Goal: Task Accomplishment & Management: Use online tool/utility

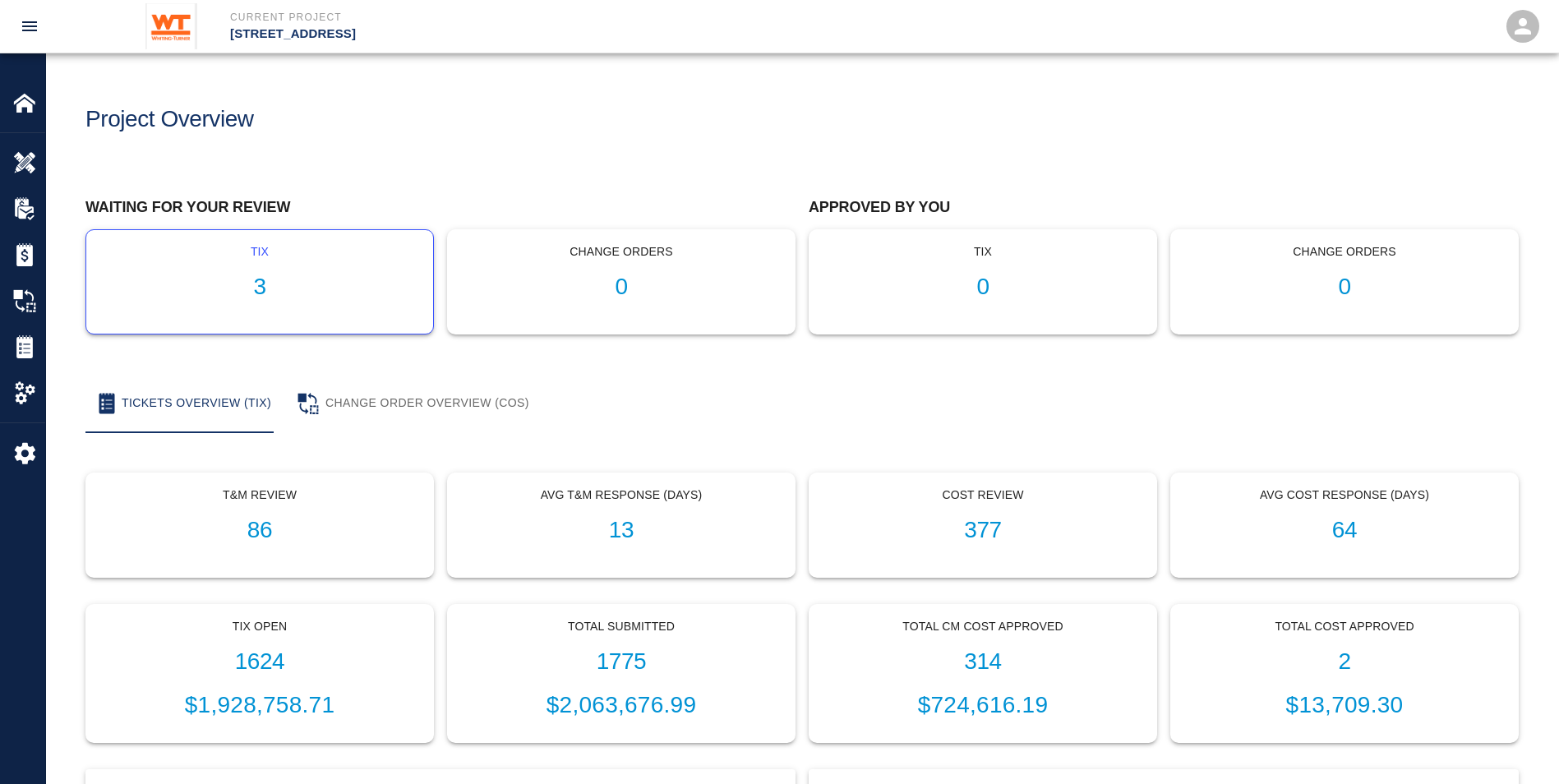
click at [279, 291] on h1 "3" at bounding box center [260, 286] width 321 height 27
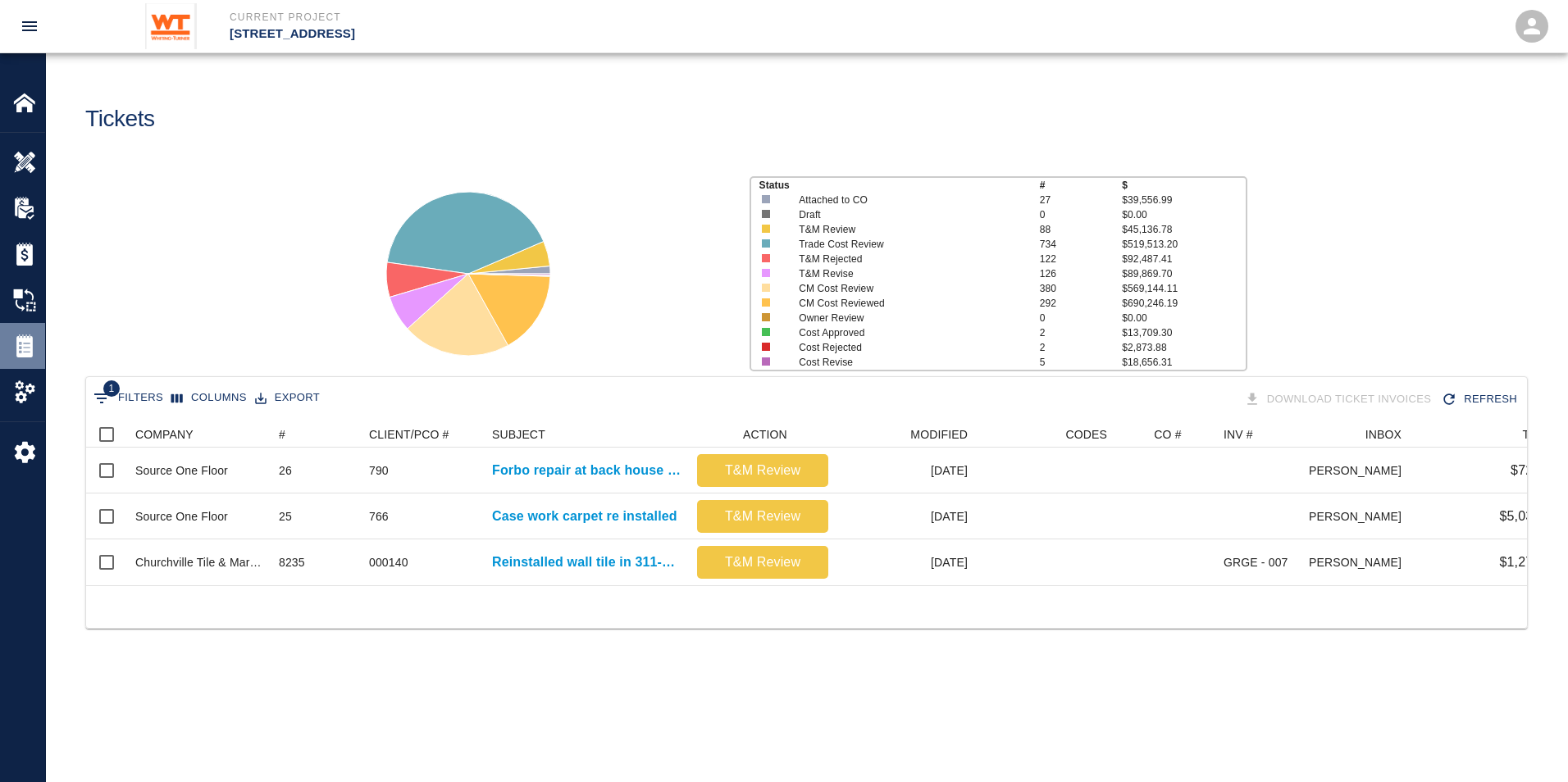
click at [29, 355] on img at bounding box center [24, 346] width 23 height 23
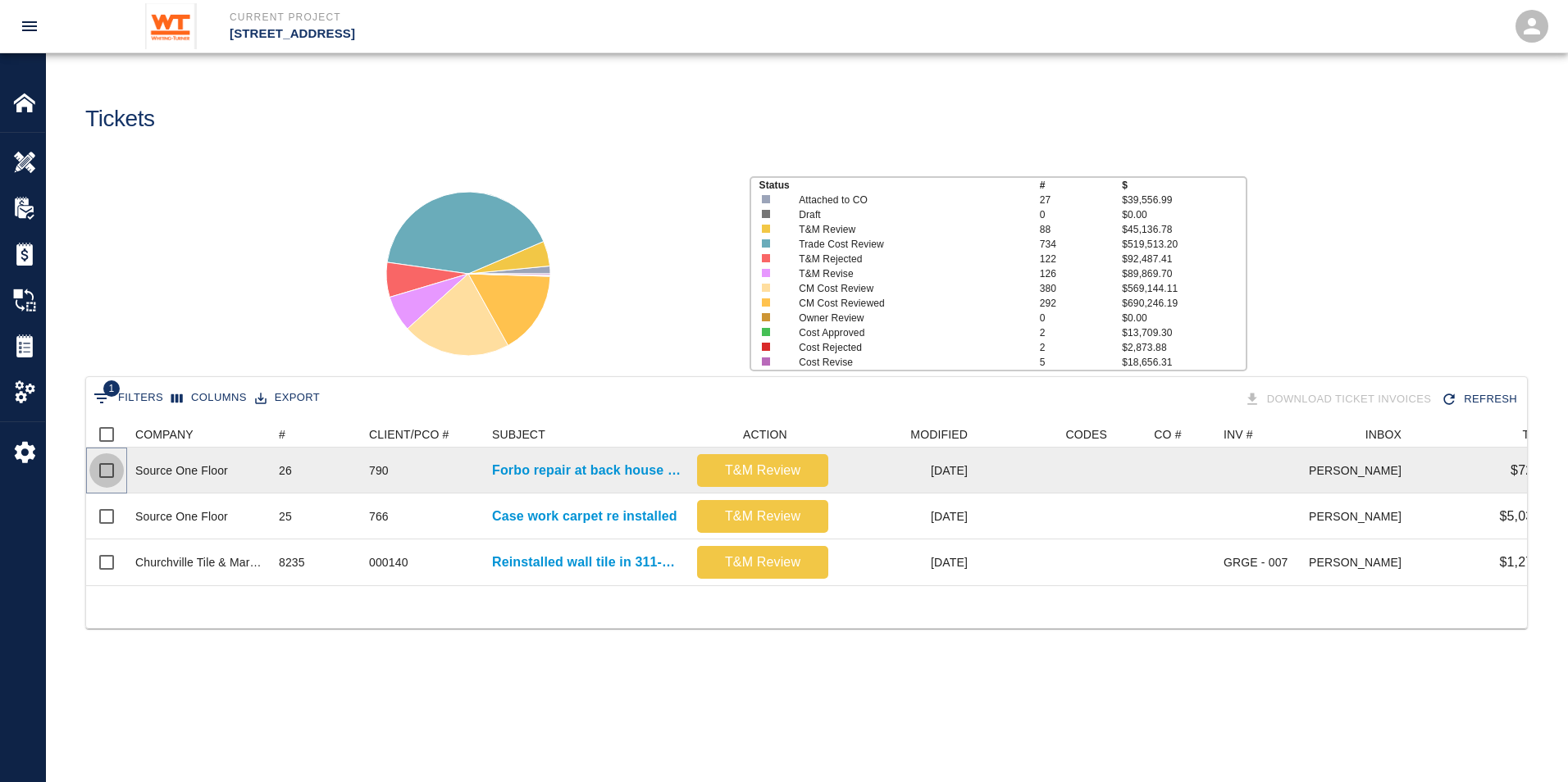
click at [100, 467] on input "Select row" at bounding box center [106, 470] width 34 height 34
checkbox input "true"
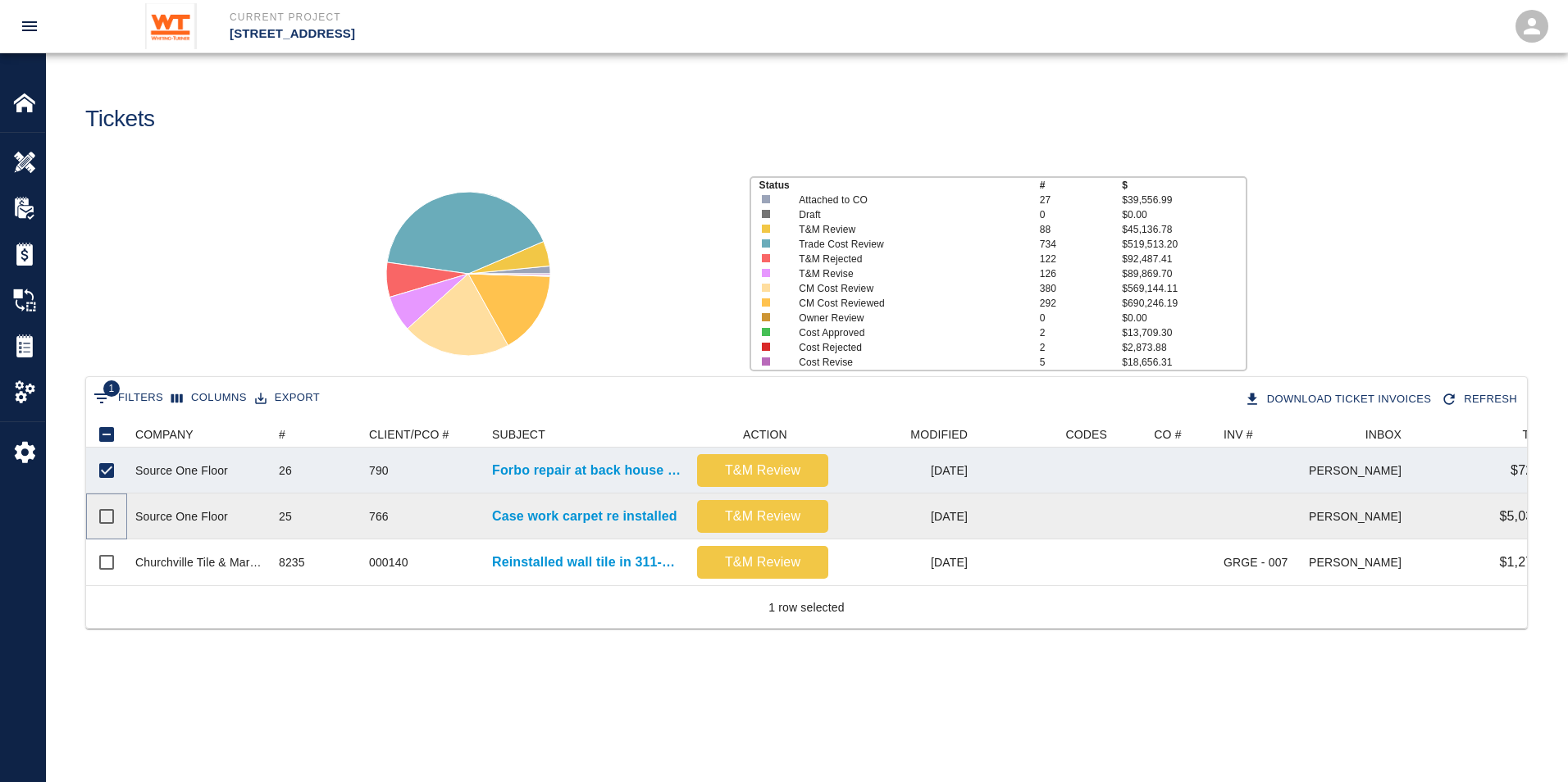
click at [109, 515] on input "Select row" at bounding box center [106, 516] width 34 height 34
checkbox input "true"
click at [1272, 482] on div at bounding box center [1262, 470] width 94 height 46
click at [562, 474] on p "Forbo repair at back house corridor" at bounding box center [586, 470] width 189 height 19
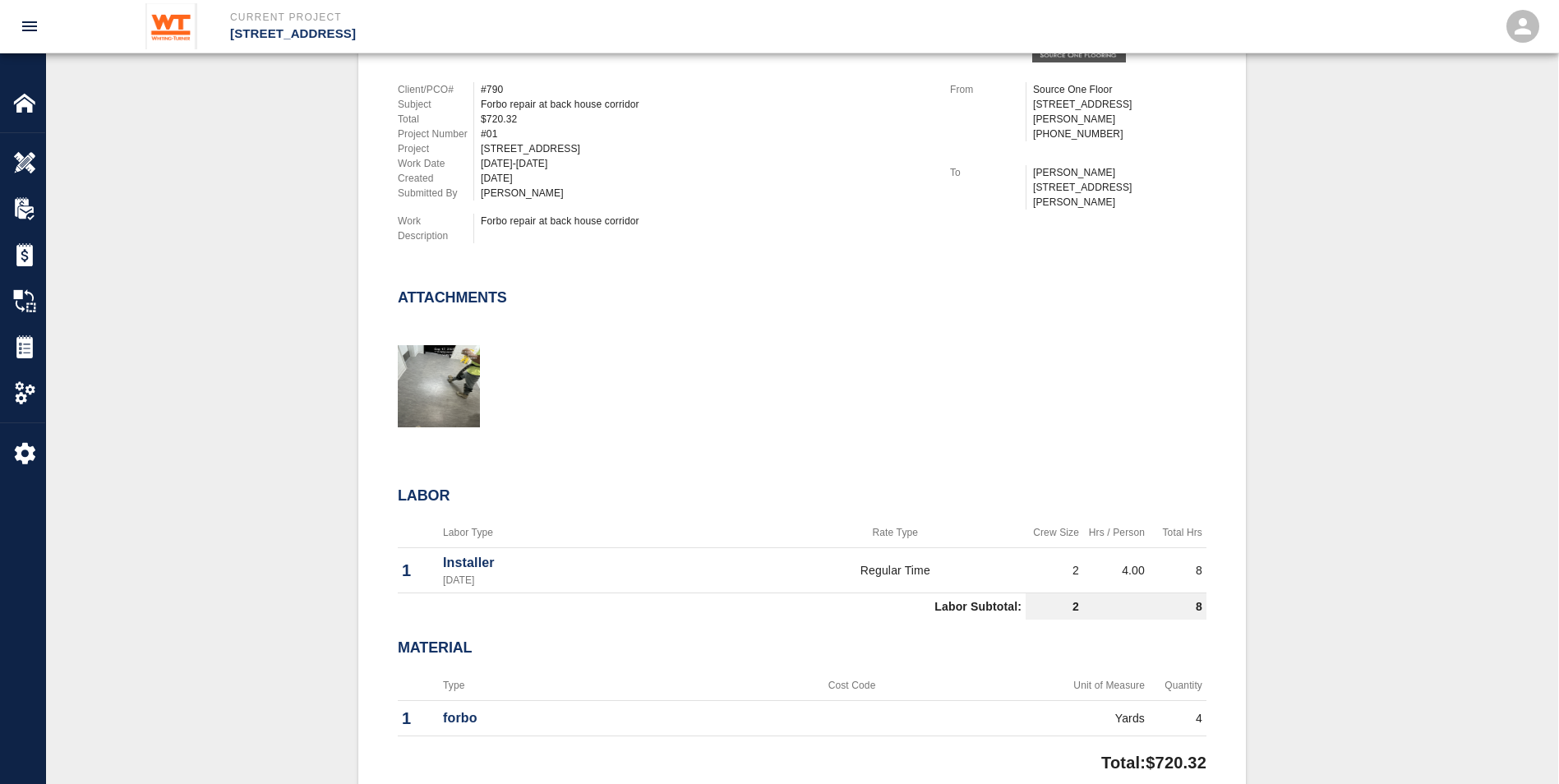
scroll to position [411, 0]
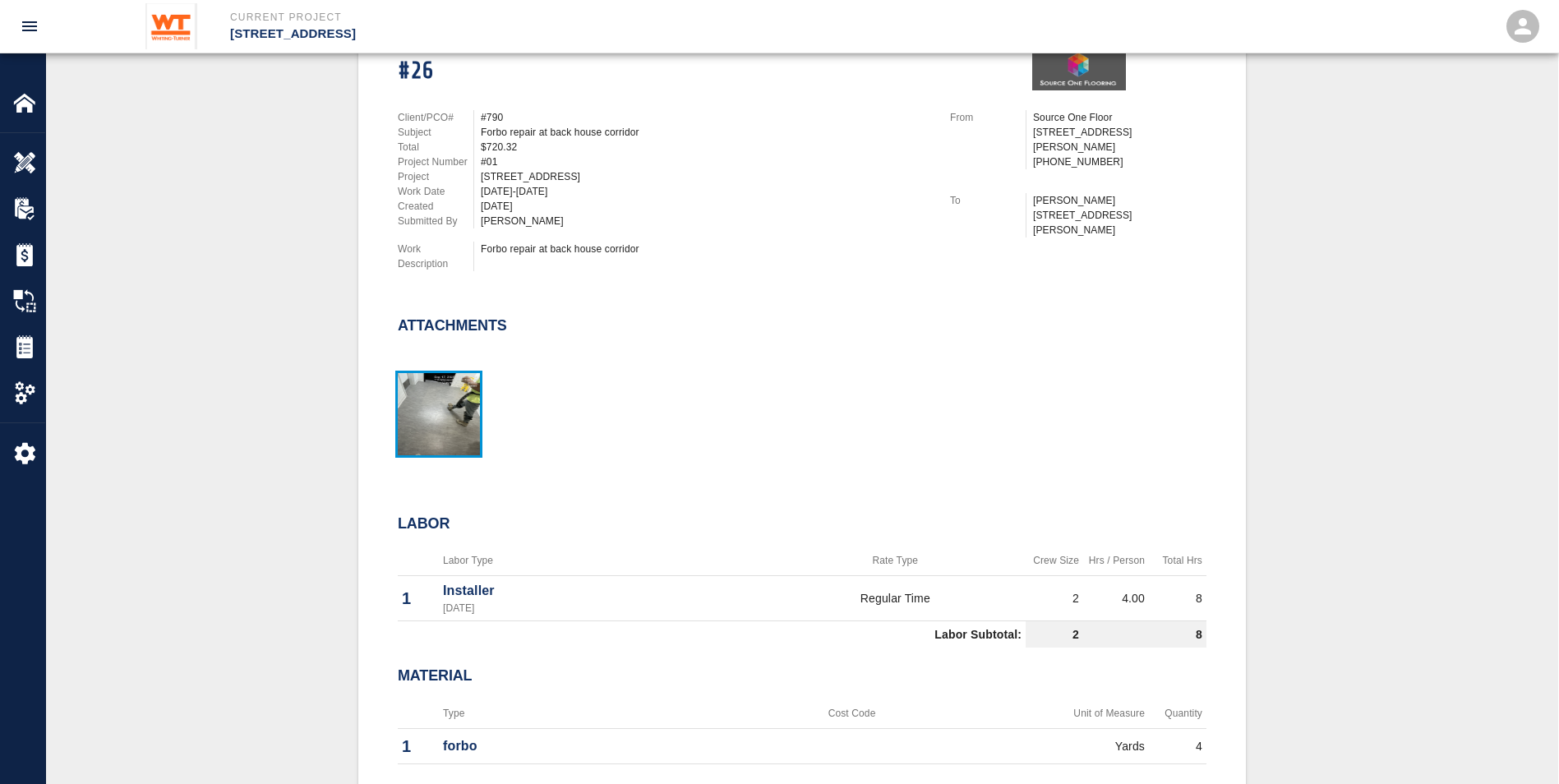
click at [435, 414] on img "button" at bounding box center [438, 414] width 82 height 82
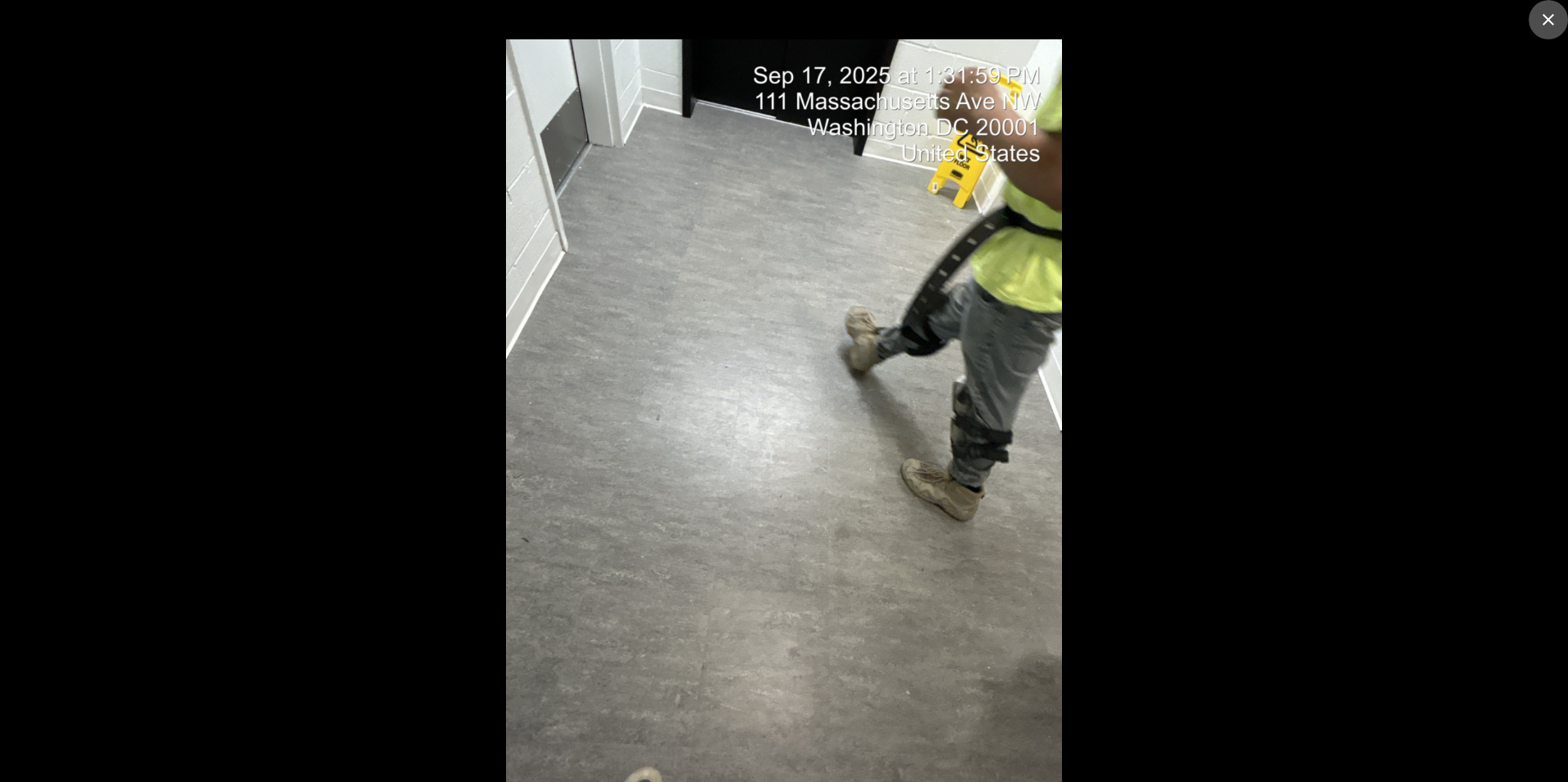
click at [1554, 18] on icon "close" at bounding box center [1548, 19] width 19 height 19
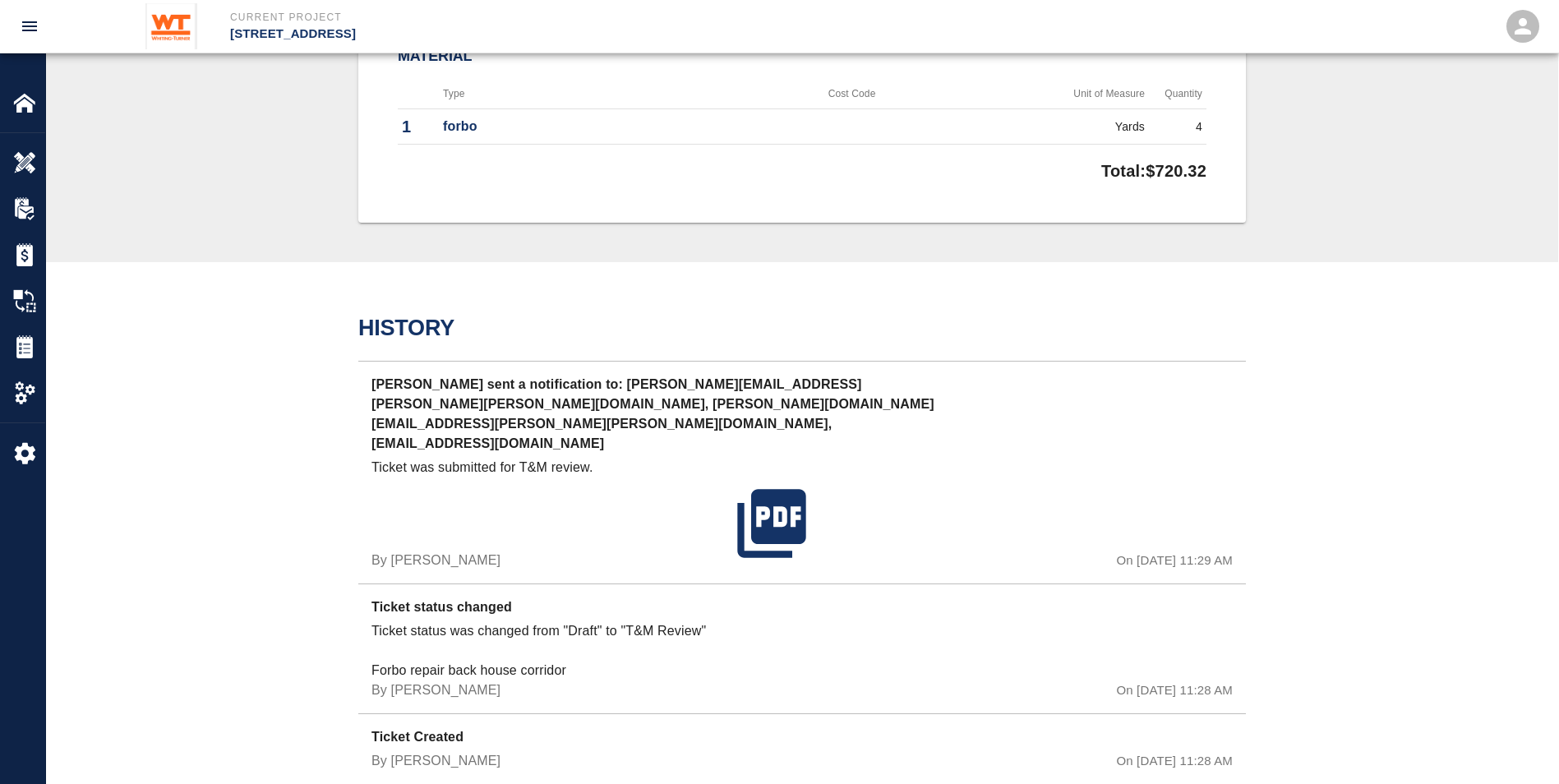
scroll to position [291, 0]
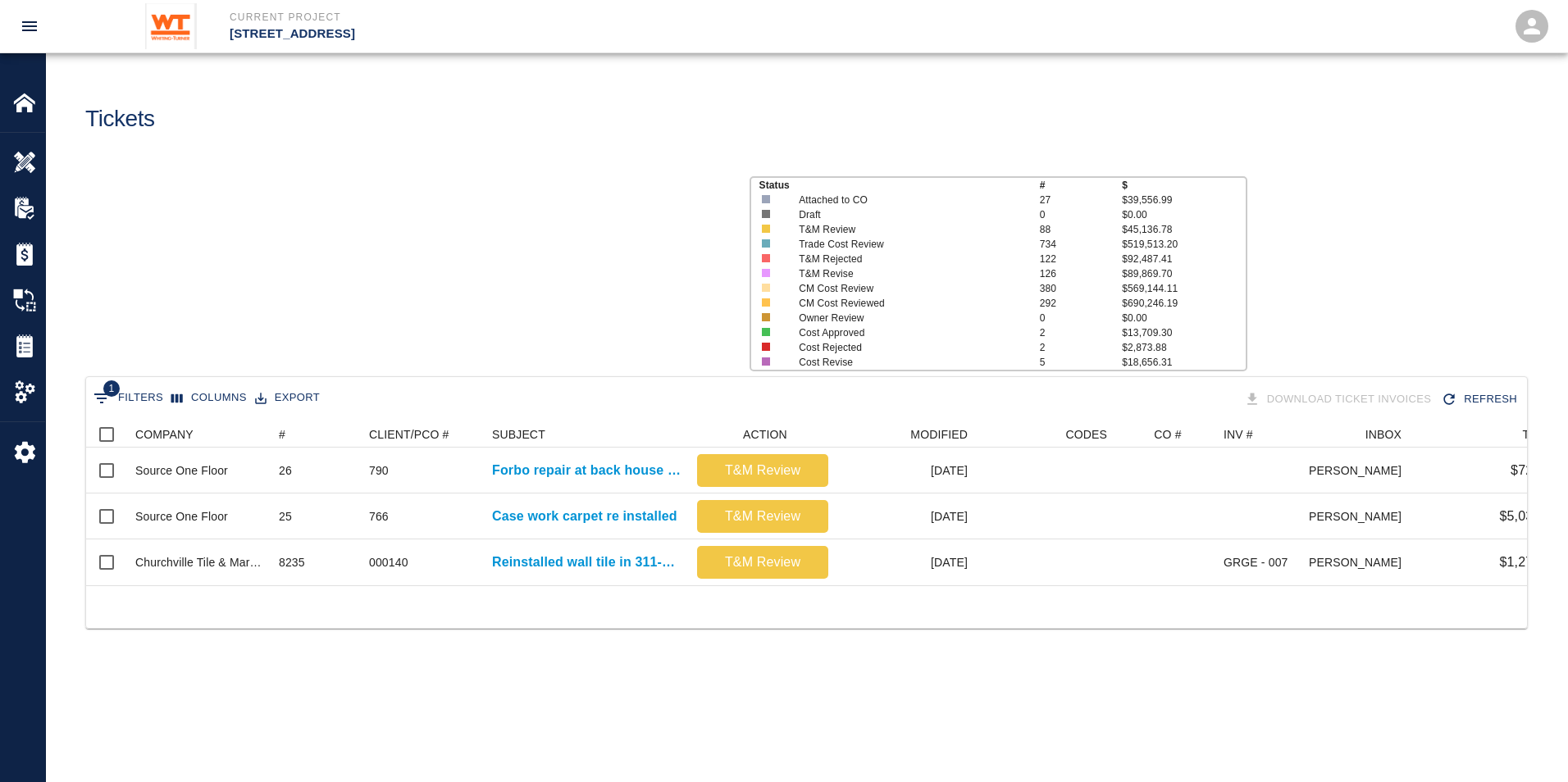
scroll to position [164, 1428]
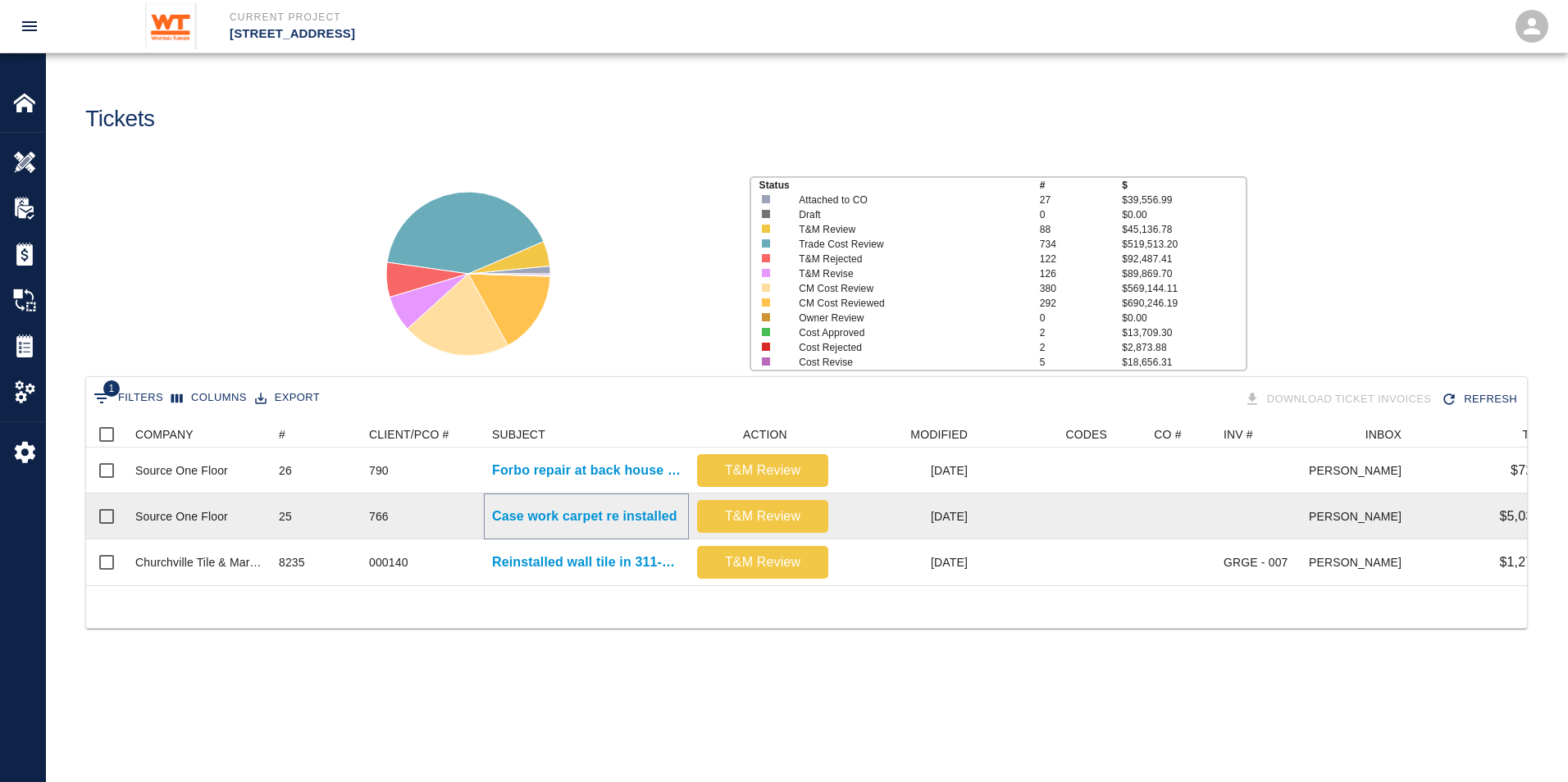
click at [525, 511] on p "Case work carpet re installed" at bounding box center [584, 516] width 185 height 19
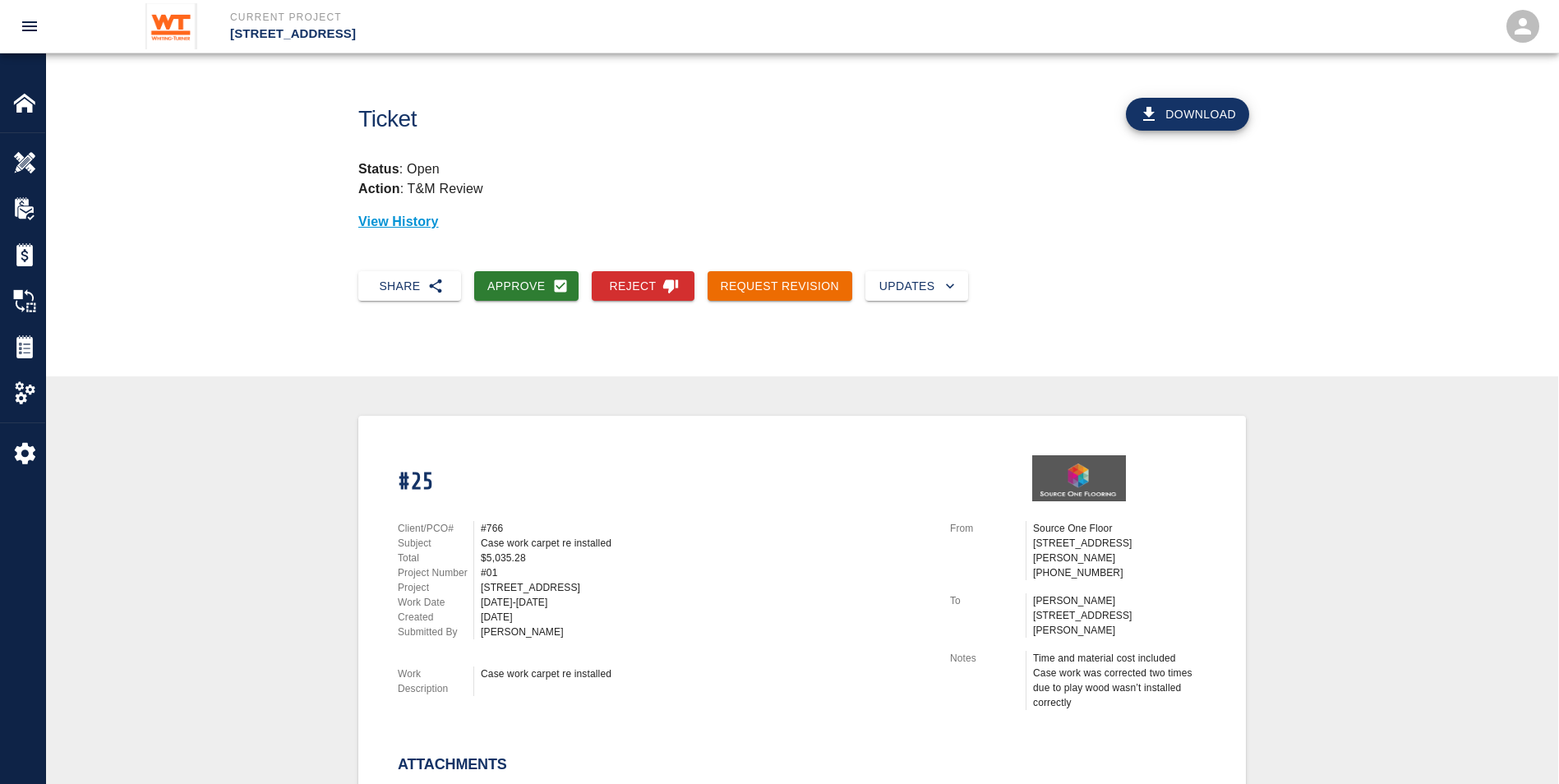
click at [1208, 118] on button "Download" at bounding box center [1187, 114] width 123 height 32
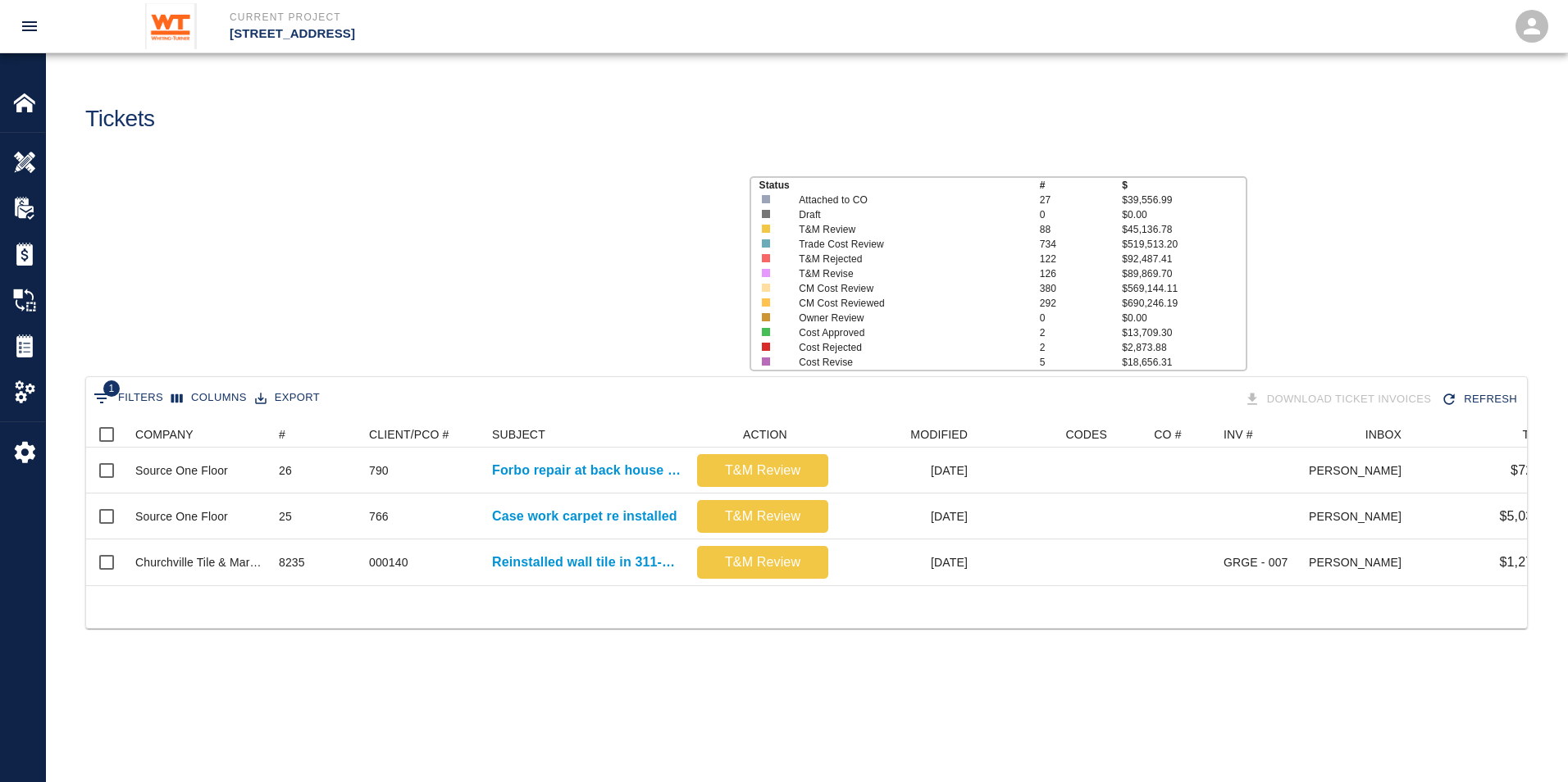
scroll to position [164, 1428]
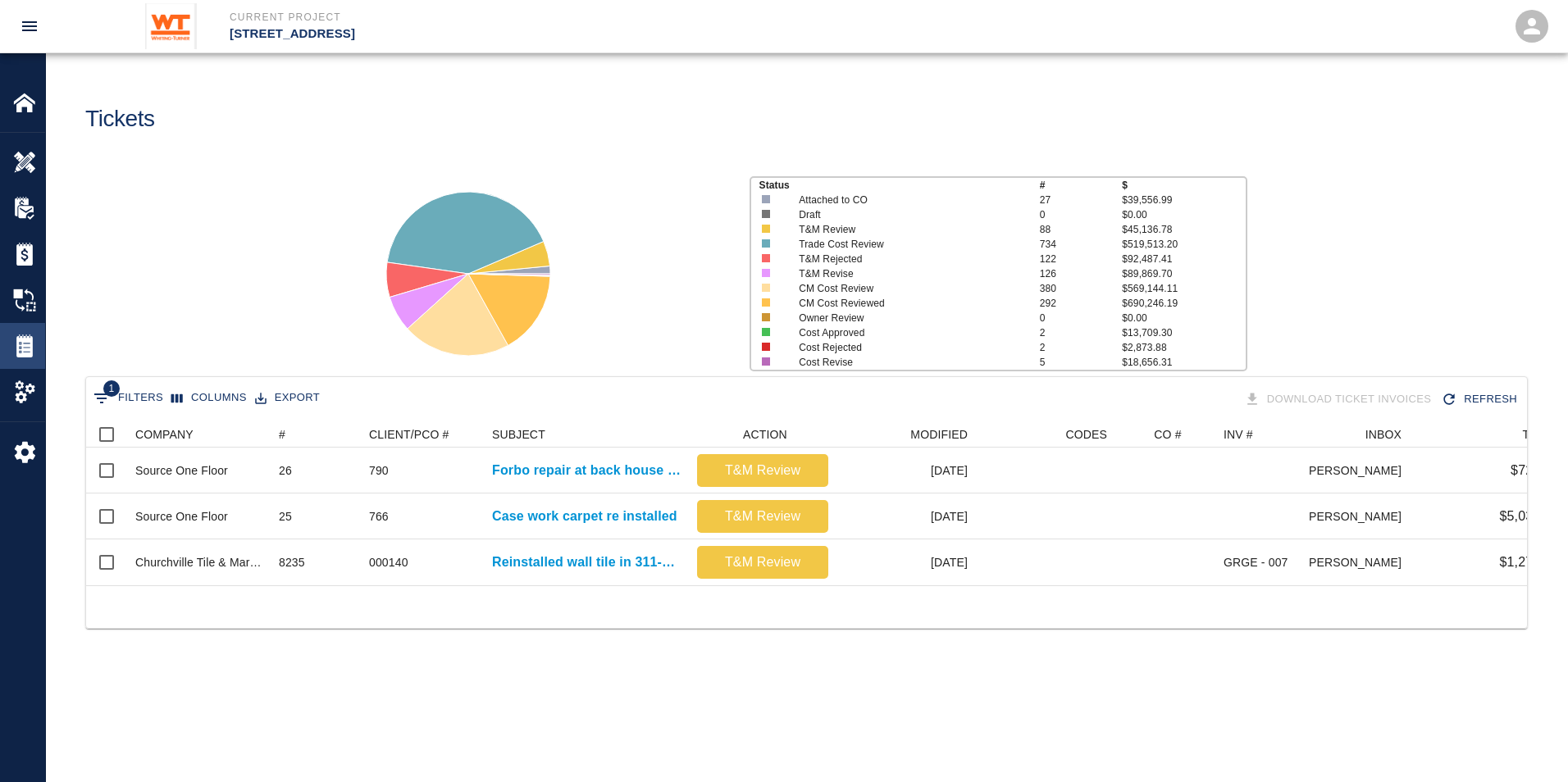
click at [28, 356] on img at bounding box center [24, 346] width 23 height 23
click at [27, 350] on img at bounding box center [24, 346] width 23 height 23
click at [127, 402] on button "1 Filters" at bounding box center [129, 398] width 78 height 26
select select "id"
select select "isAnyOf"
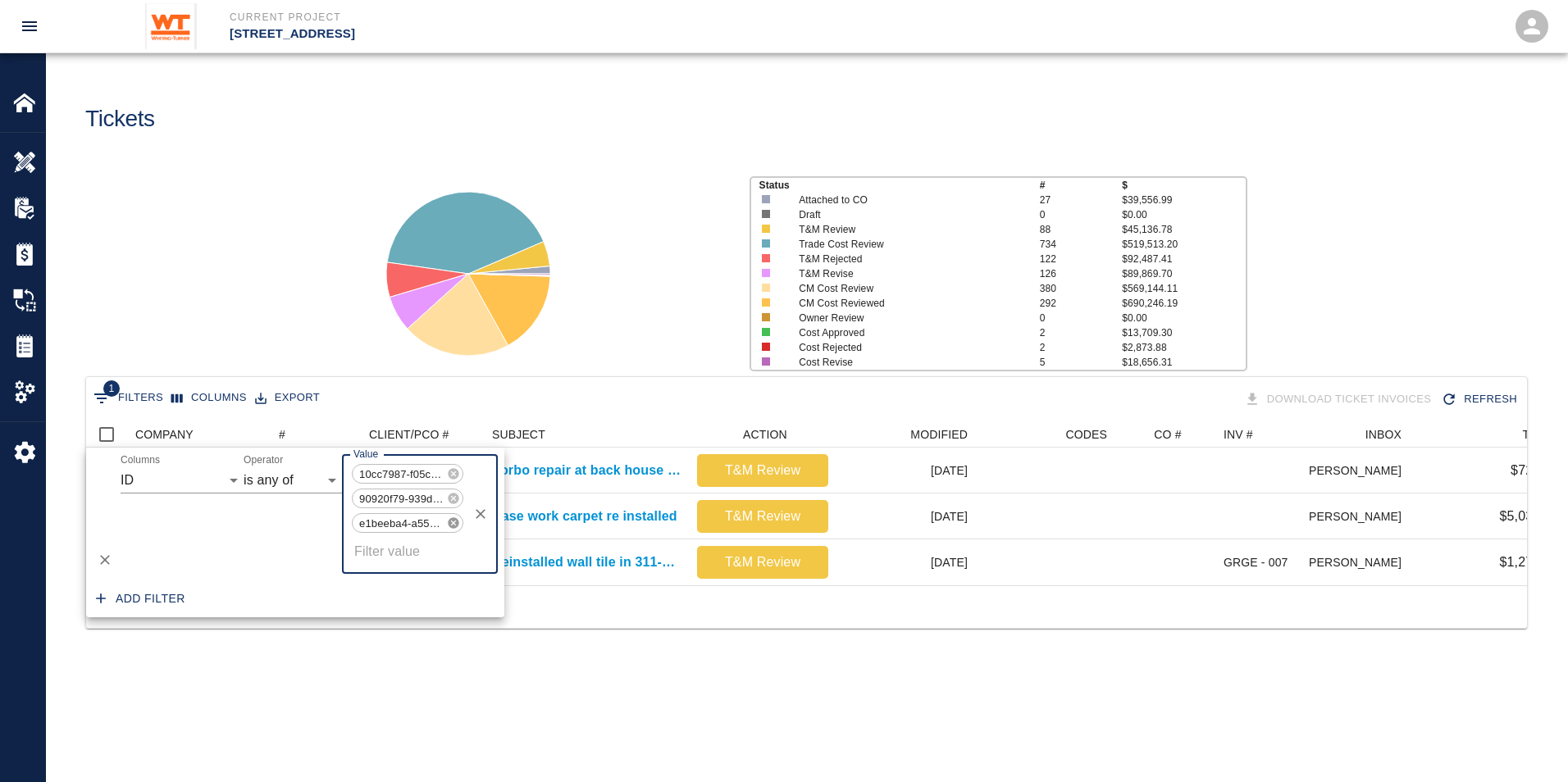
click at [452, 524] on icon at bounding box center [453, 523] width 11 height 11
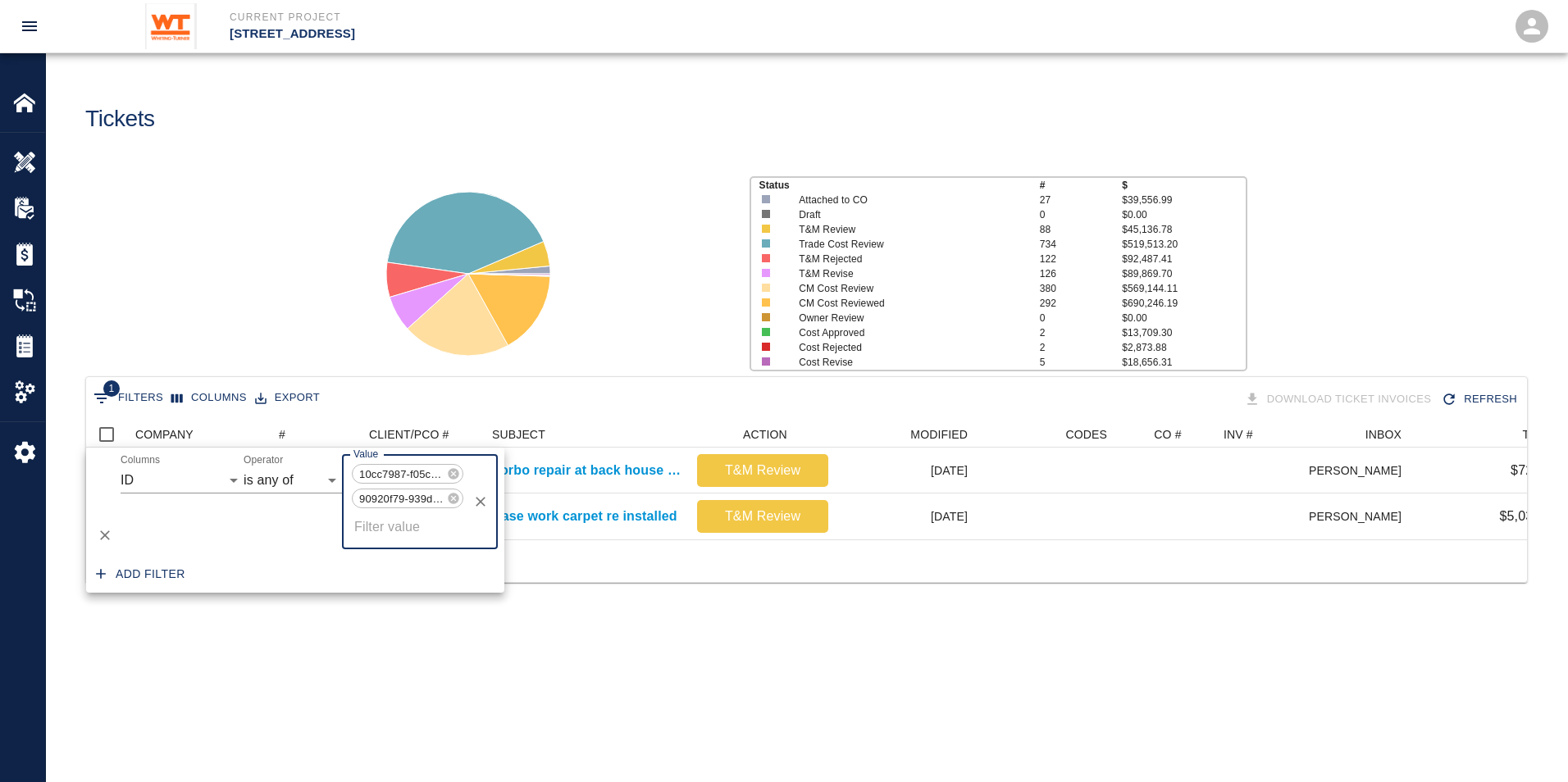
drag, startPoint x: 455, startPoint y: 504, endPoint x: 456, endPoint y: 489, distance: 15.0
click at [455, 503] on icon at bounding box center [453, 498] width 13 height 13
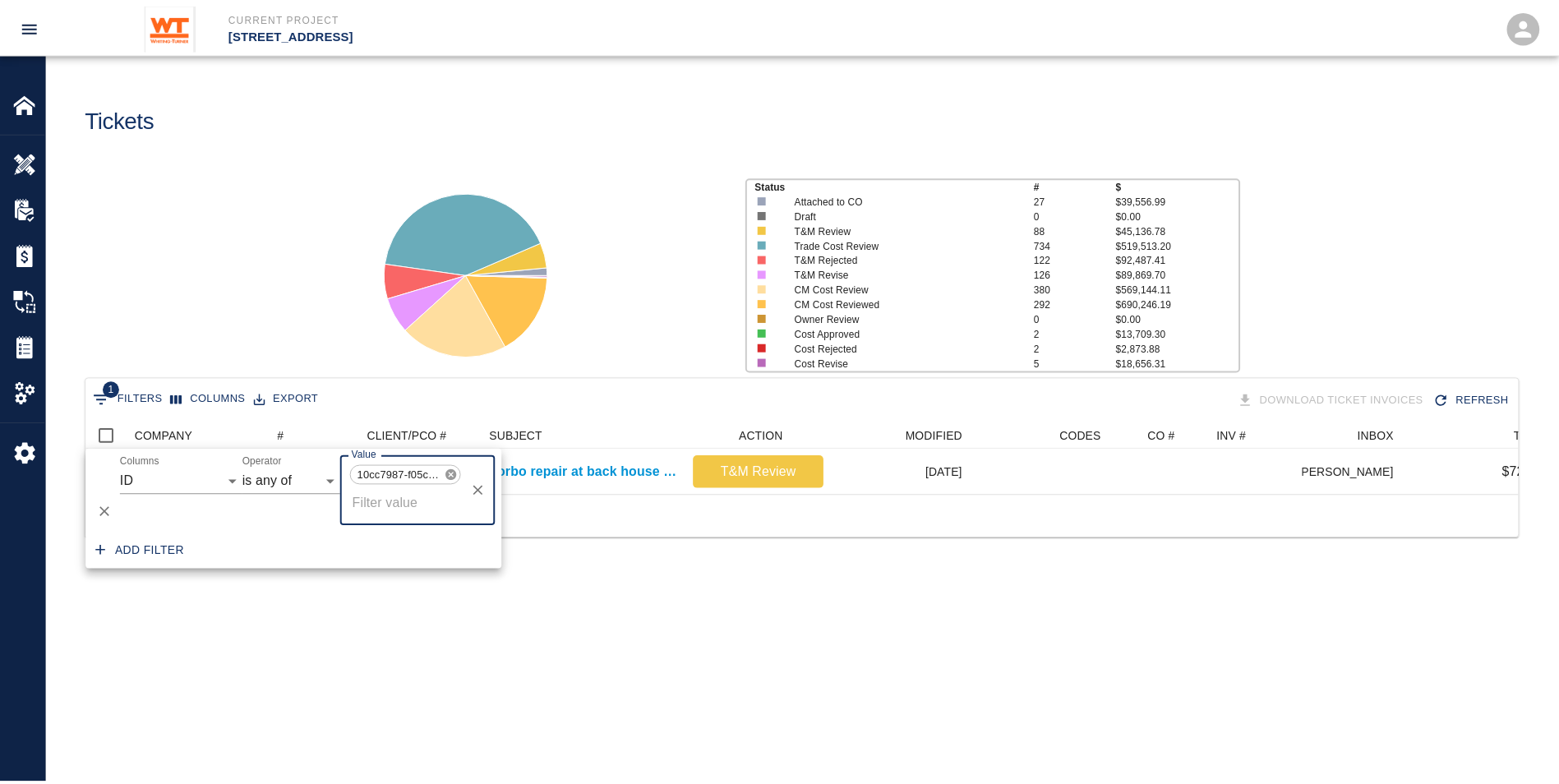
scroll to position [72, 1432]
click at [457, 476] on icon at bounding box center [454, 474] width 11 height 11
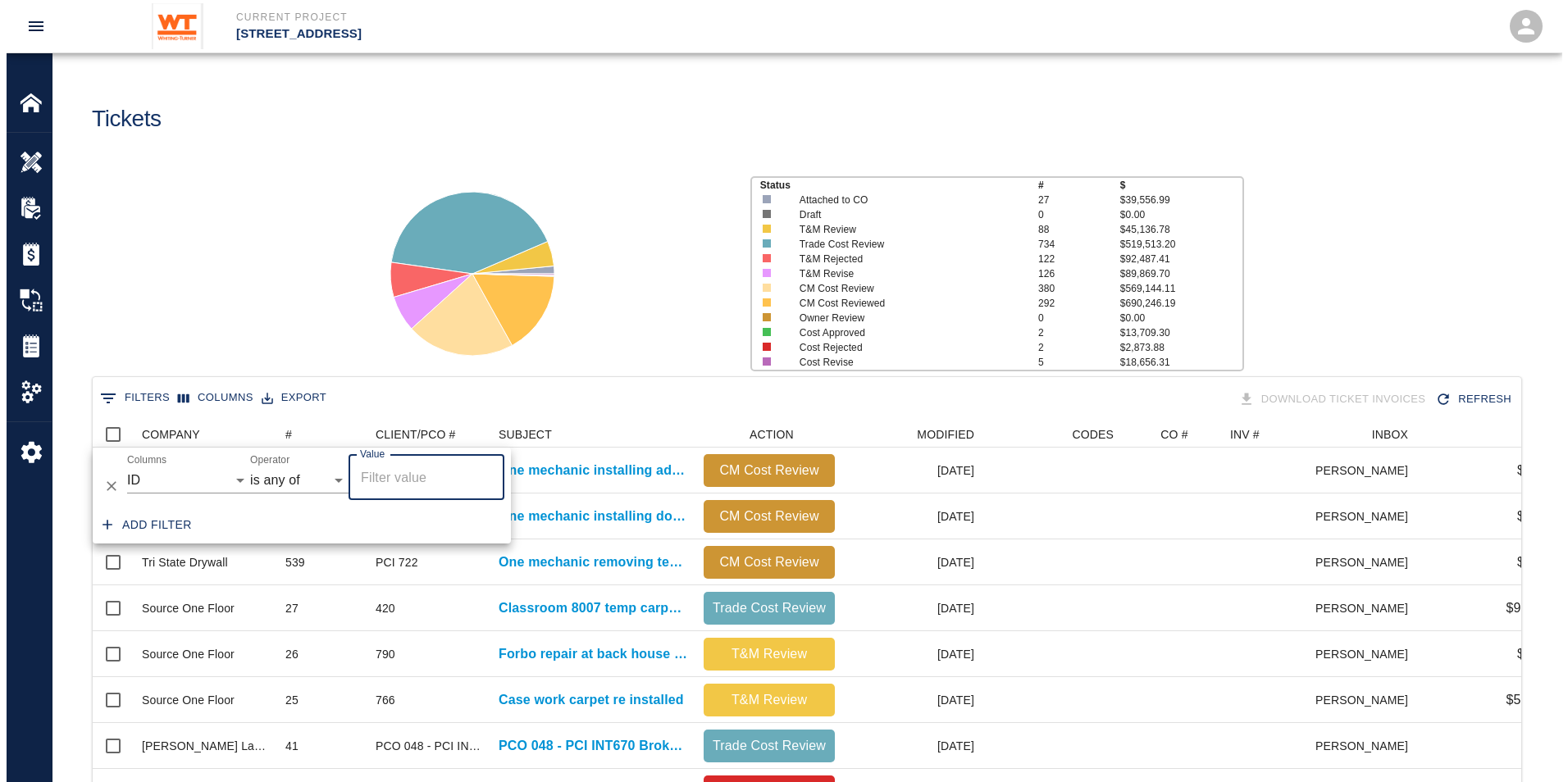
scroll to position [945, 1415]
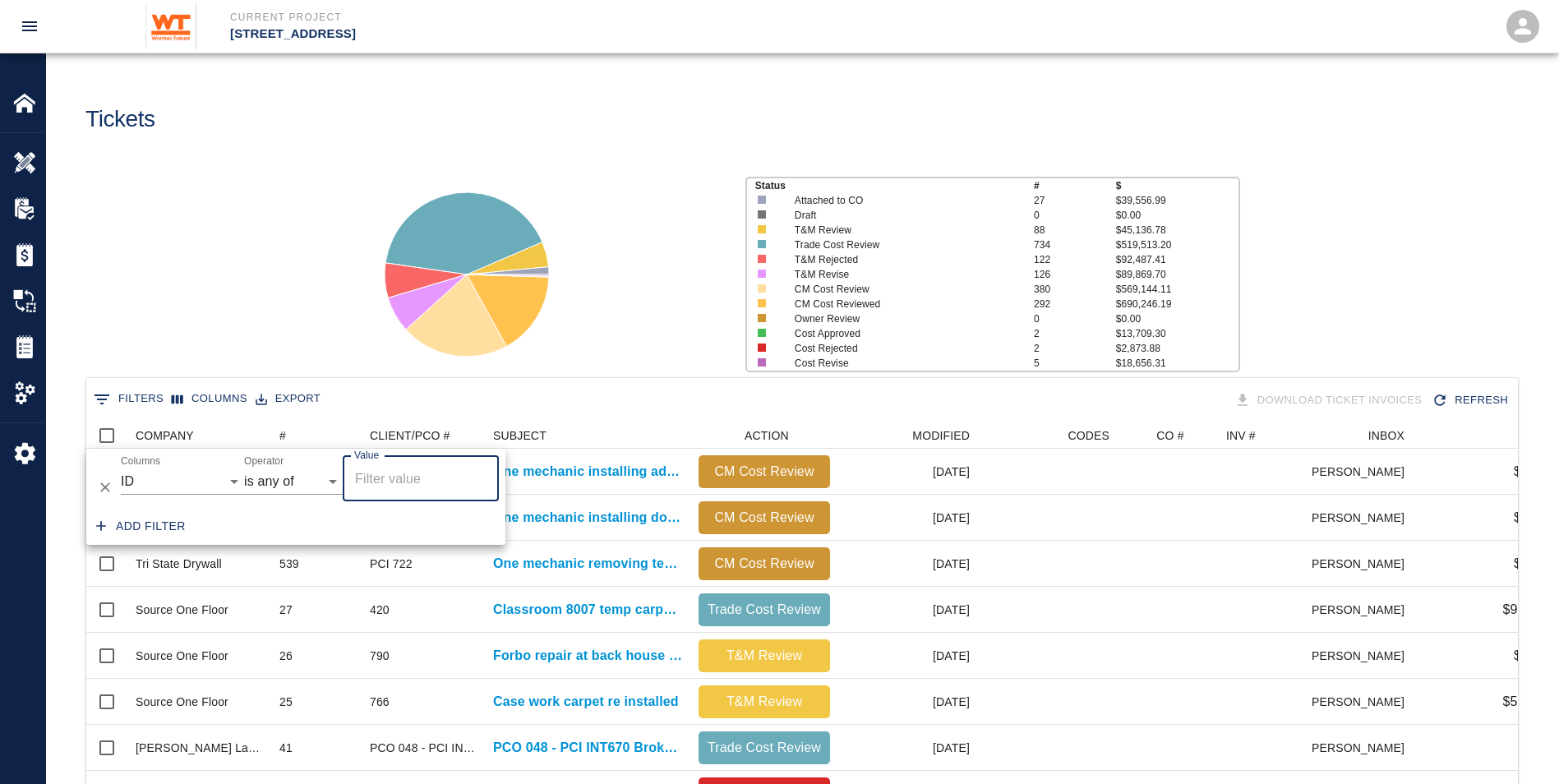
click at [378, 312] on icon at bounding box center [467, 274] width 206 height 206
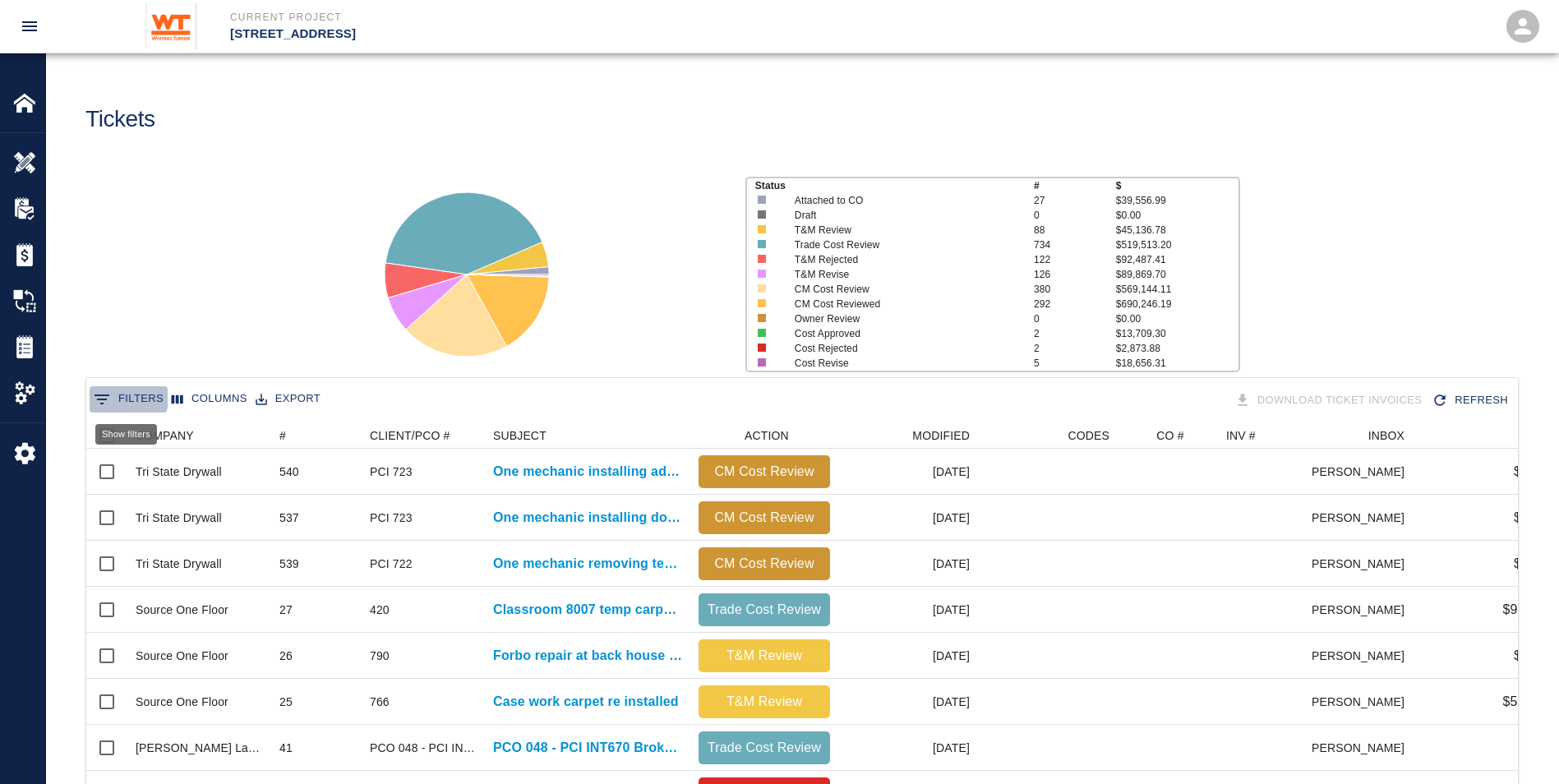
click at [127, 396] on button "0 Filters" at bounding box center [129, 399] width 78 height 26
select select "id"
select select "isAnyOf"
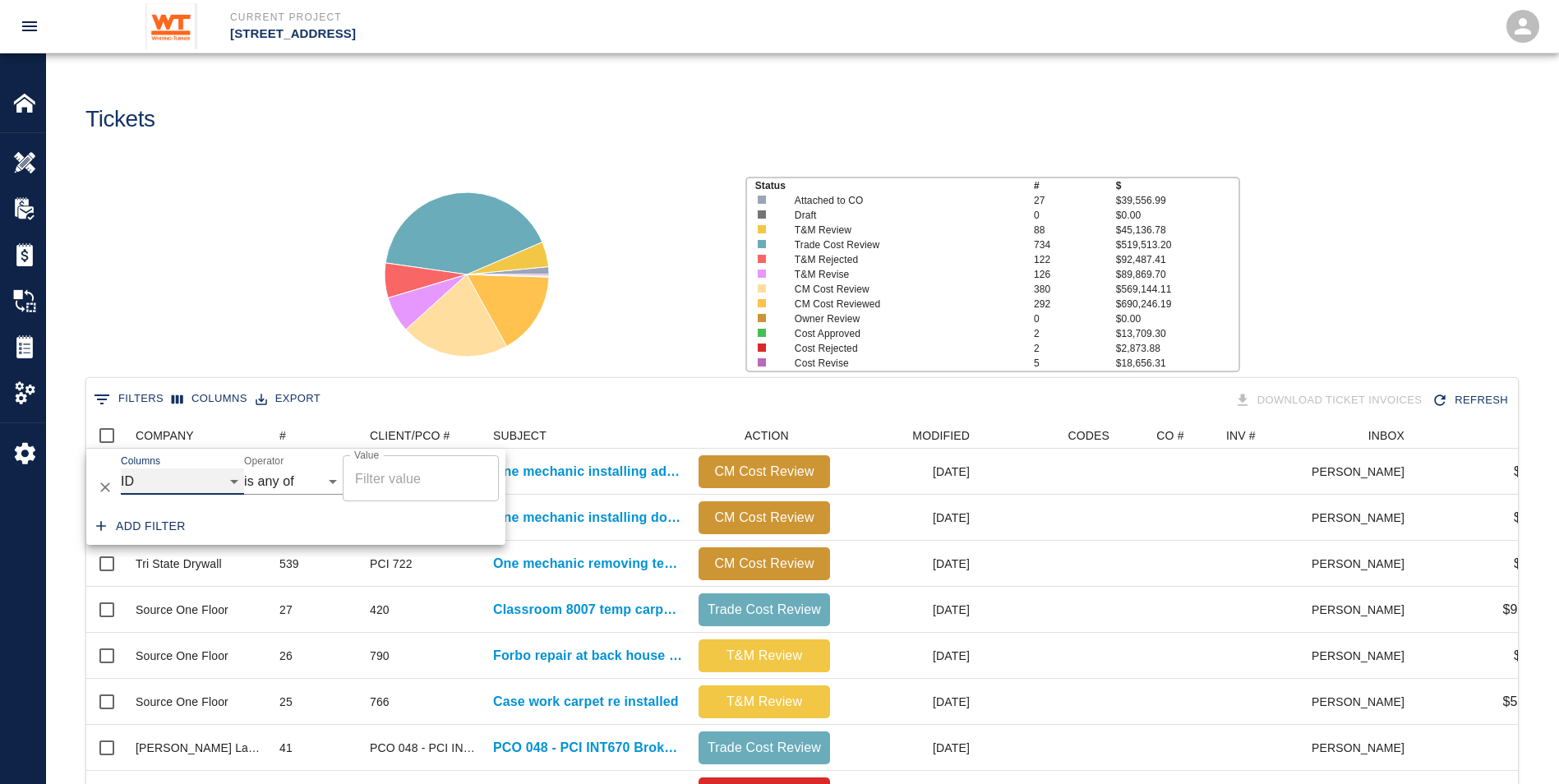
click at [207, 479] on select "COMPANY ID # CLIENT/PCO # SUBJECT DESCRIPTION ACTION WORK MODIFIED CREATED CODE…" at bounding box center [182, 481] width 123 height 26
click at [120, 468] on select "COMPANY ID # CLIENT/PCO # SUBJECT DESCRIPTION ACTION WORK MODIFIED CREATED CODE…" at bounding box center [182, 481] width 123 height 26
click at [166, 475] on select "COMPANY ID # CLIENT/PCO # SUBJECT DESCRIPTION ACTION WORK MODIFIED CREATED CODE…" at bounding box center [182, 481] width 123 height 26
click at [218, 40] on div "Current Project 111 Mass Ave Renovation" at bounding box center [533, 27] width 671 height 33
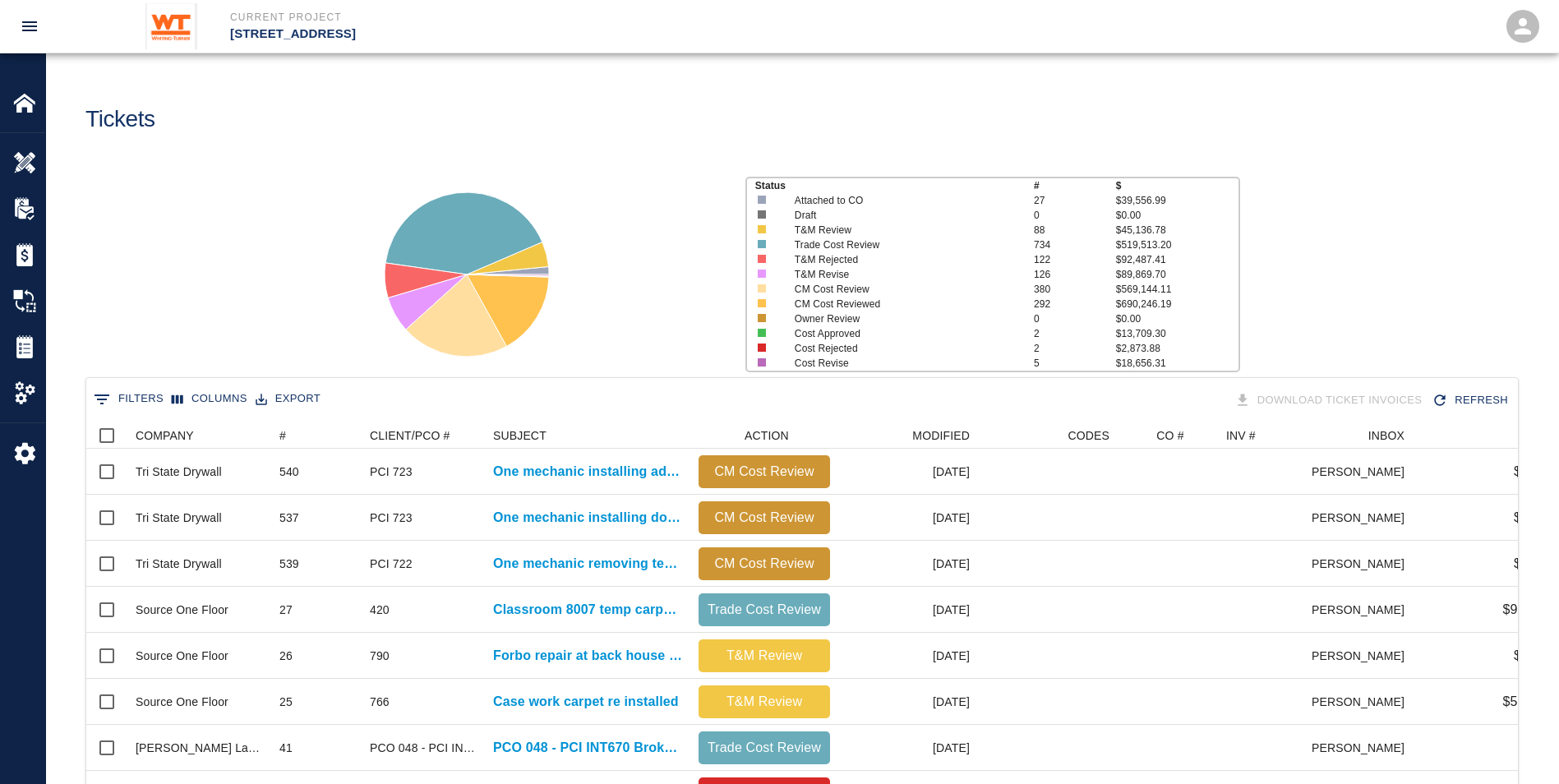
click at [120, 396] on button "0 Filters" at bounding box center [129, 399] width 78 height 26
select select "id"
select select "isAnyOf"
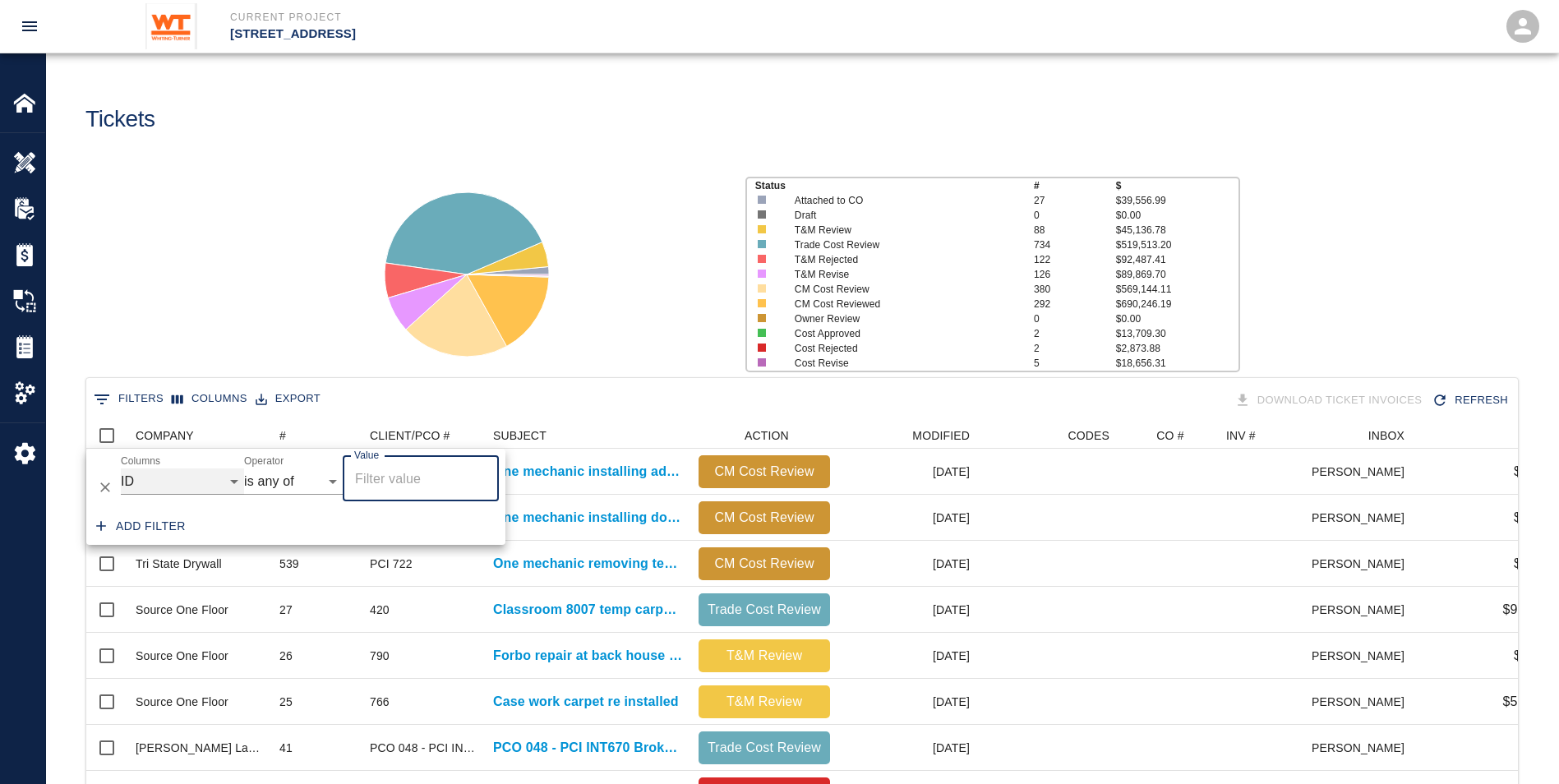
click at [168, 487] on select "COMPANY ID # CLIENT/PCO # SUBJECT DESCRIPTION ACTION WORK MODIFIED CREATED CODE…" at bounding box center [182, 481] width 123 height 26
click at [120, 468] on select "COMPANY ID # CLIENT/PCO # SUBJECT DESCRIPTION ACTION WORK MODIFIED CREATED CODE…" at bounding box center [182, 481] width 123 height 26
select select "created_by_company_name"
click at [429, 490] on input "Value" at bounding box center [421, 478] width 142 height 32
type input "source"
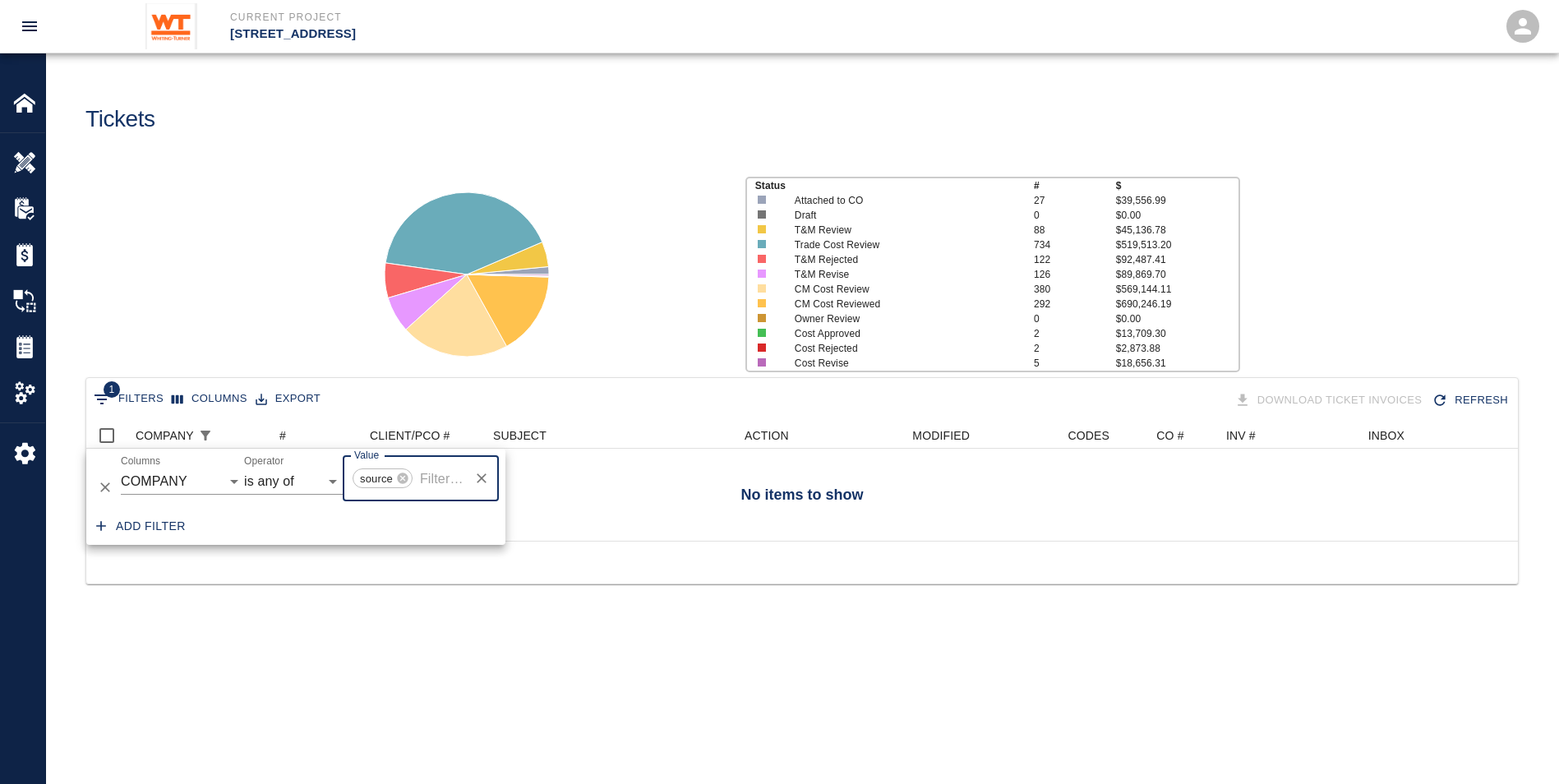
scroll to position [13, 13]
click at [403, 478] on icon at bounding box center [402, 478] width 13 height 13
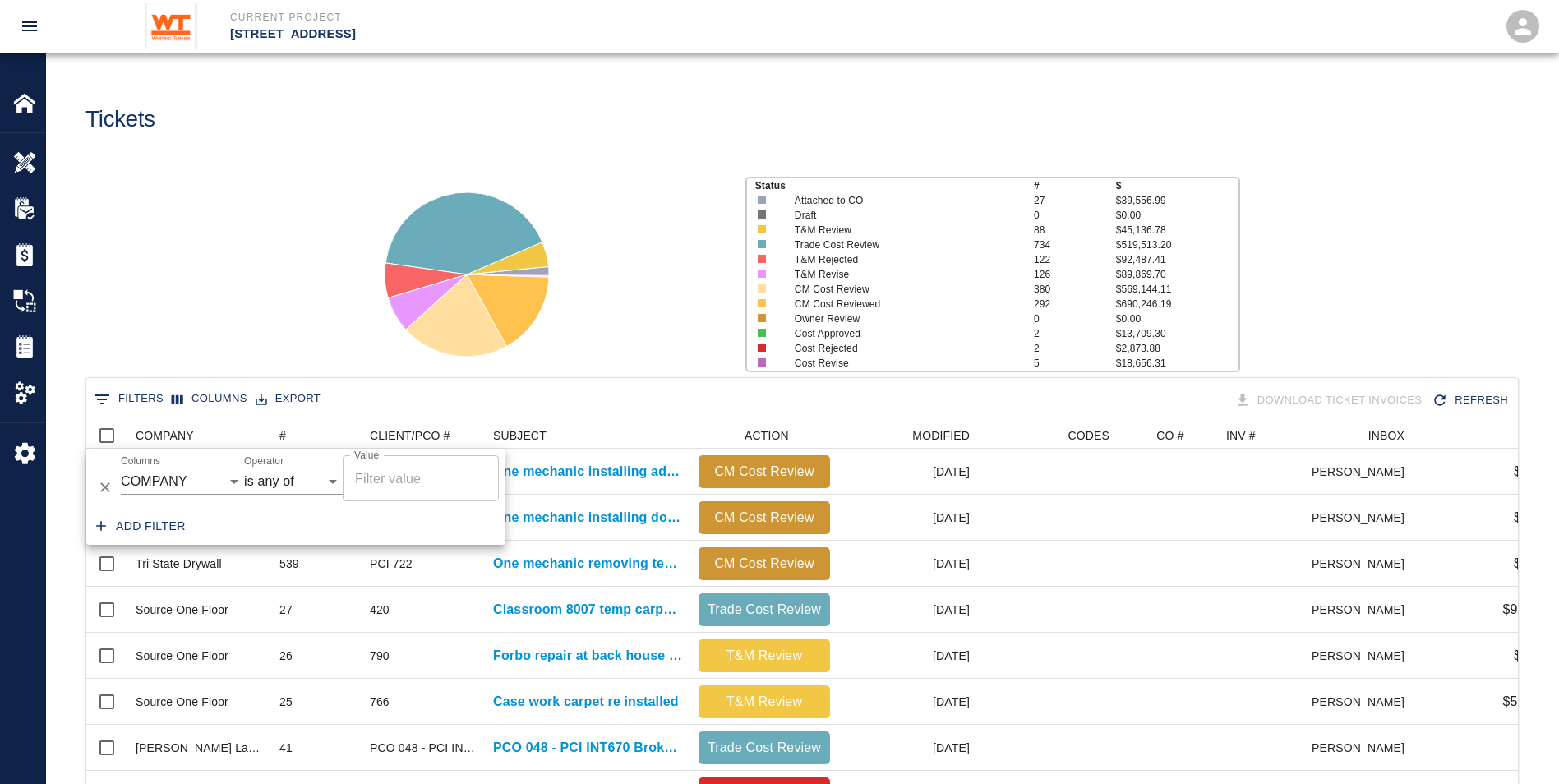
click at [297, 262] on div "Status # $ Attached to CO 27 $39,556.99 Draft 0 $0.00 T&M Review 88 $45,136.78 …" at bounding box center [795, 268] width 1526 height 219
click at [109, 439] on input "Select all rows" at bounding box center [107, 435] width 34 height 34
checkbox input "true"
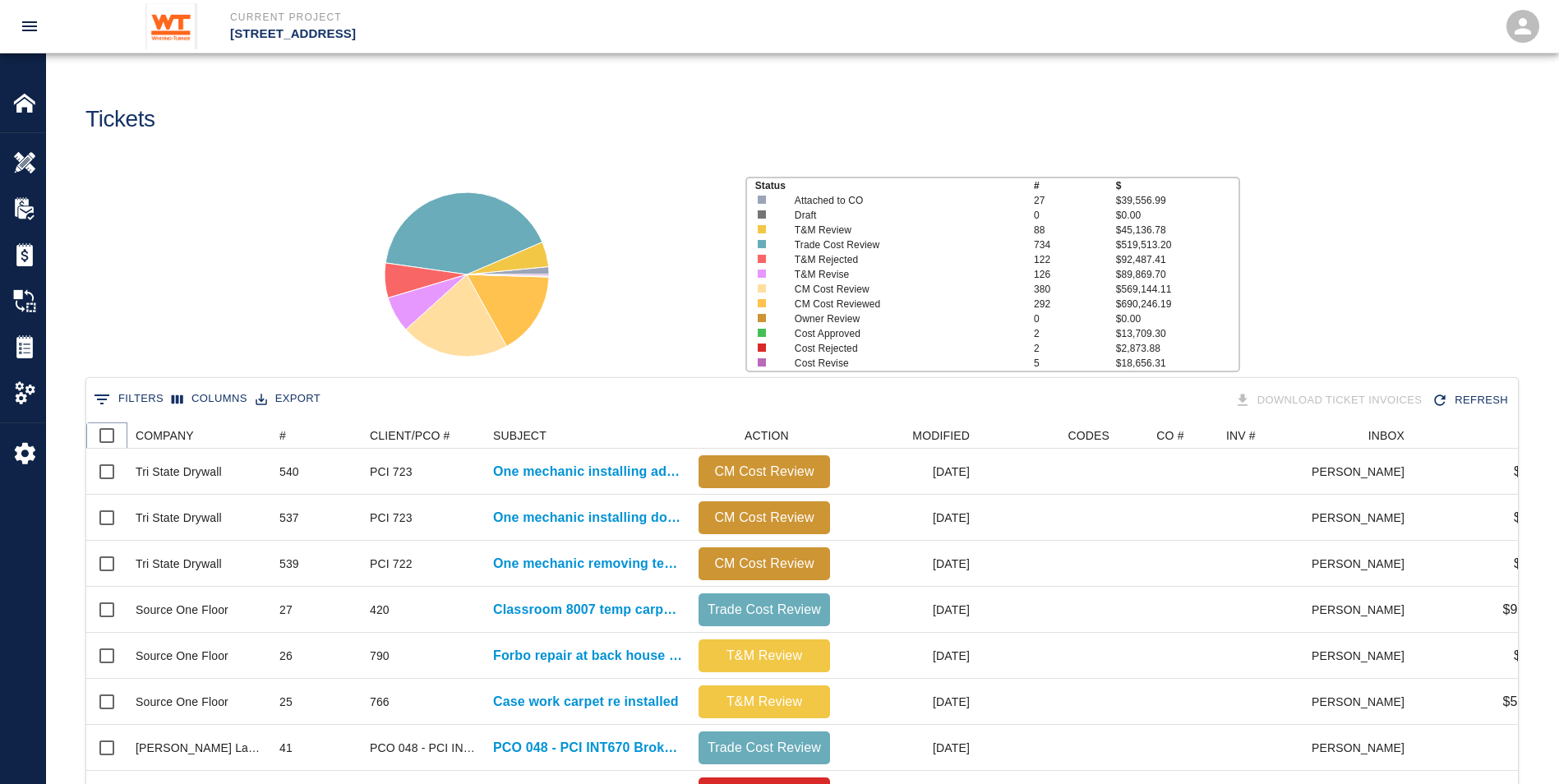
checkbox input "true"
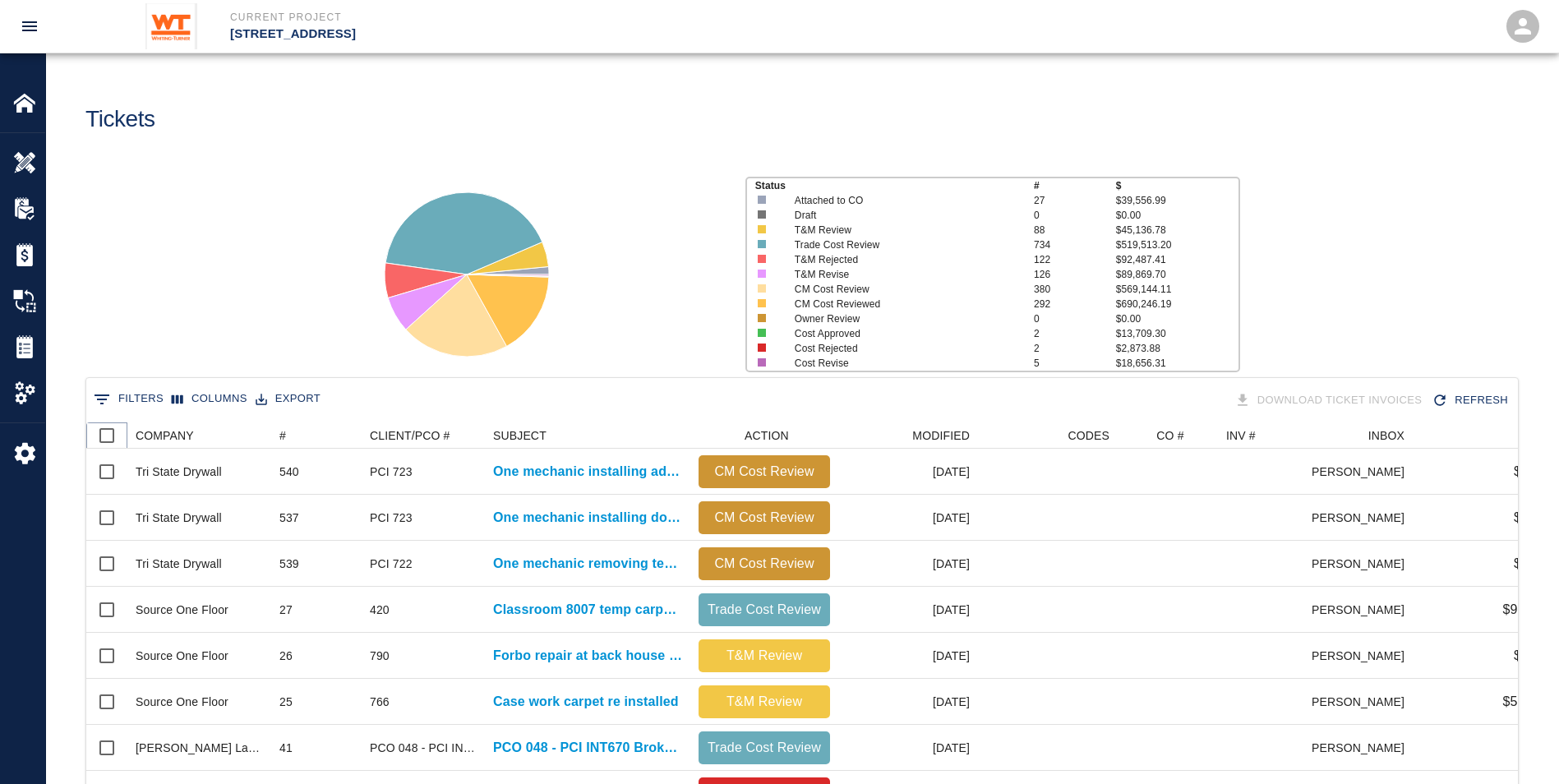
checkbox input "true"
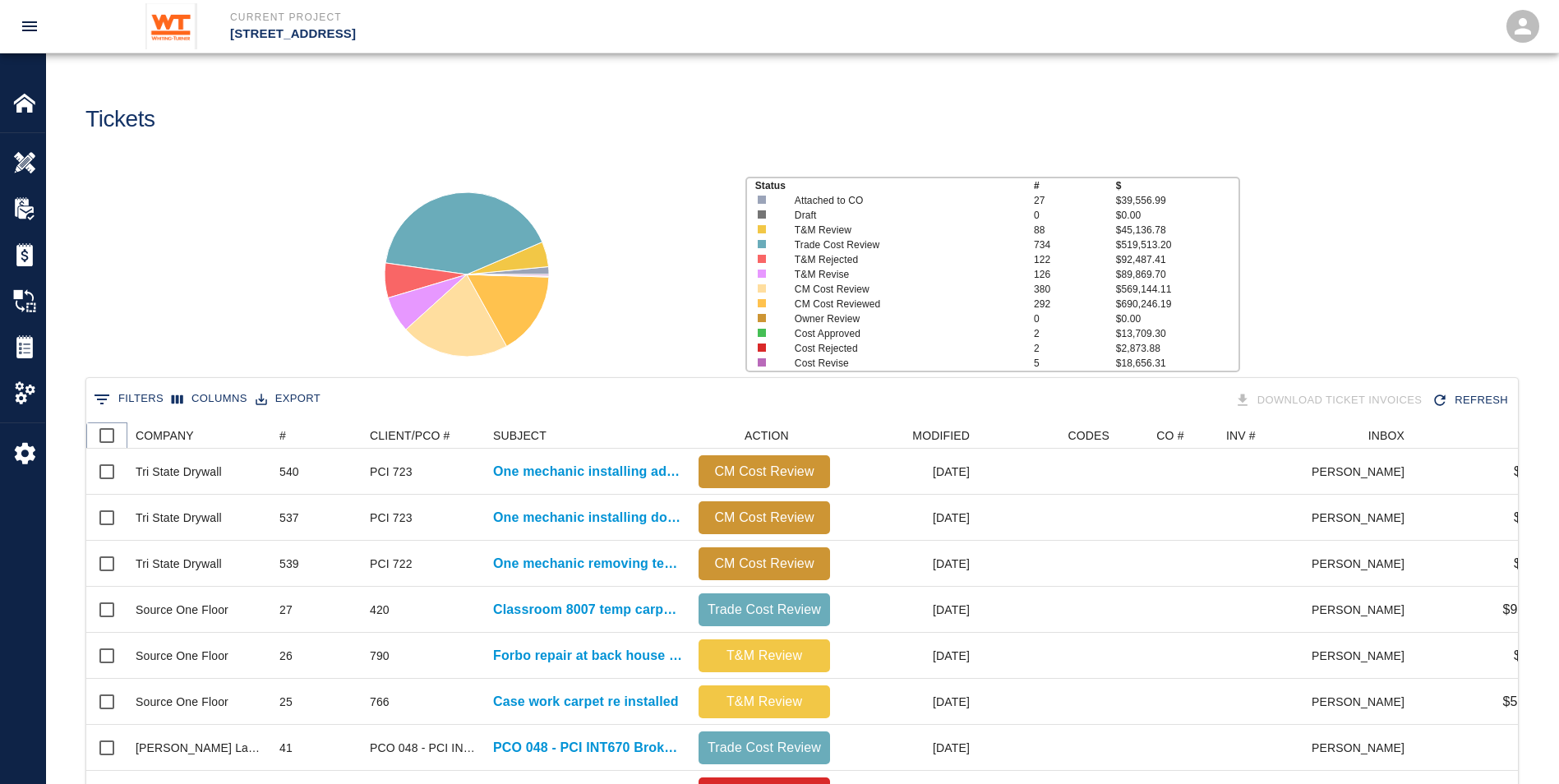
checkbox input "true"
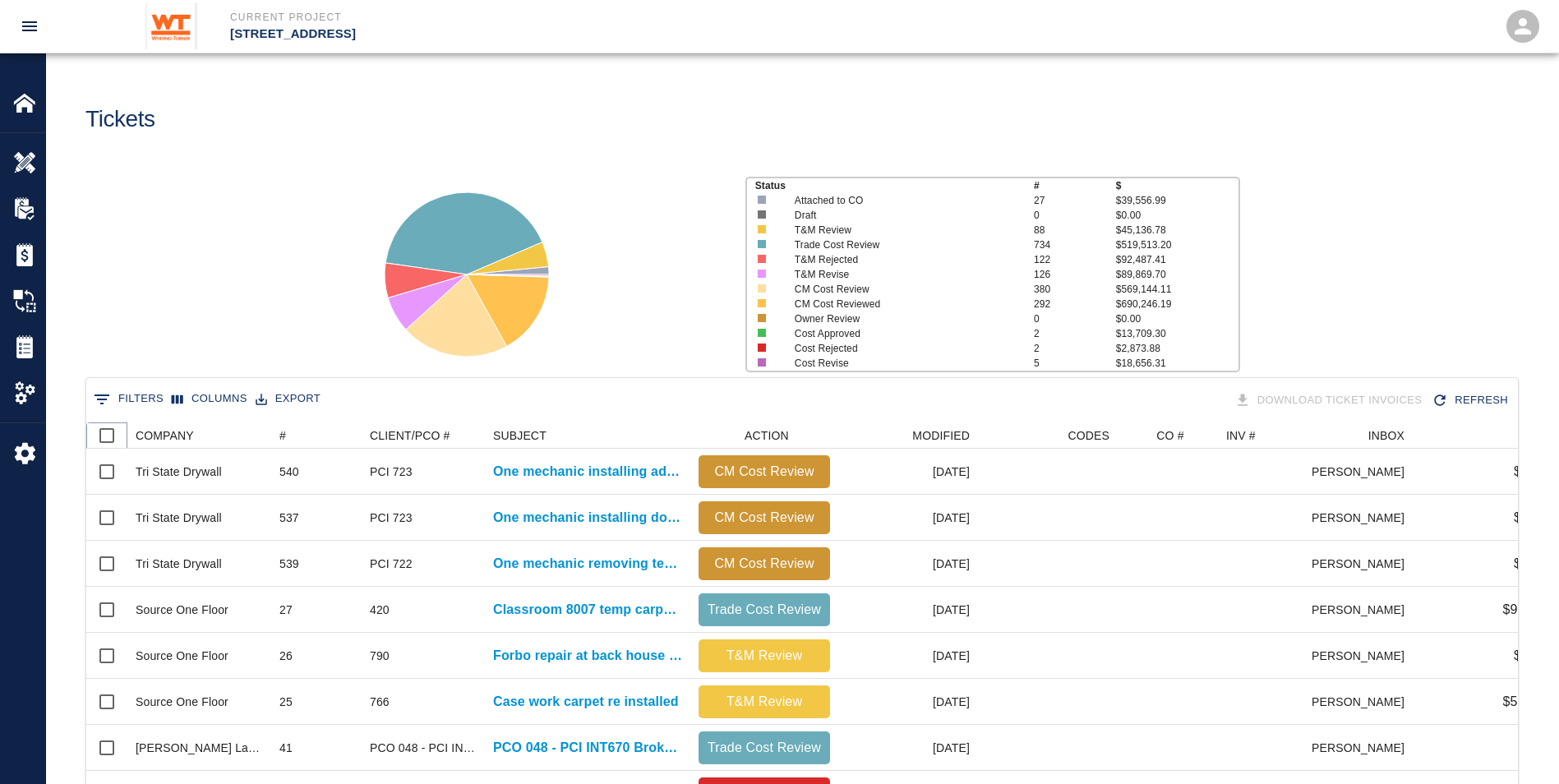
checkbox input "true"
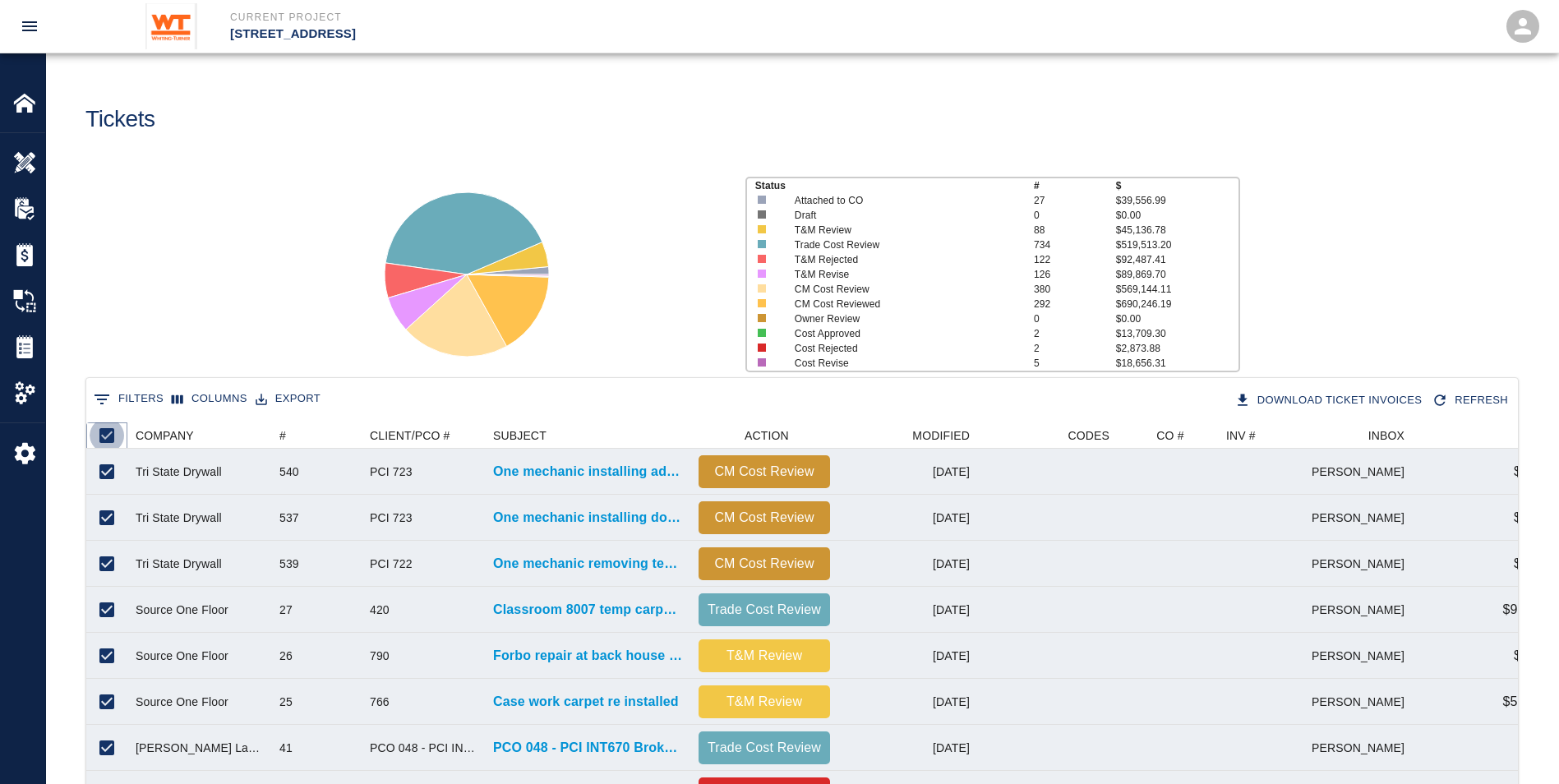
click at [109, 439] on input "Unselect all rows" at bounding box center [107, 435] width 34 height 34
checkbox input "false"
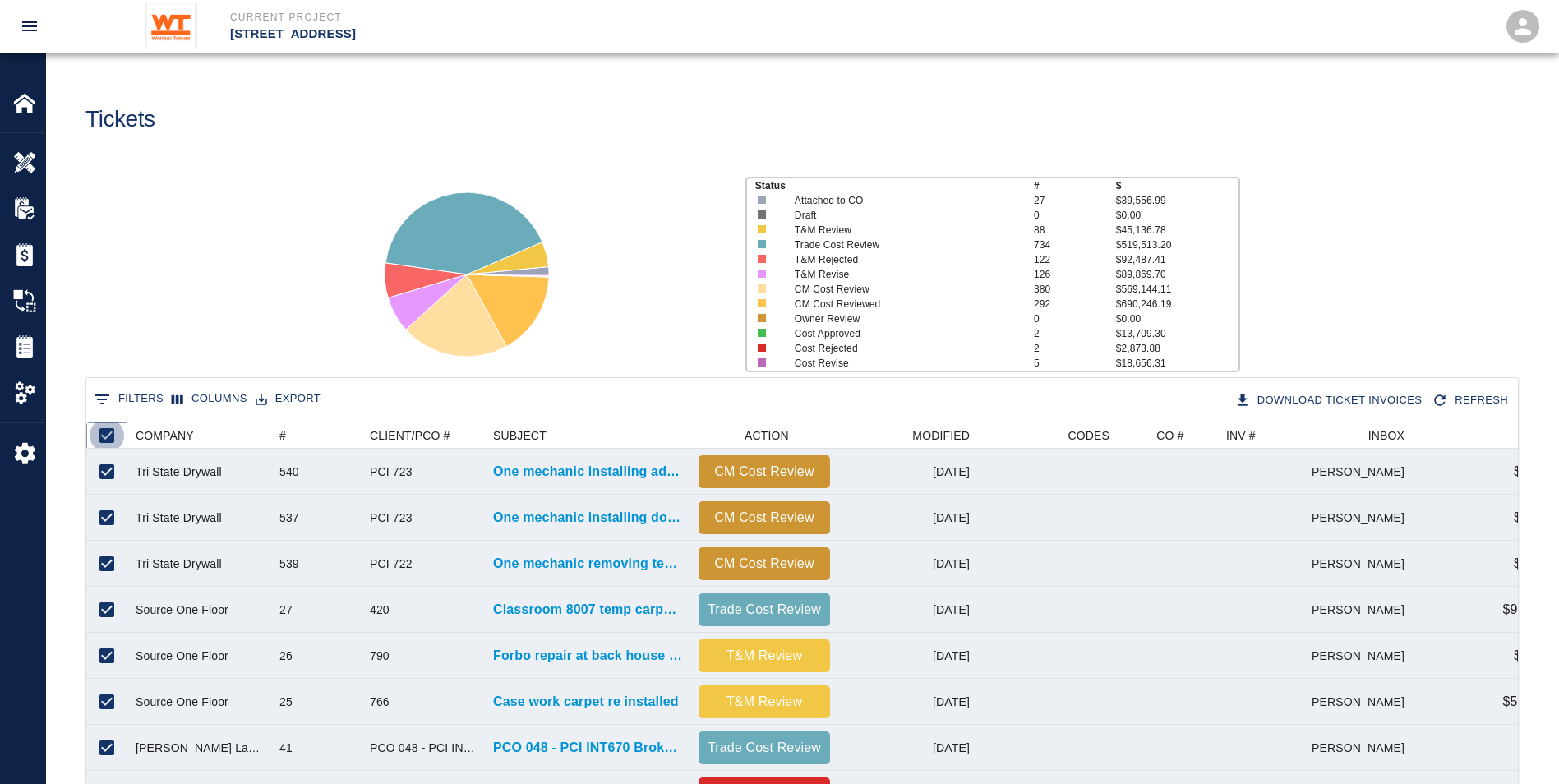
checkbox input "false"
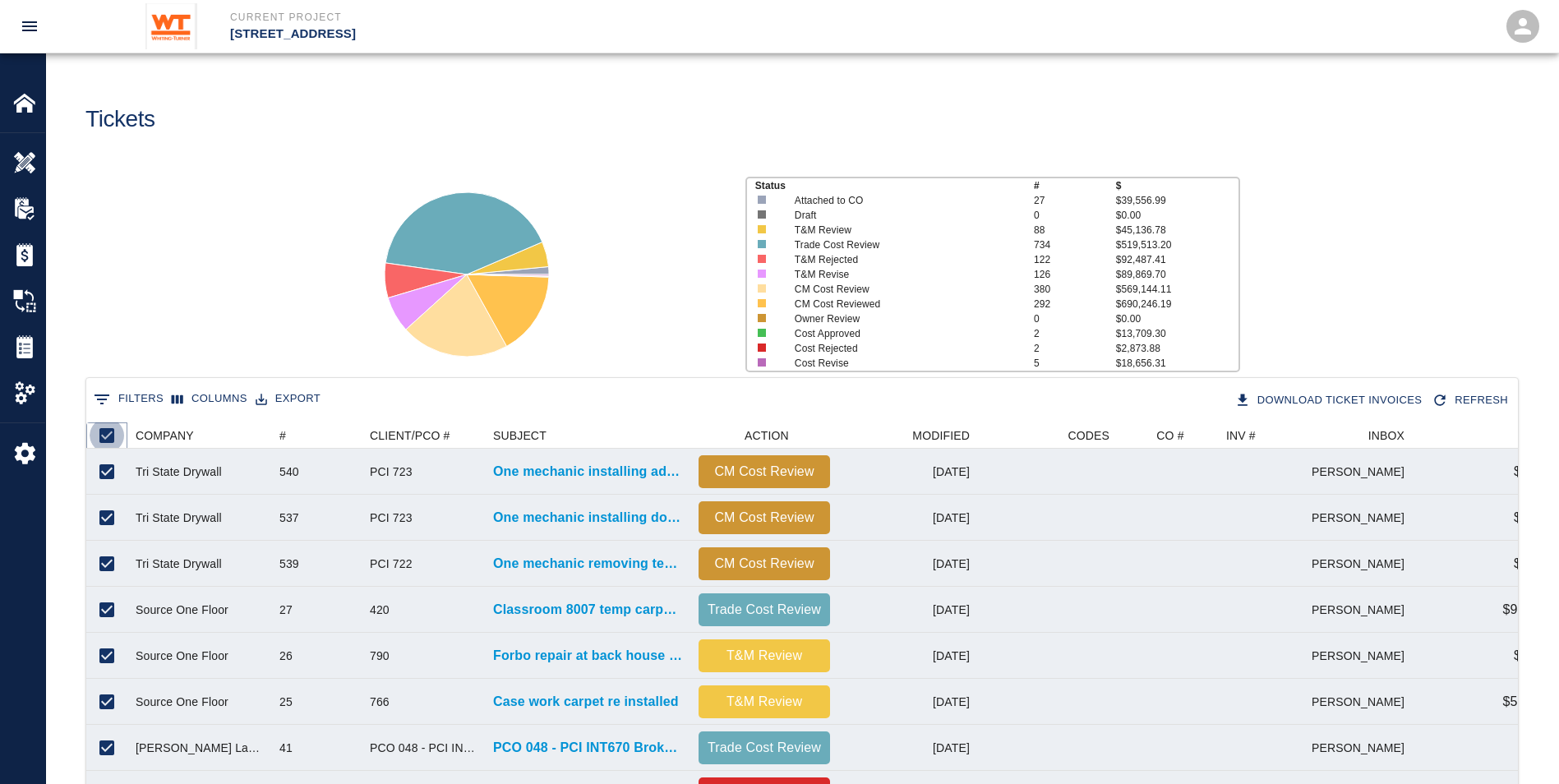
checkbox input "false"
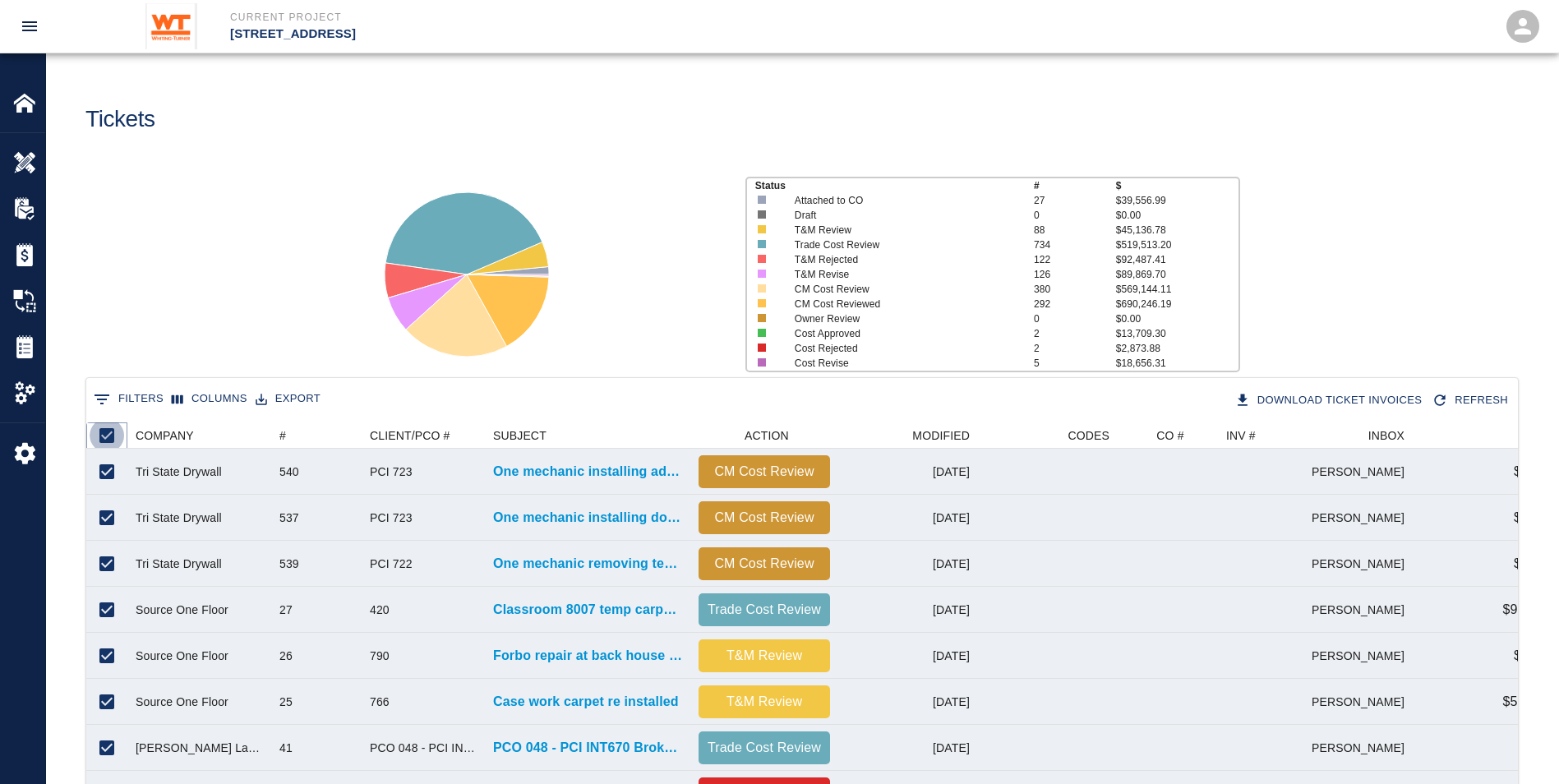
checkbox input "false"
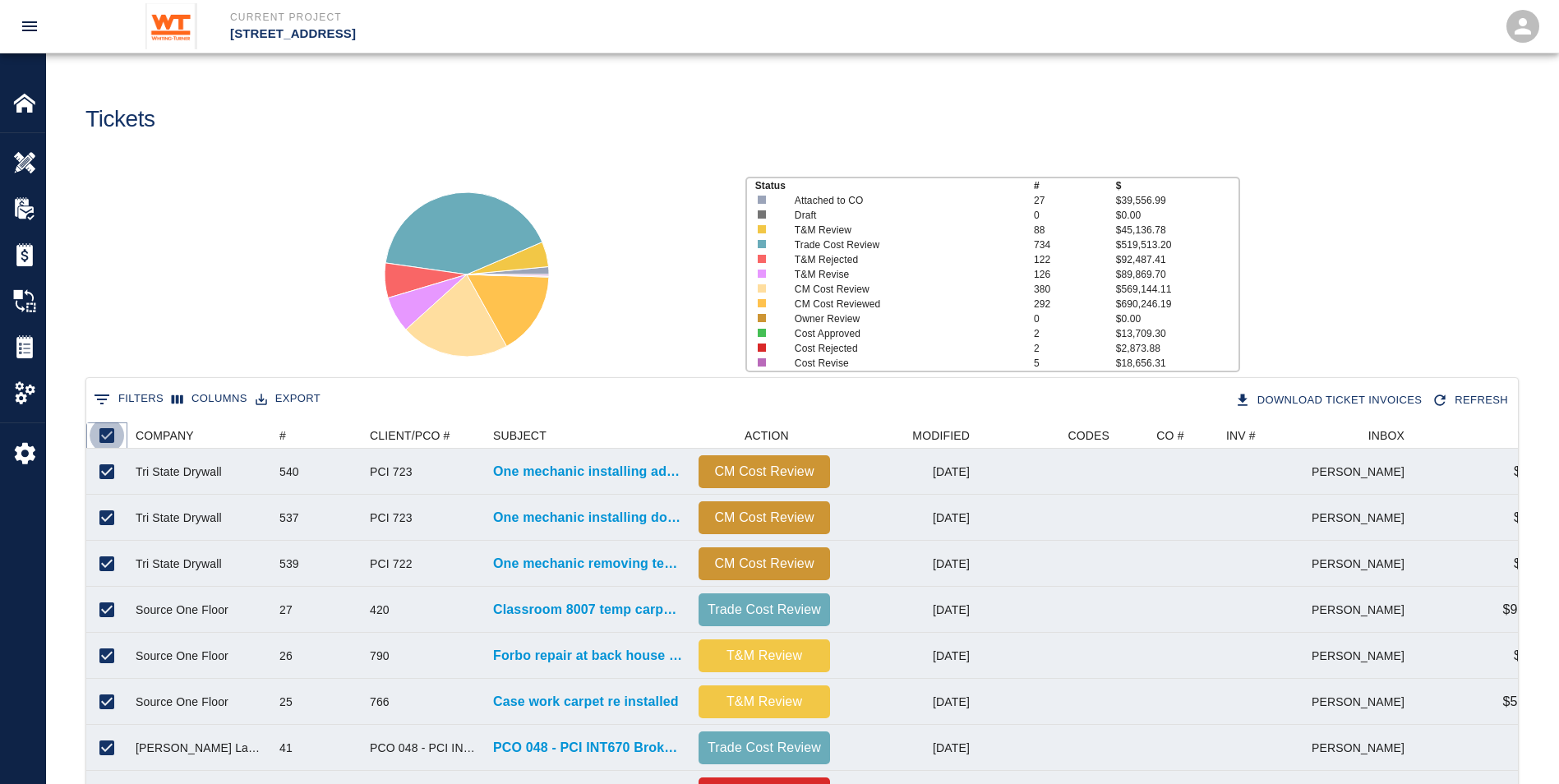
checkbox input "false"
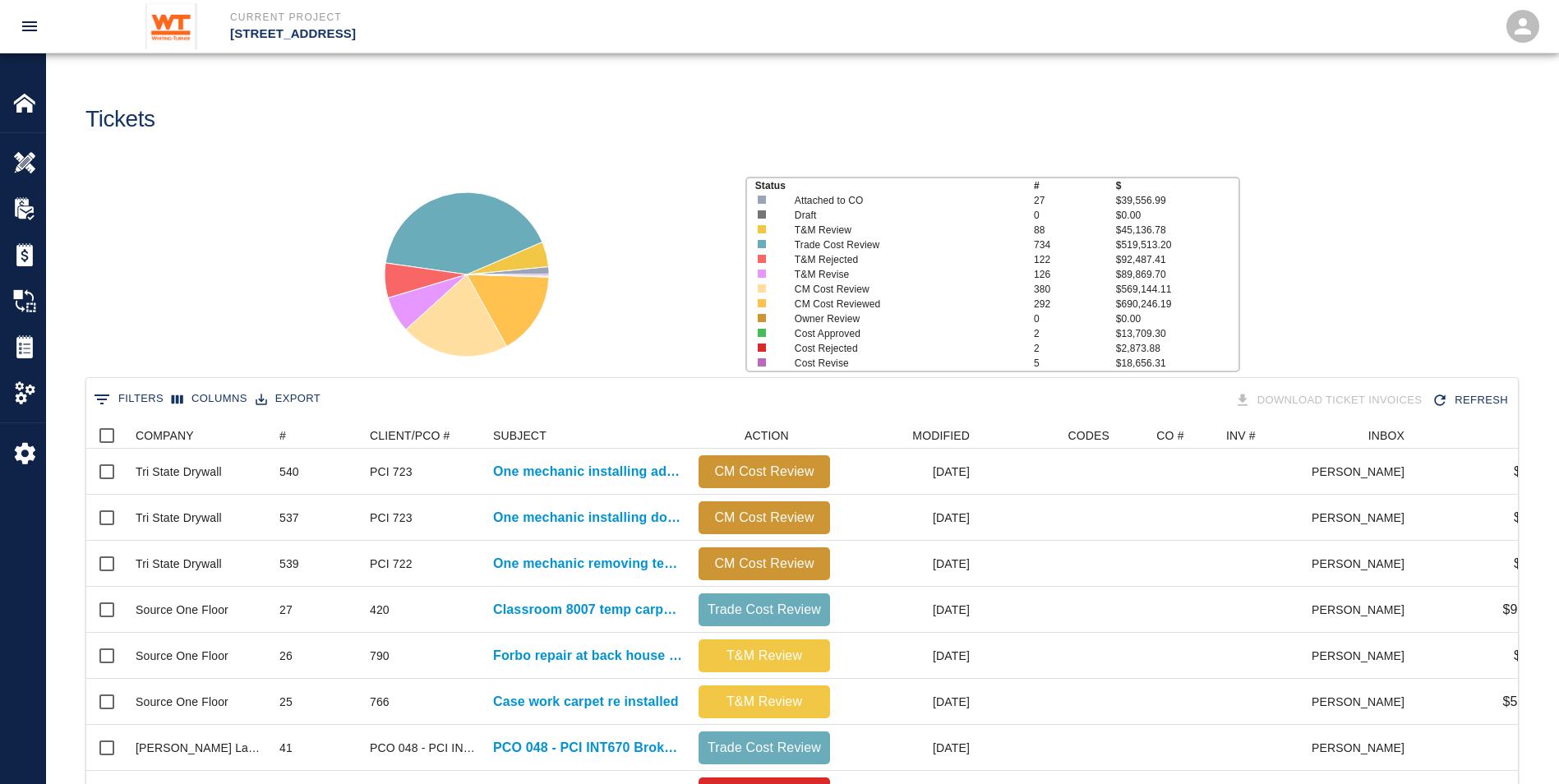
click at [110, 401] on icon "Show filters" at bounding box center [101, 398] width 19 height 19
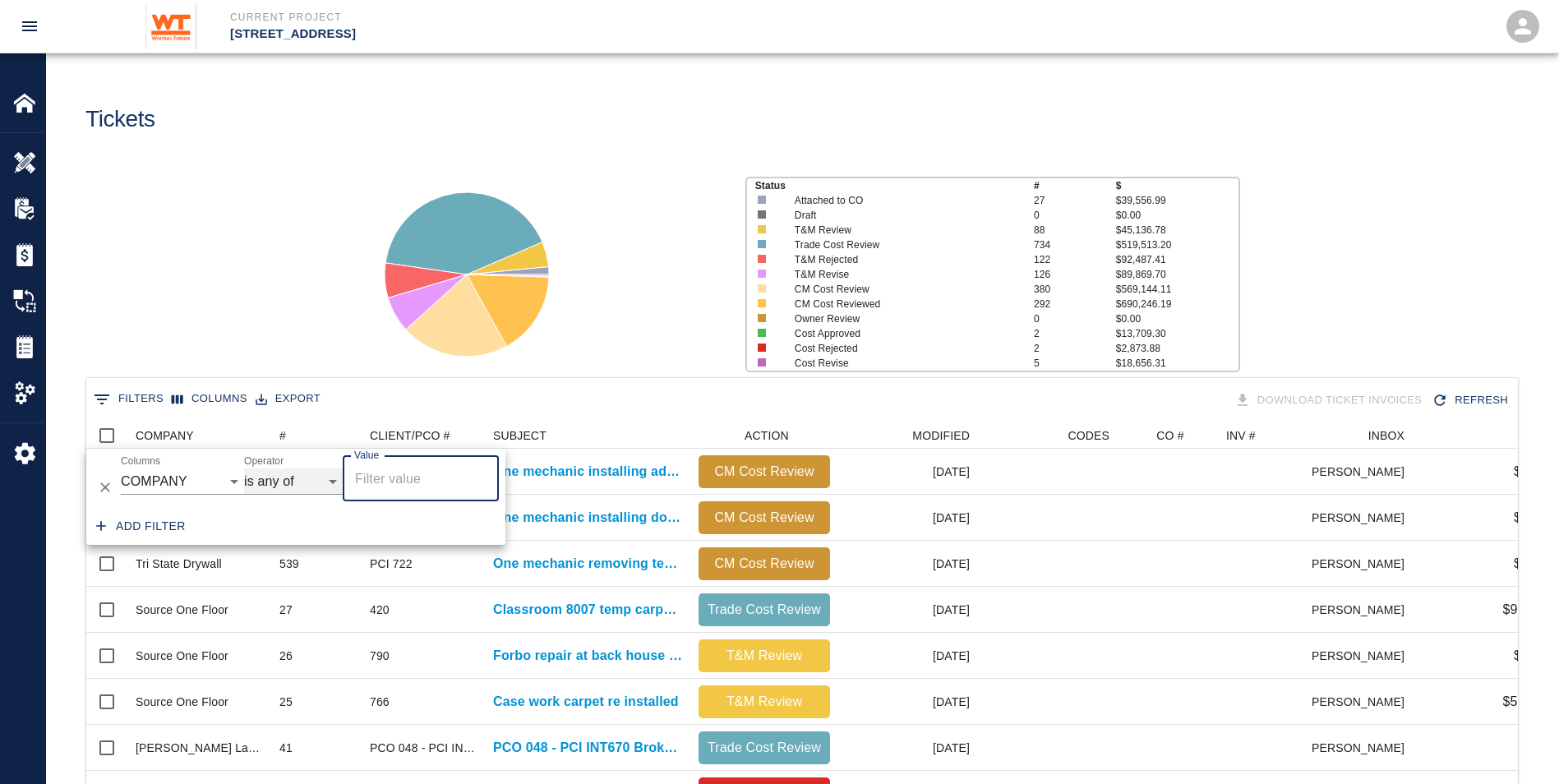
click at [266, 481] on select "contains equals starts with ends with is empty is not empty is any of" at bounding box center [293, 481] width 98 height 26
click at [244, 468] on select "contains equals starts with ends with is empty is not empty is any of" at bounding box center [293, 481] width 98 height 26
select select "contains"
click at [396, 479] on input "Value" at bounding box center [421, 481] width 156 height 26
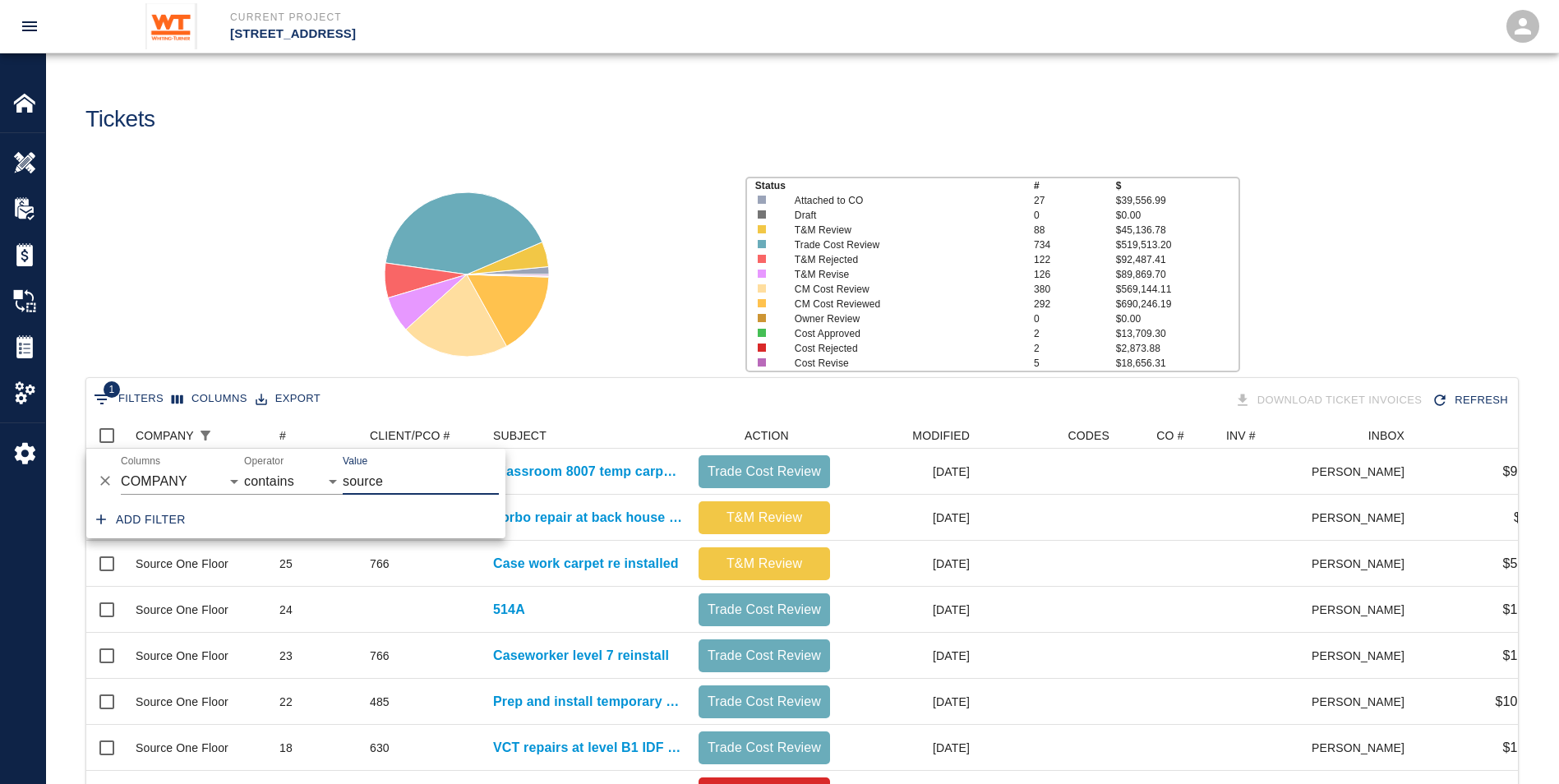
type input "source"
click at [313, 193] on div "Status # $ Attached to CO 27 $39,556.99 Draft 0 $0.00 T&M Review 88 $45,136.78 …" at bounding box center [795, 268] width 1526 height 219
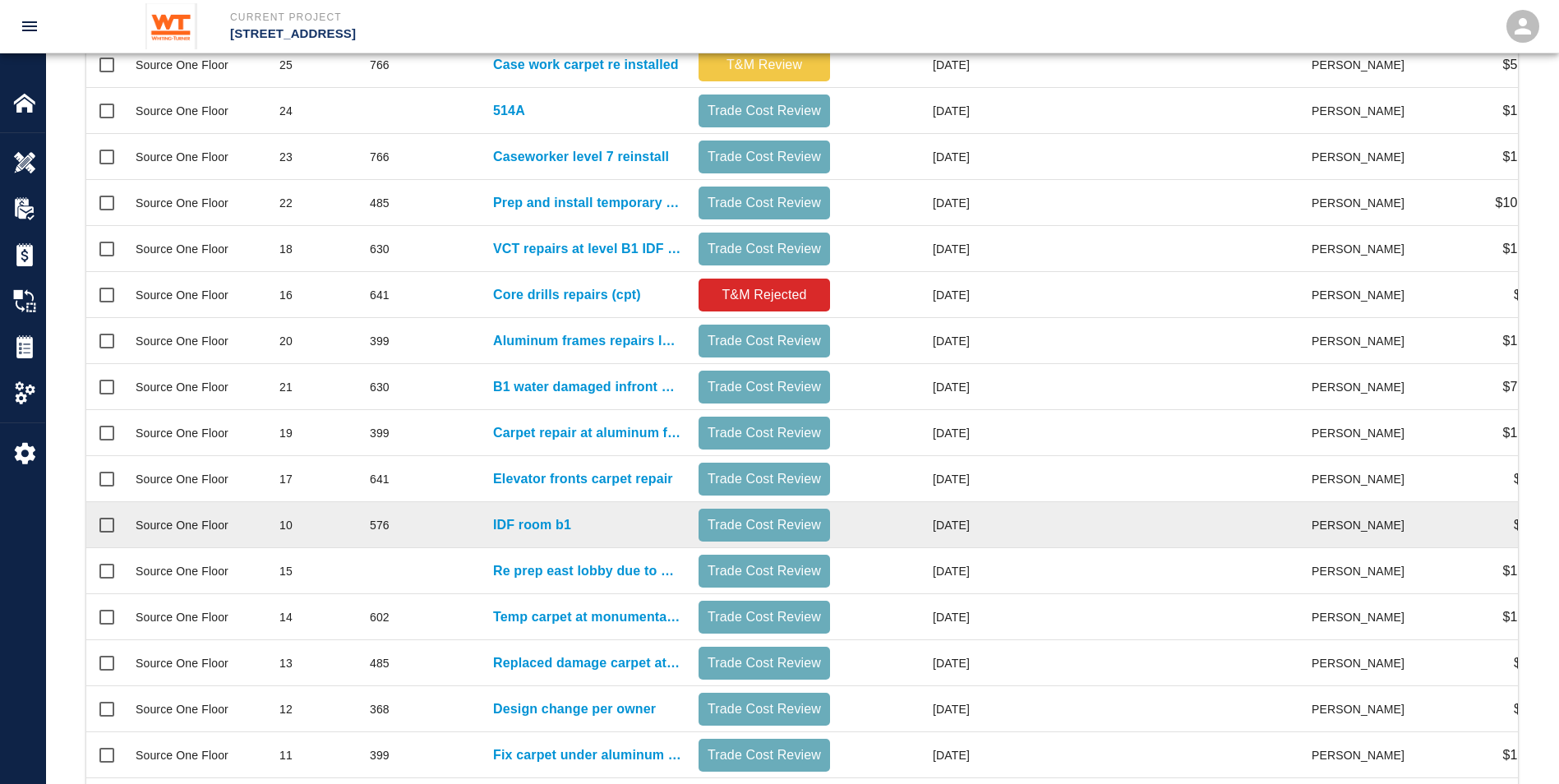
scroll to position [680, 0]
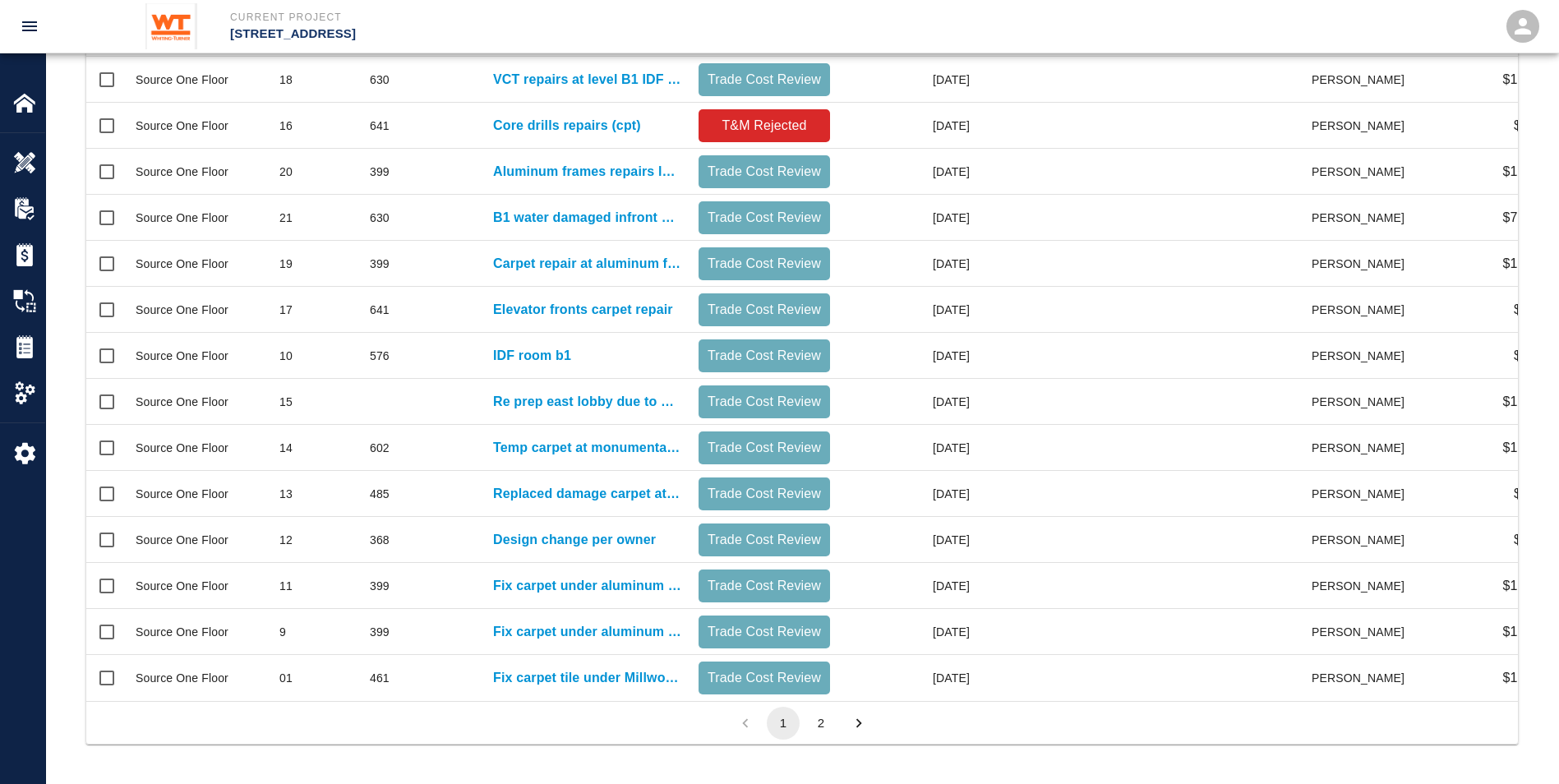
click at [818, 727] on button "2" at bounding box center [820, 723] width 32 height 32
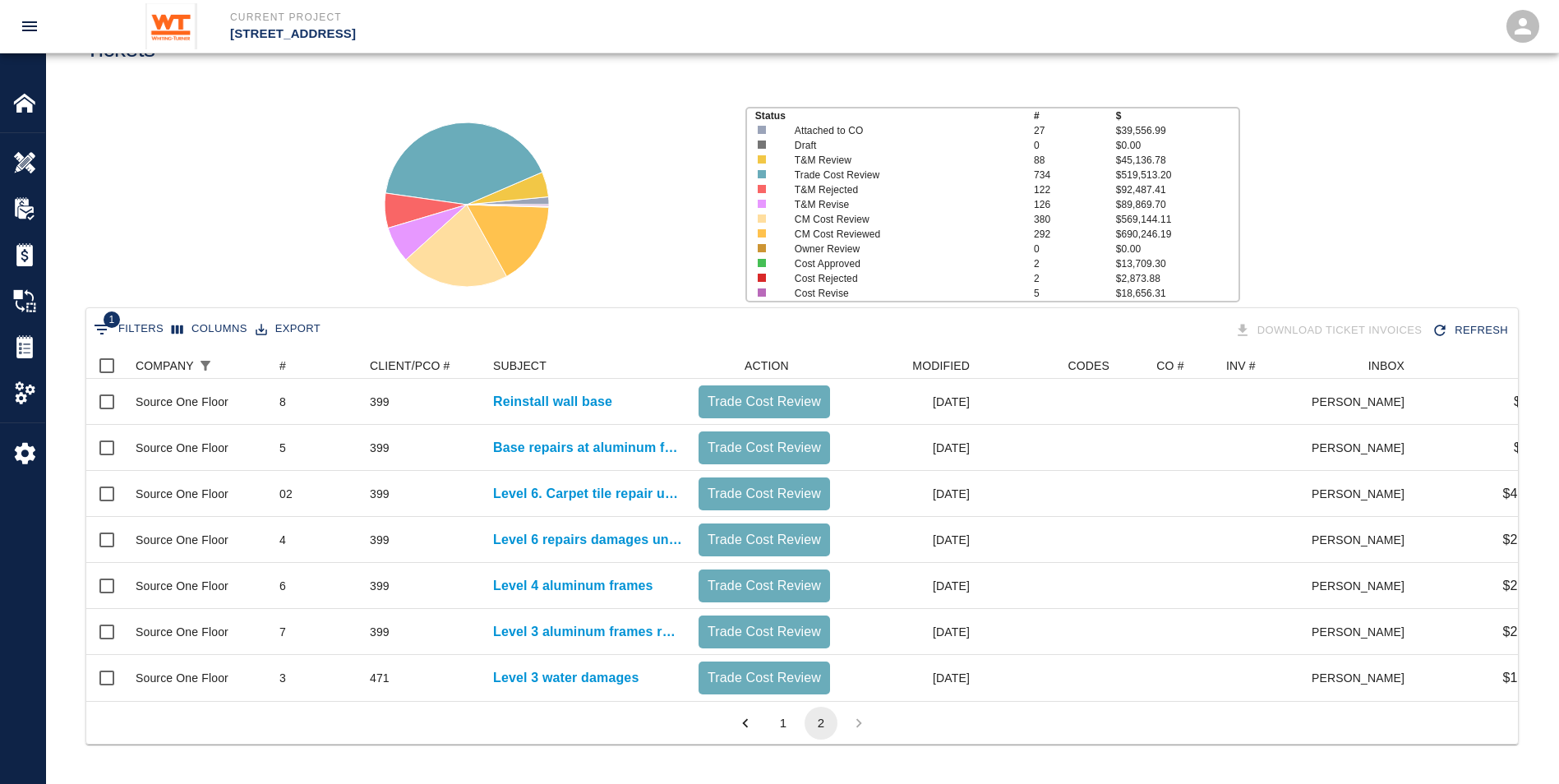
scroll to position [82, 0]
click at [780, 723] on button "1" at bounding box center [782, 723] width 32 height 32
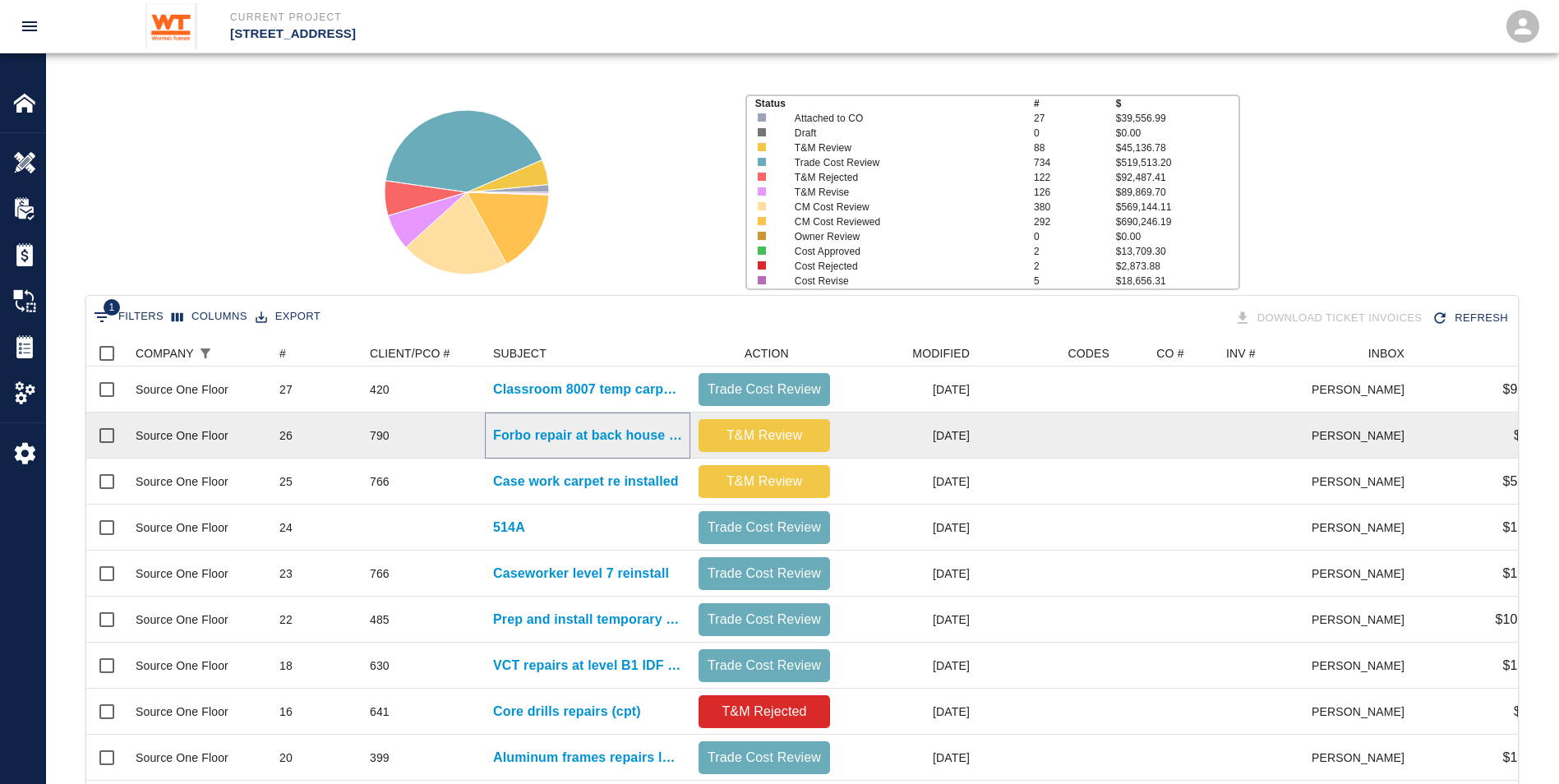
click at [630, 434] on p "Forbo repair at back house corridor" at bounding box center [588, 435] width 189 height 19
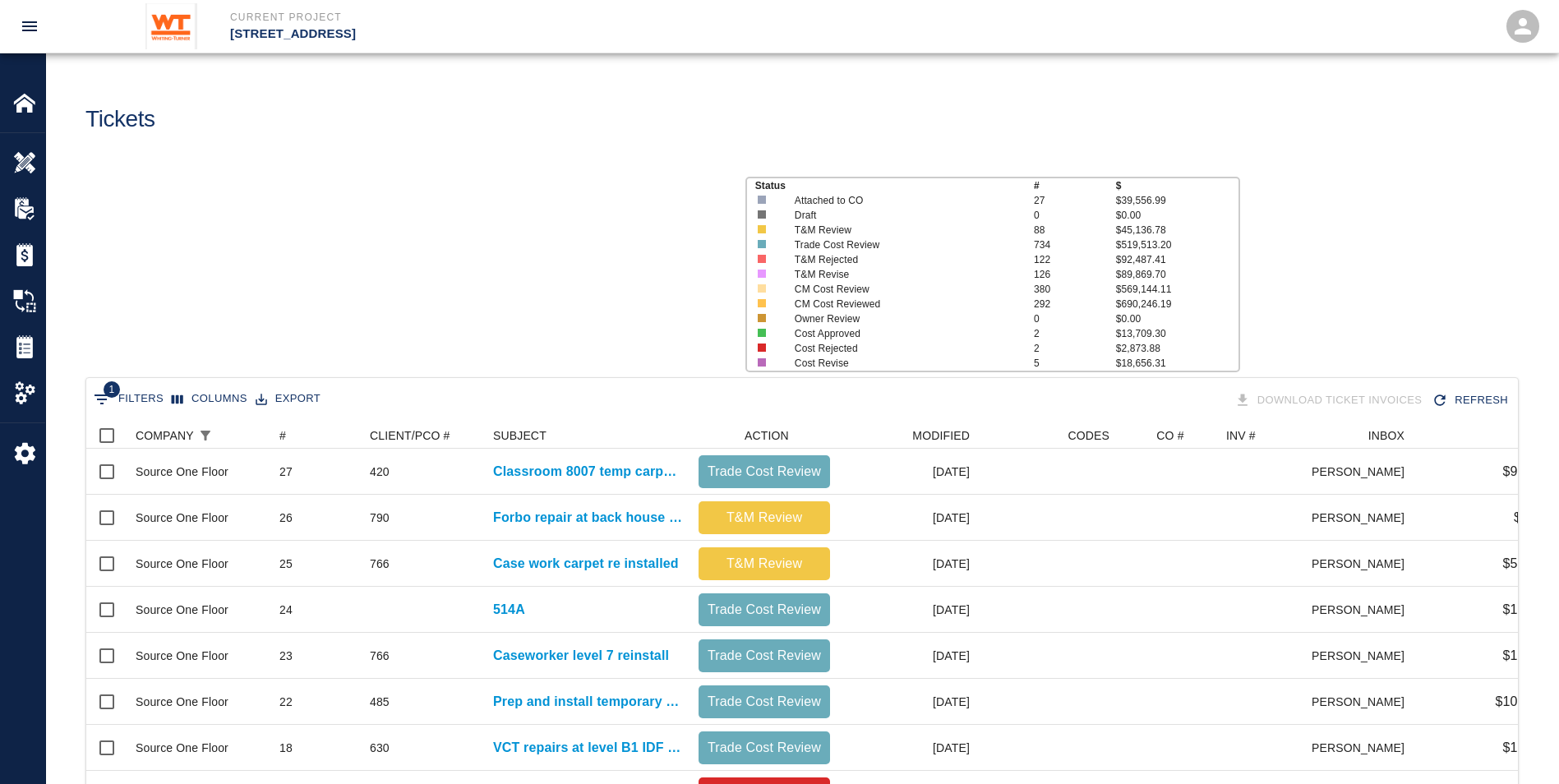
scroll to position [947, 1419]
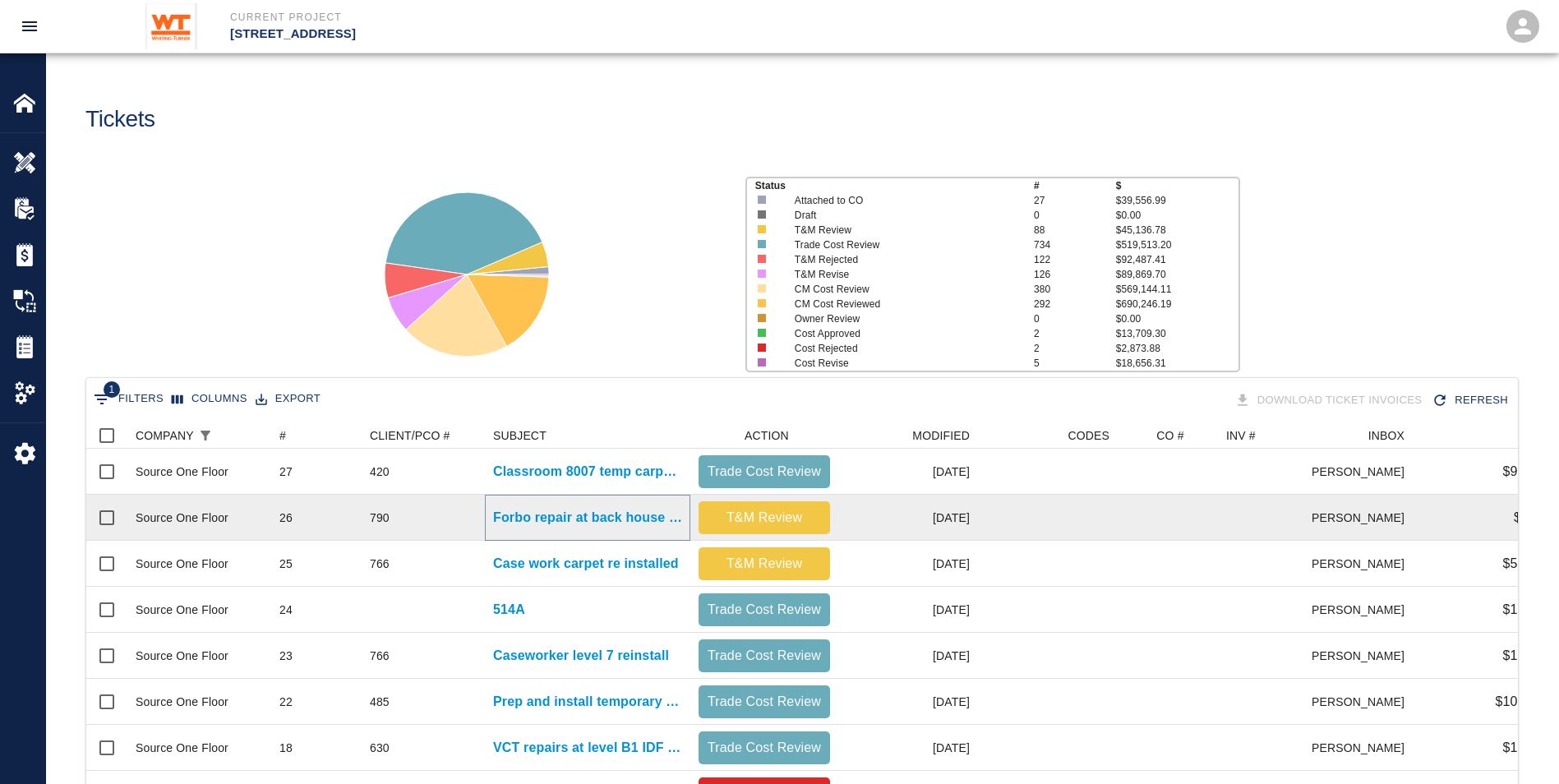
click at [649, 512] on p "Forbo repair at back house corridor" at bounding box center [588, 517] width 189 height 19
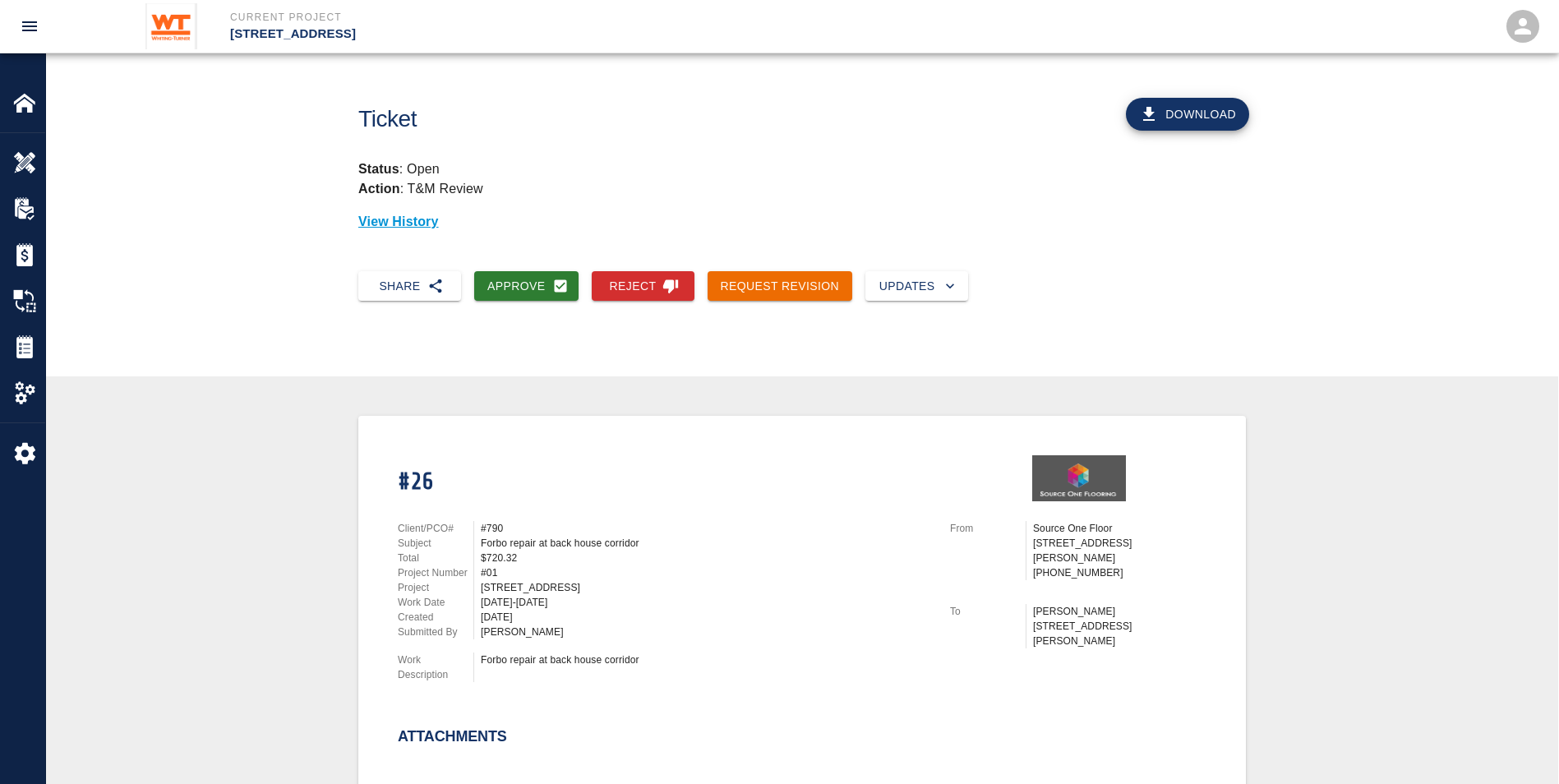
click at [1182, 109] on button "Download" at bounding box center [1187, 114] width 123 height 32
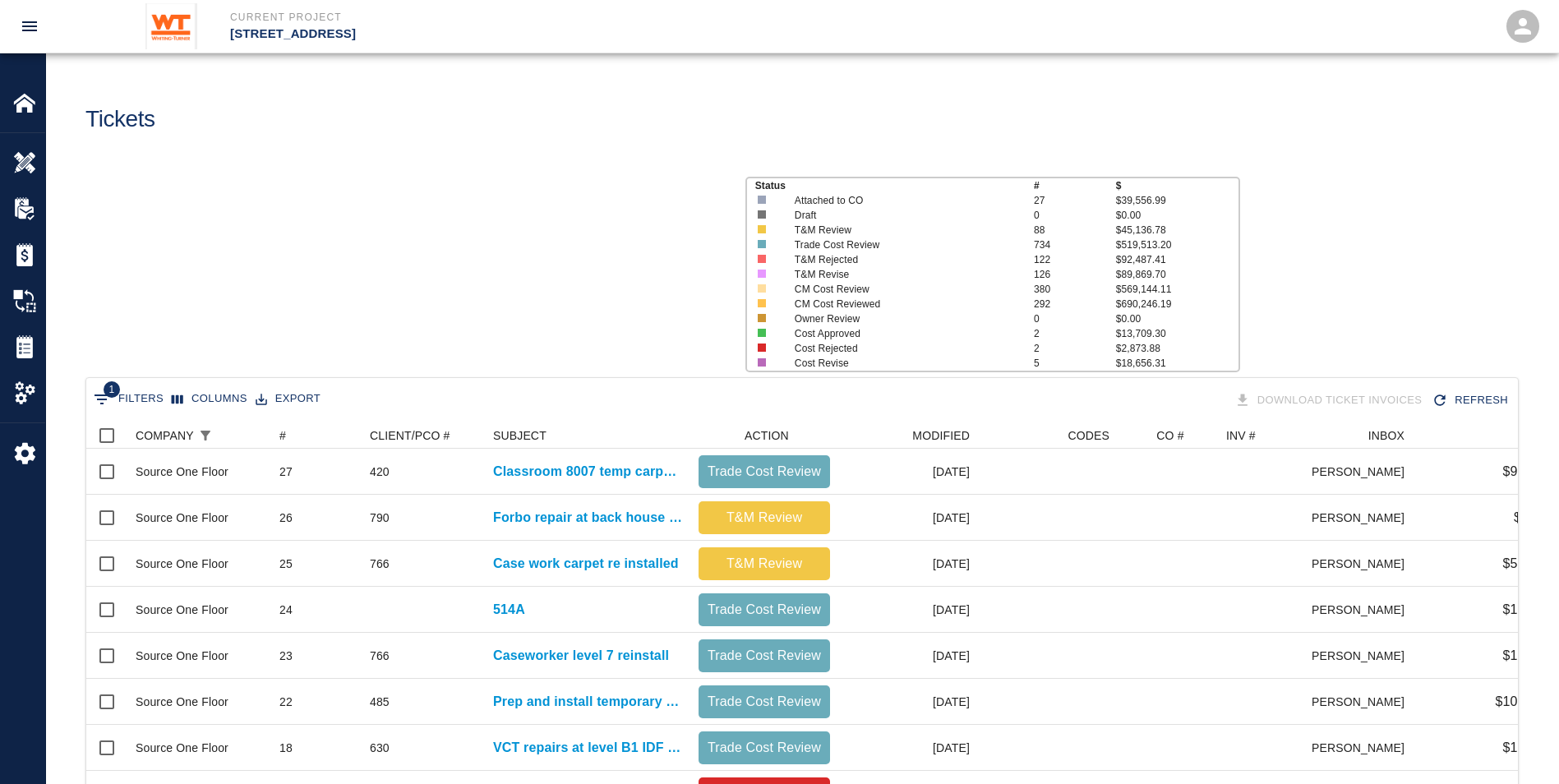
scroll to position [947, 1419]
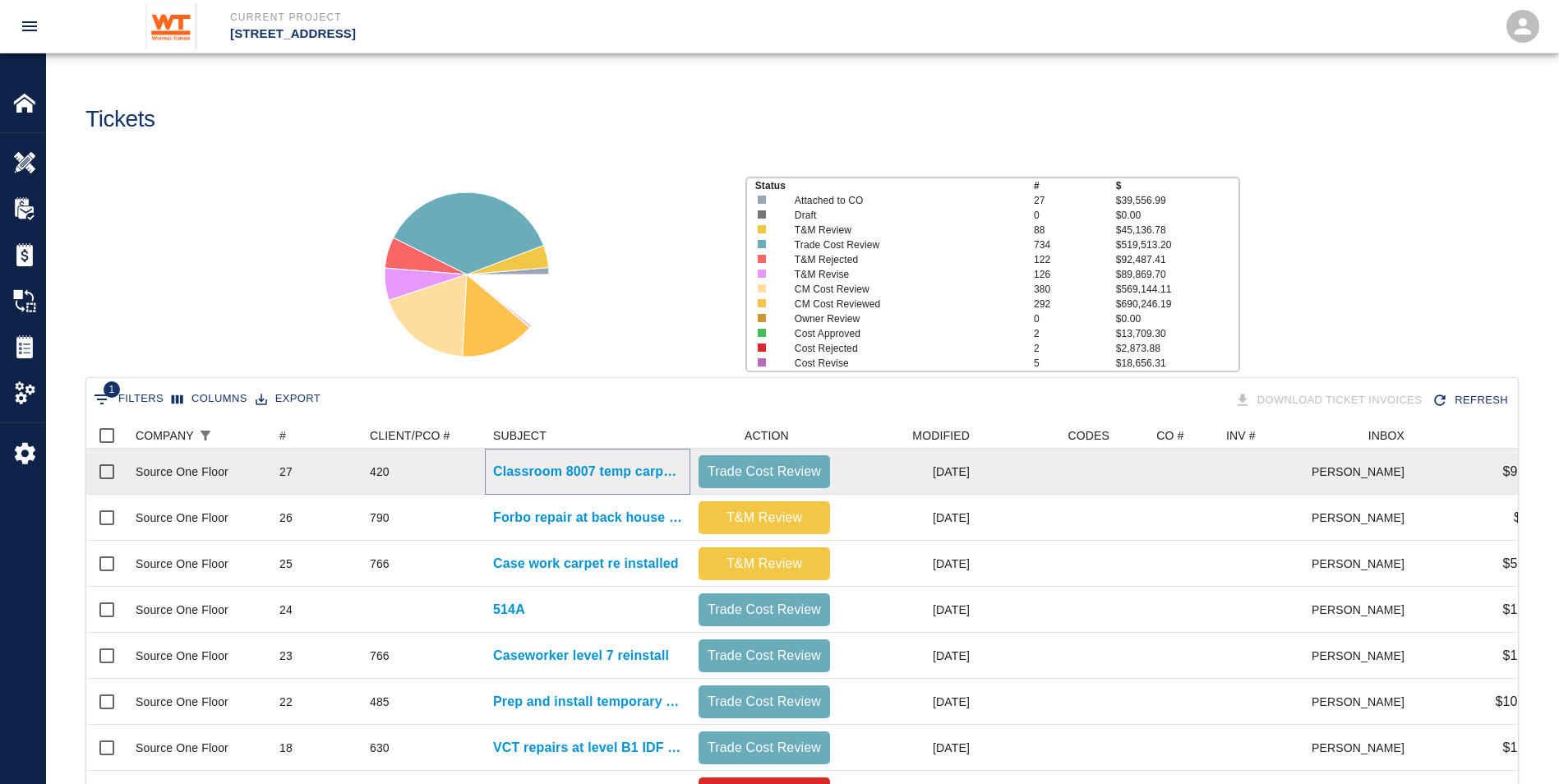
click at [585, 463] on p "Classroom 8007 temp carpet installed" at bounding box center [588, 471] width 189 height 19
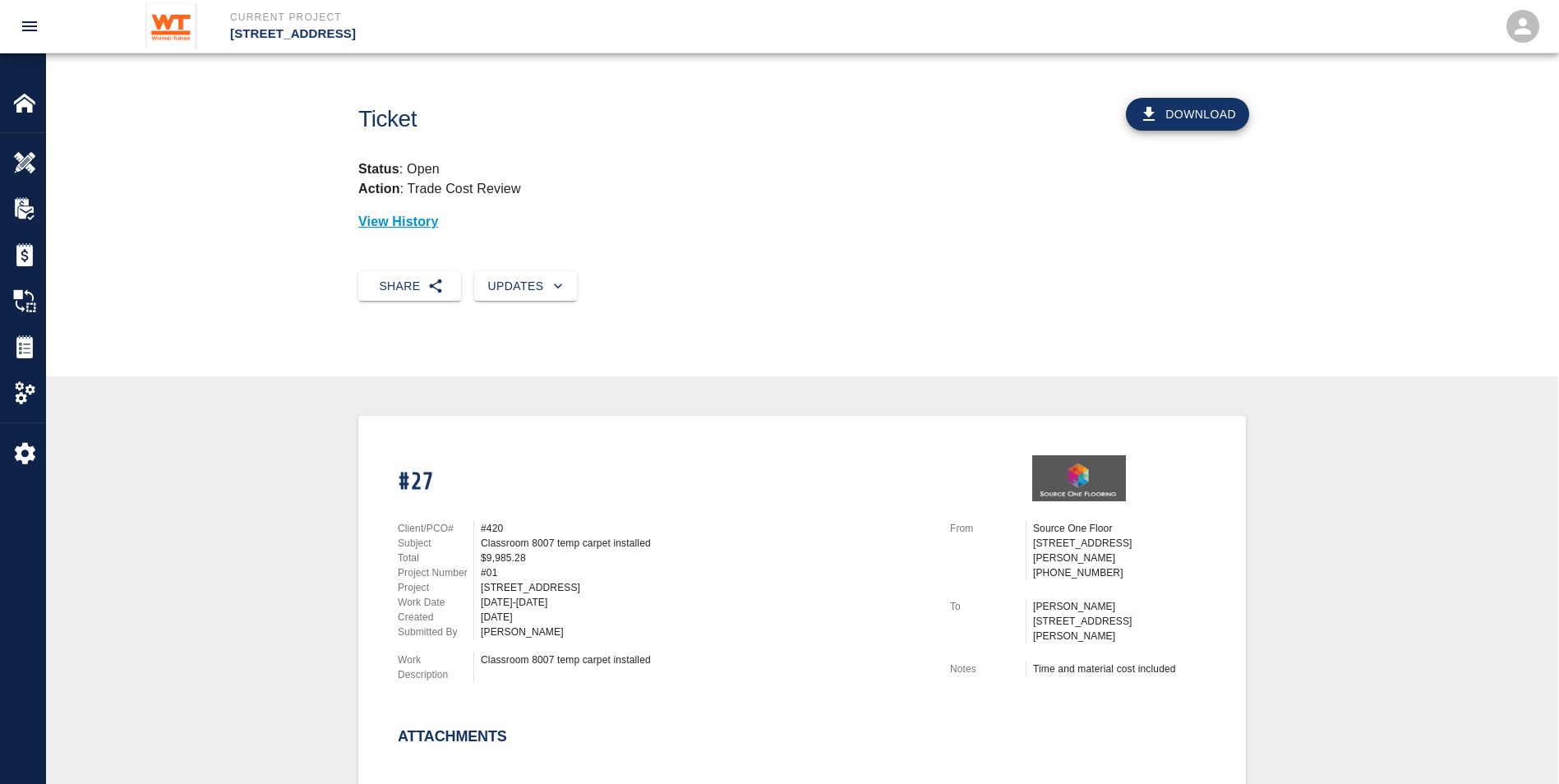
click at [1177, 121] on button "Download" at bounding box center [1187, 114] width 123 height 32
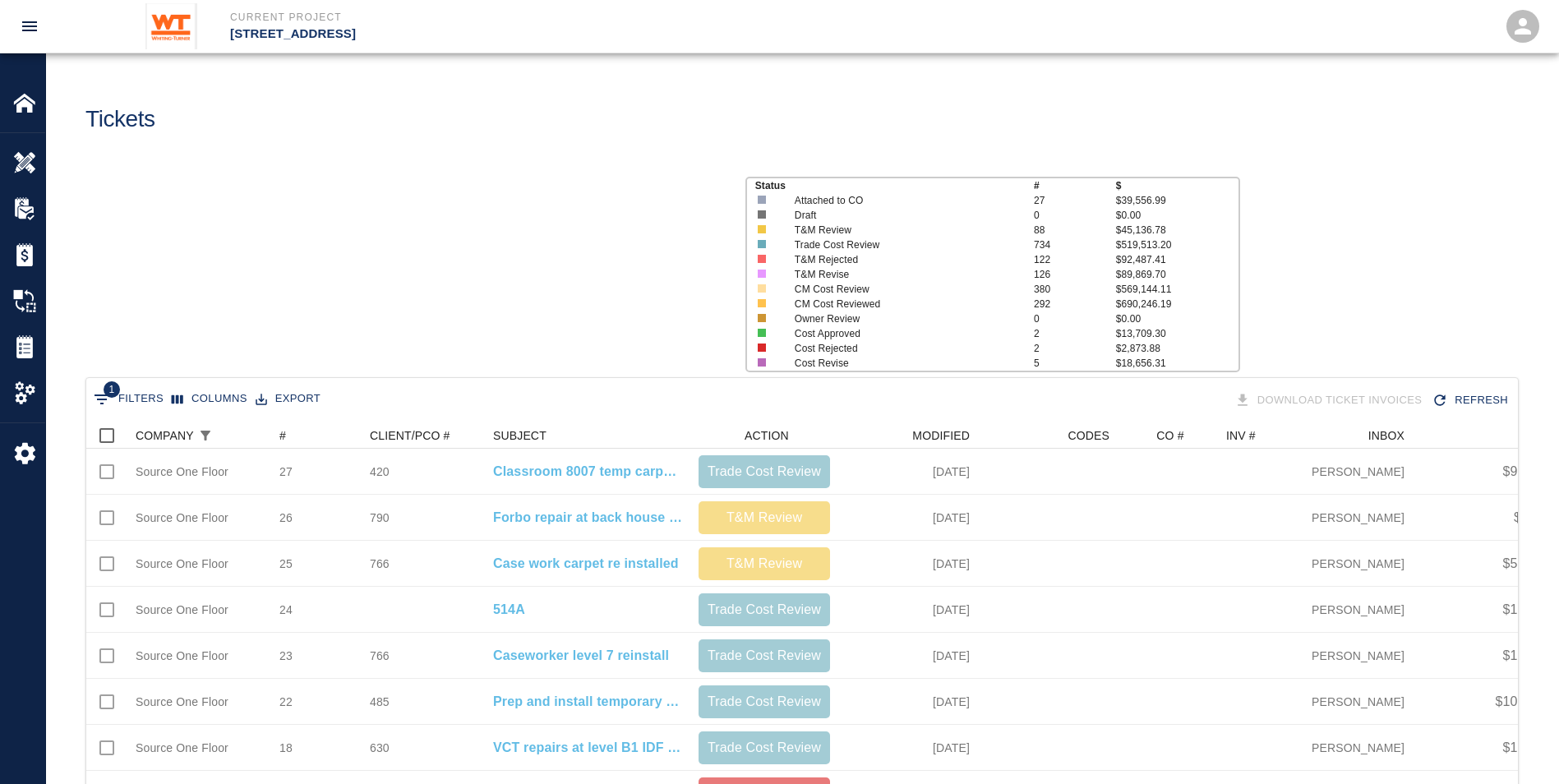
scroll to position [947, 1419]
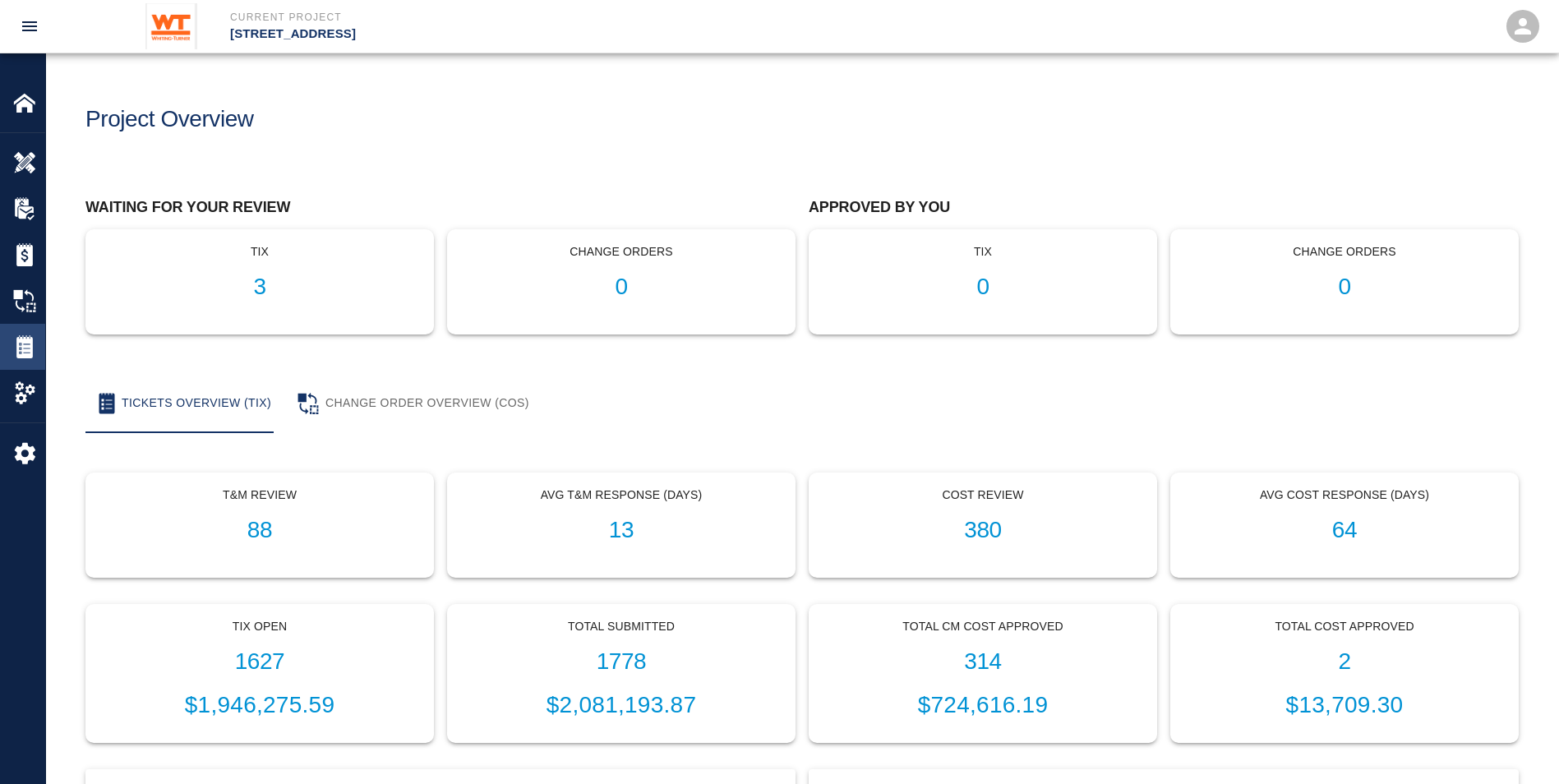
click at [37, 360] on div "Tickets" at bounding box center [22, 347] width 45 height 46
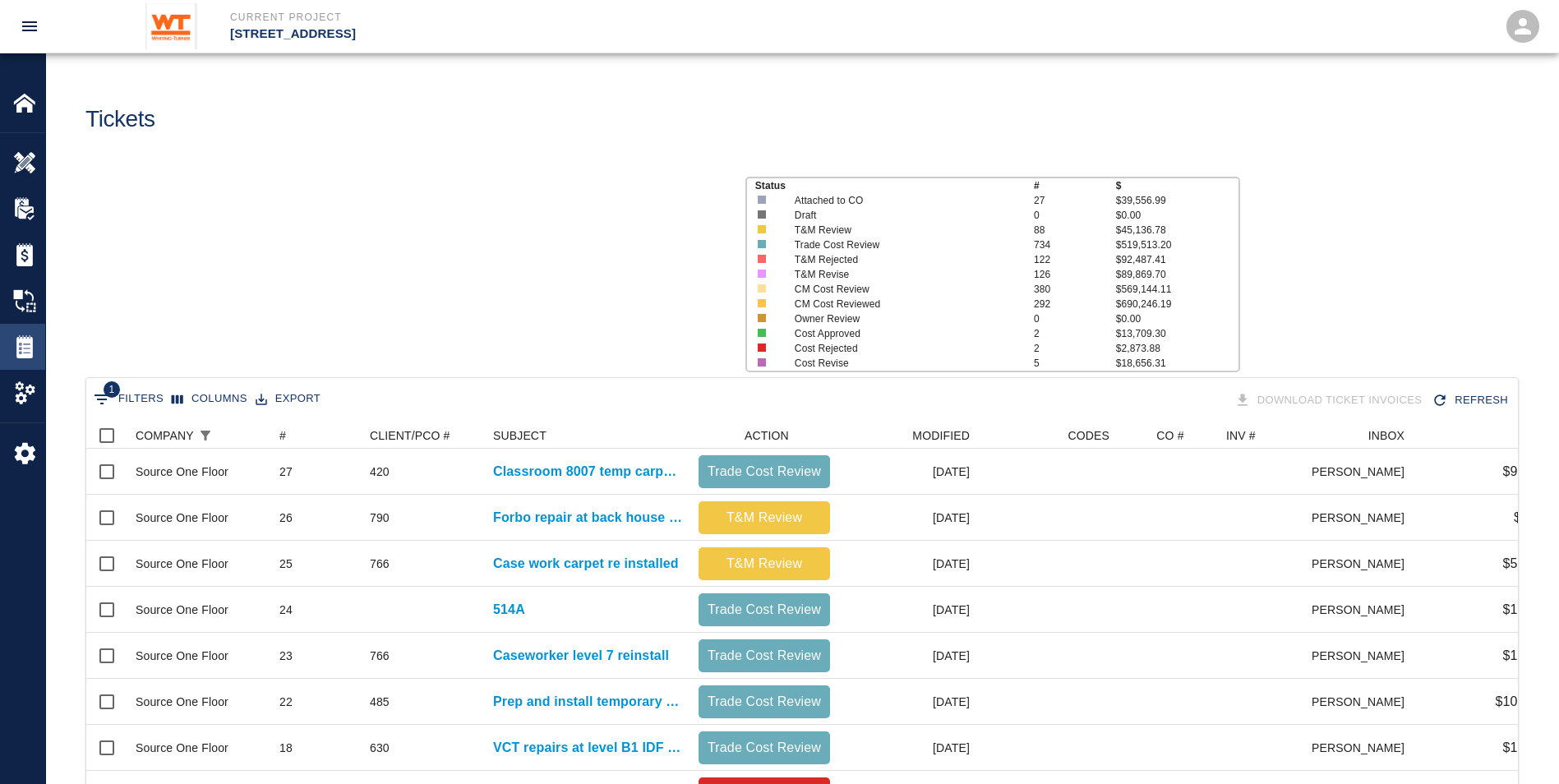
scroll to position [947, 1419]
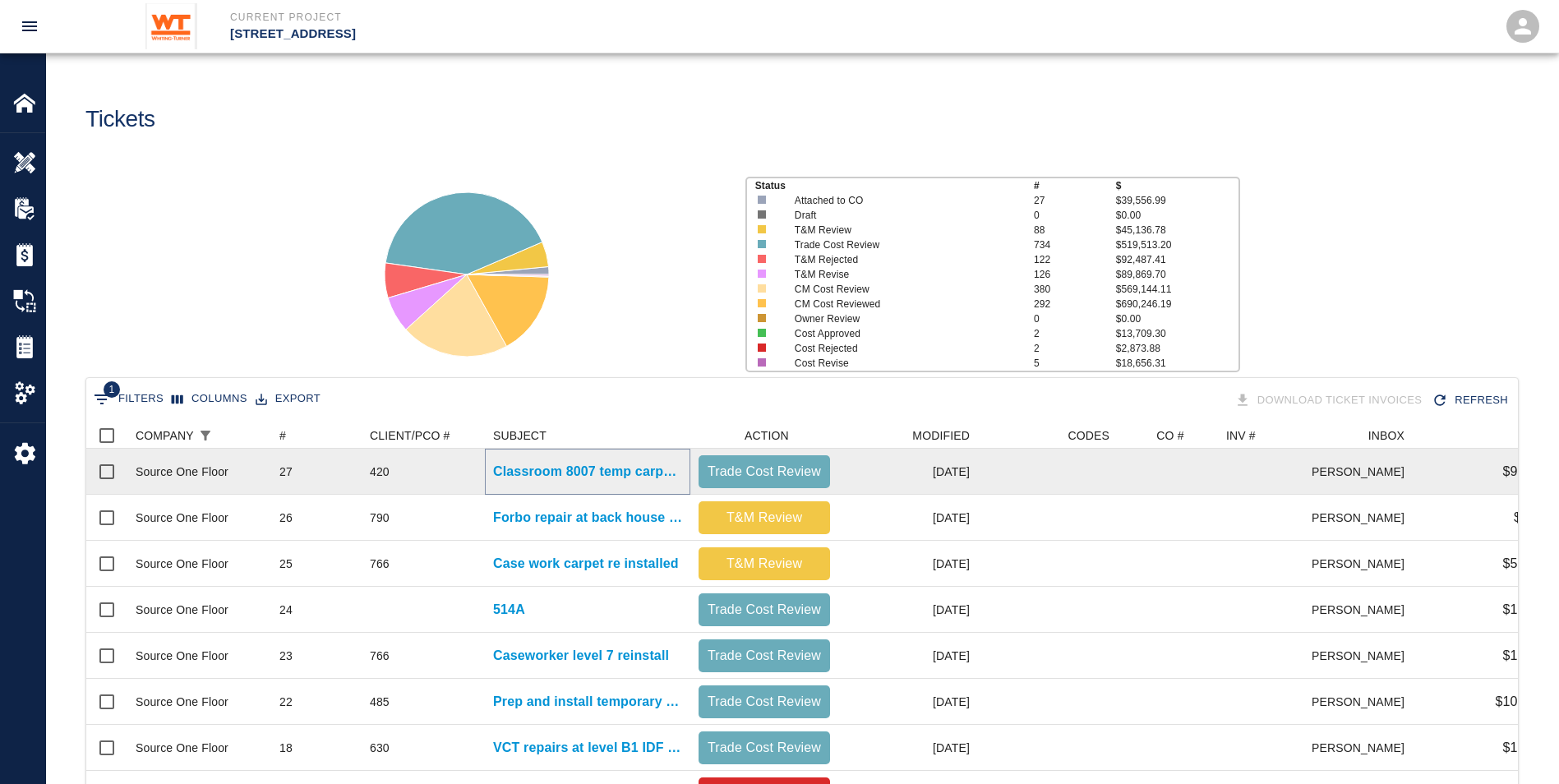
click at [621, 475] on p "Classroom 8007 temp carpet installed" at bounding box center [588, 471] width 189 height 19
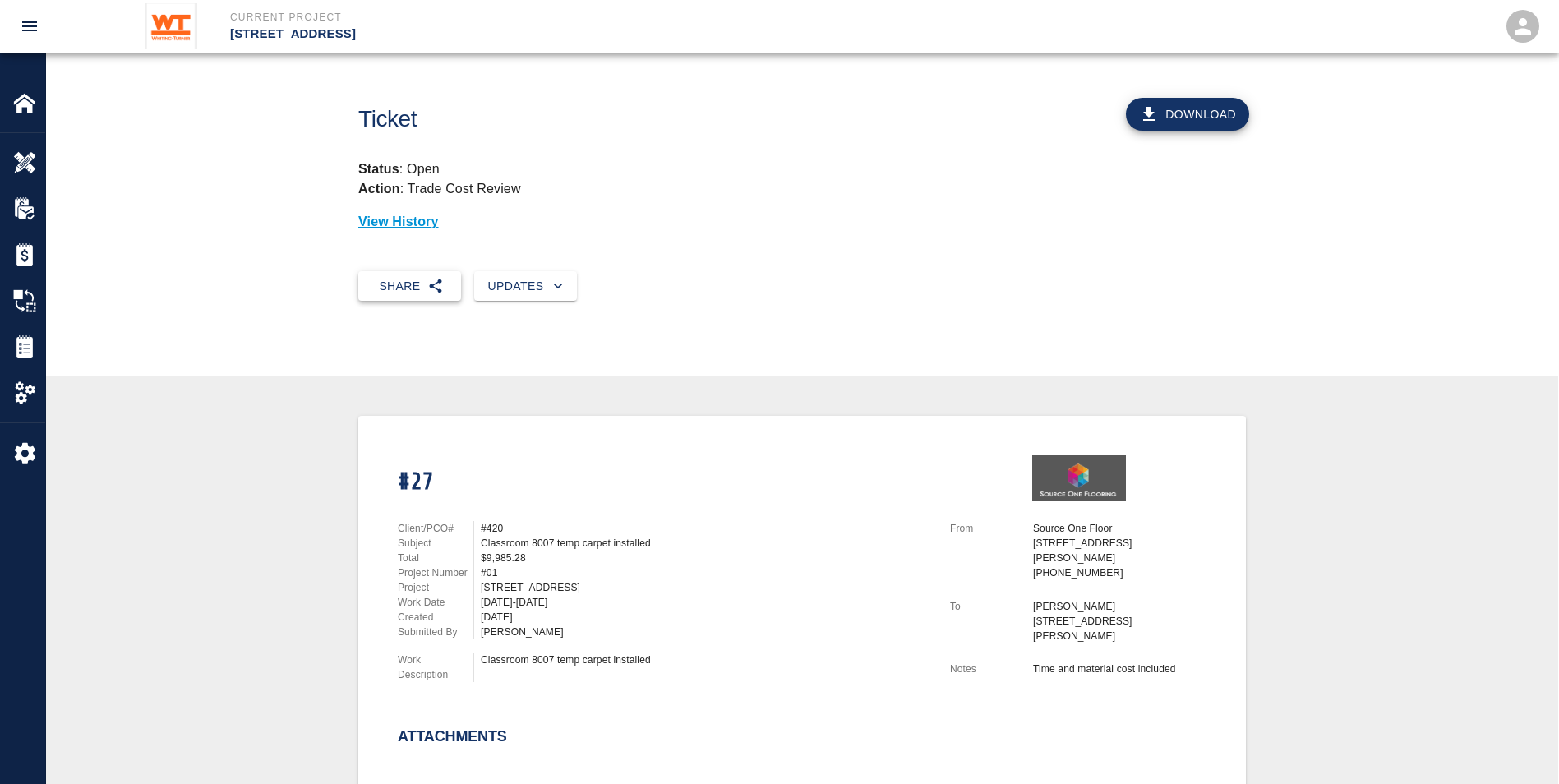
click at [446, 285] on button "Share" at bounding box center [410, 286] width 103 height 31
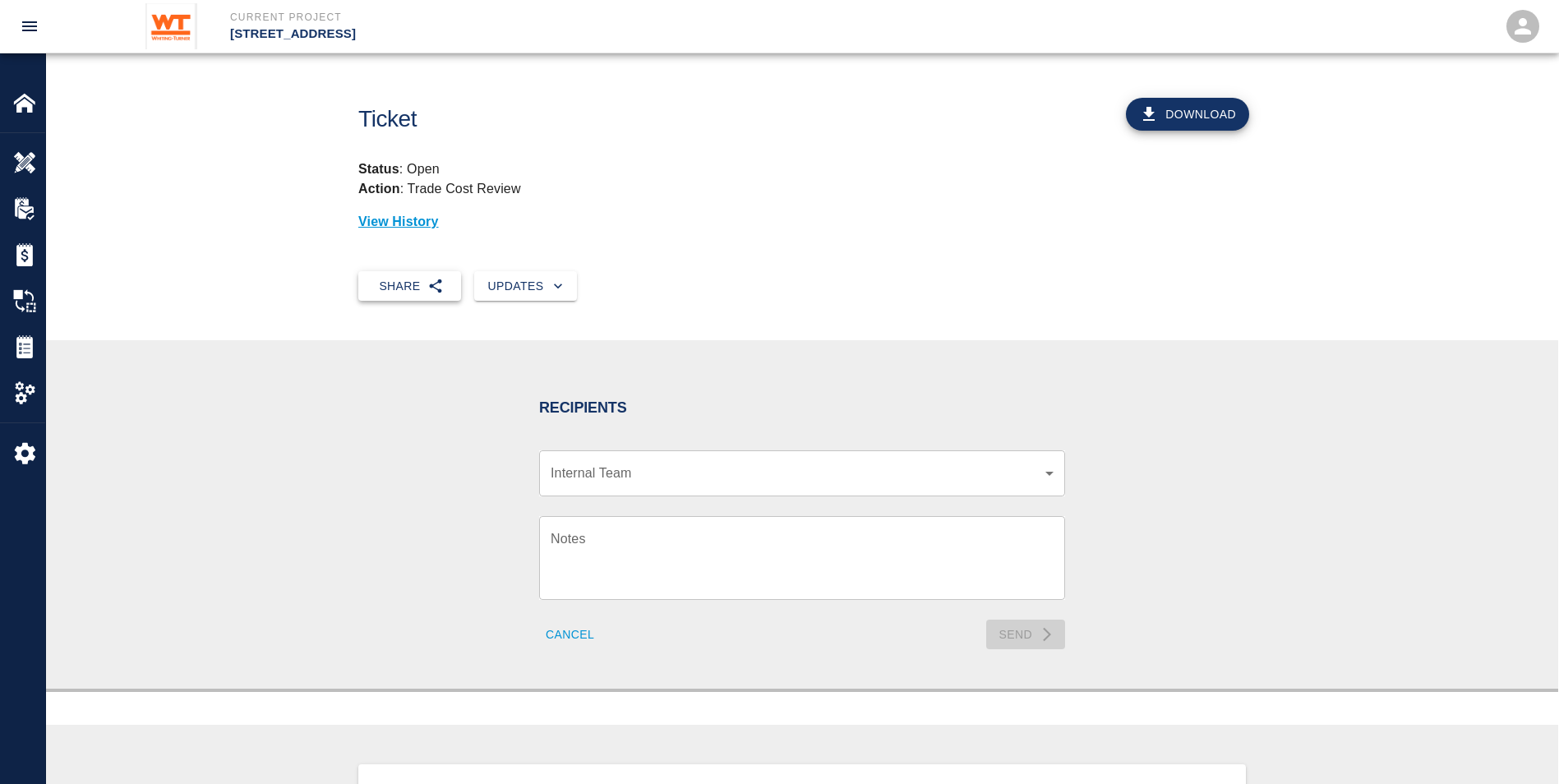
click at [439, 287] on icon "button" at bounding box center [436, 286] width 17 height 17
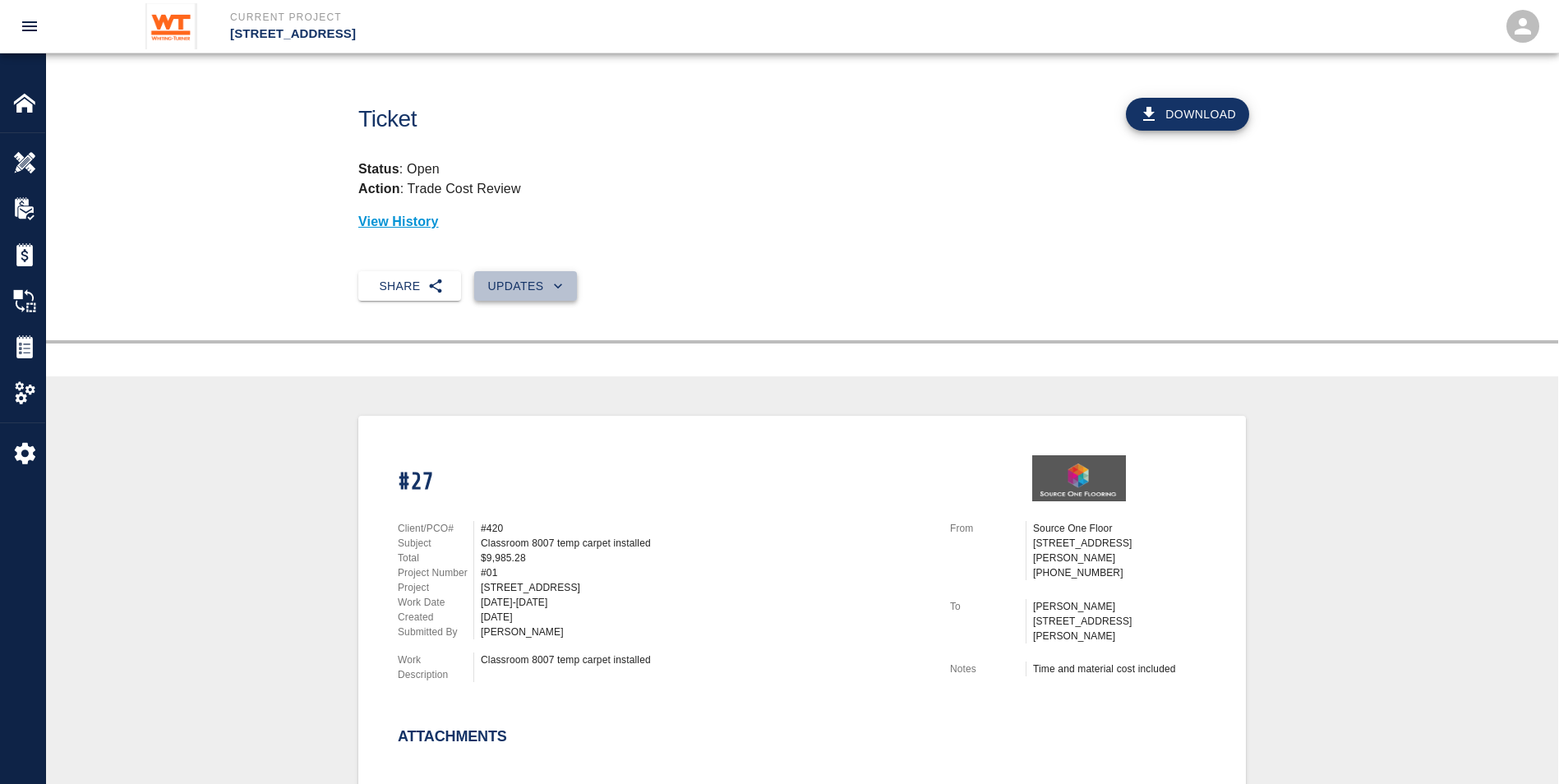
click at [525, 280] on button "Updates" at bounding box center [526, 286] width 103 height 31
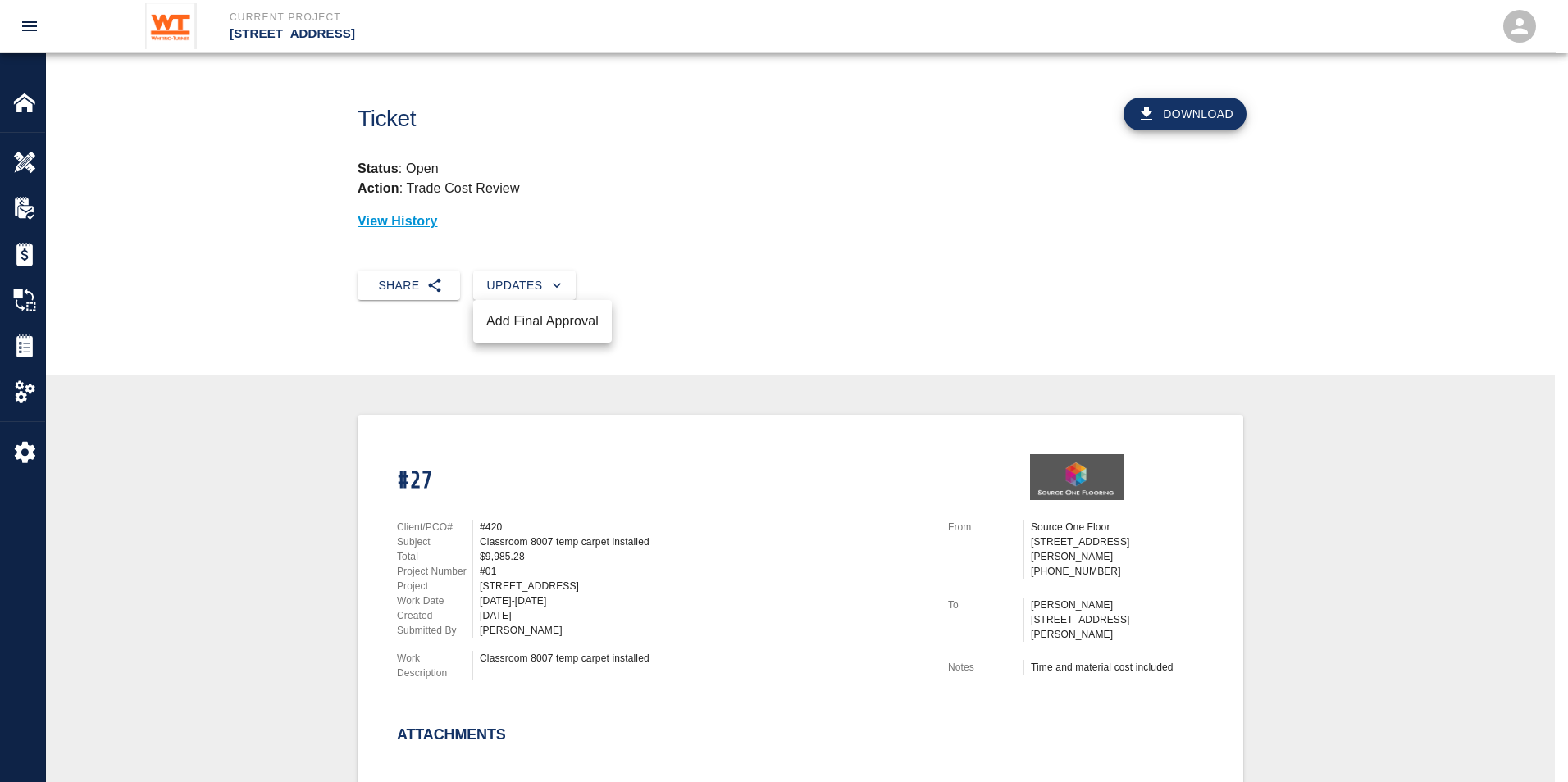
click at [668, 268] on div at bounding box center [784, 391] width 1568 height 782
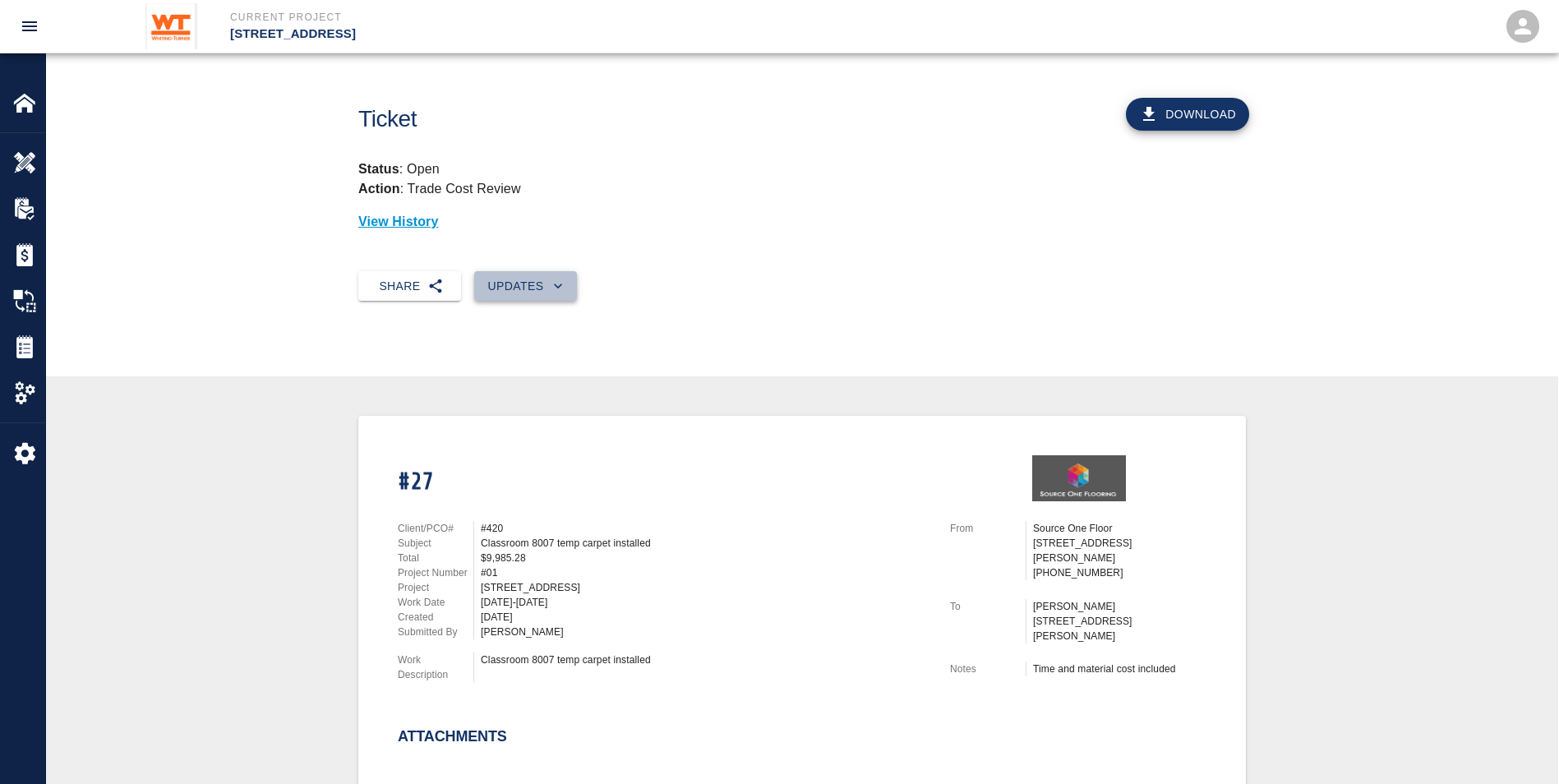
click at [535, 272] on button "Updates" at bounding box center [526, 286] width 103 height 31
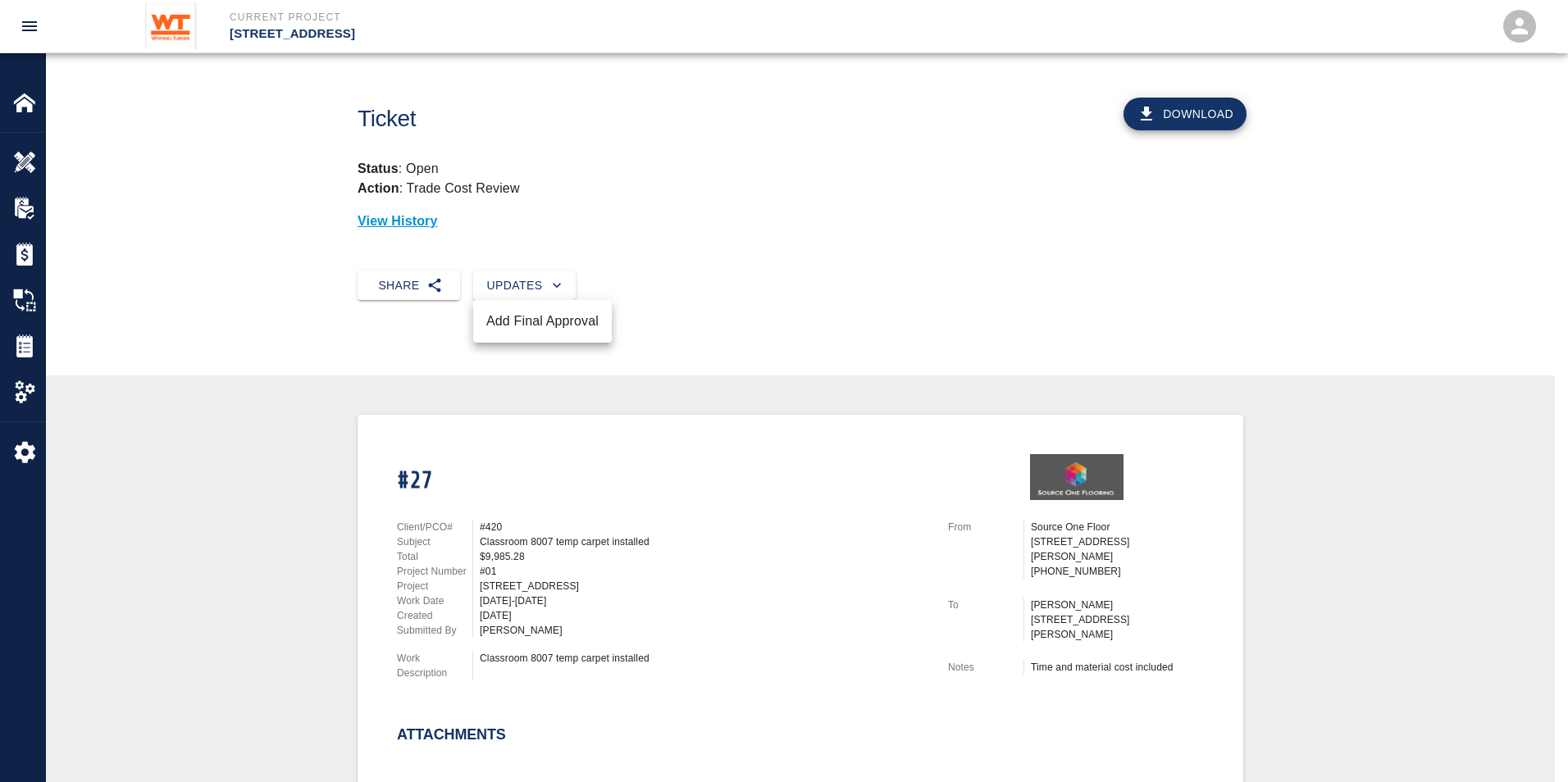
click at [402, 286] on div at bounding box center [784, 391] width 1568 height 782
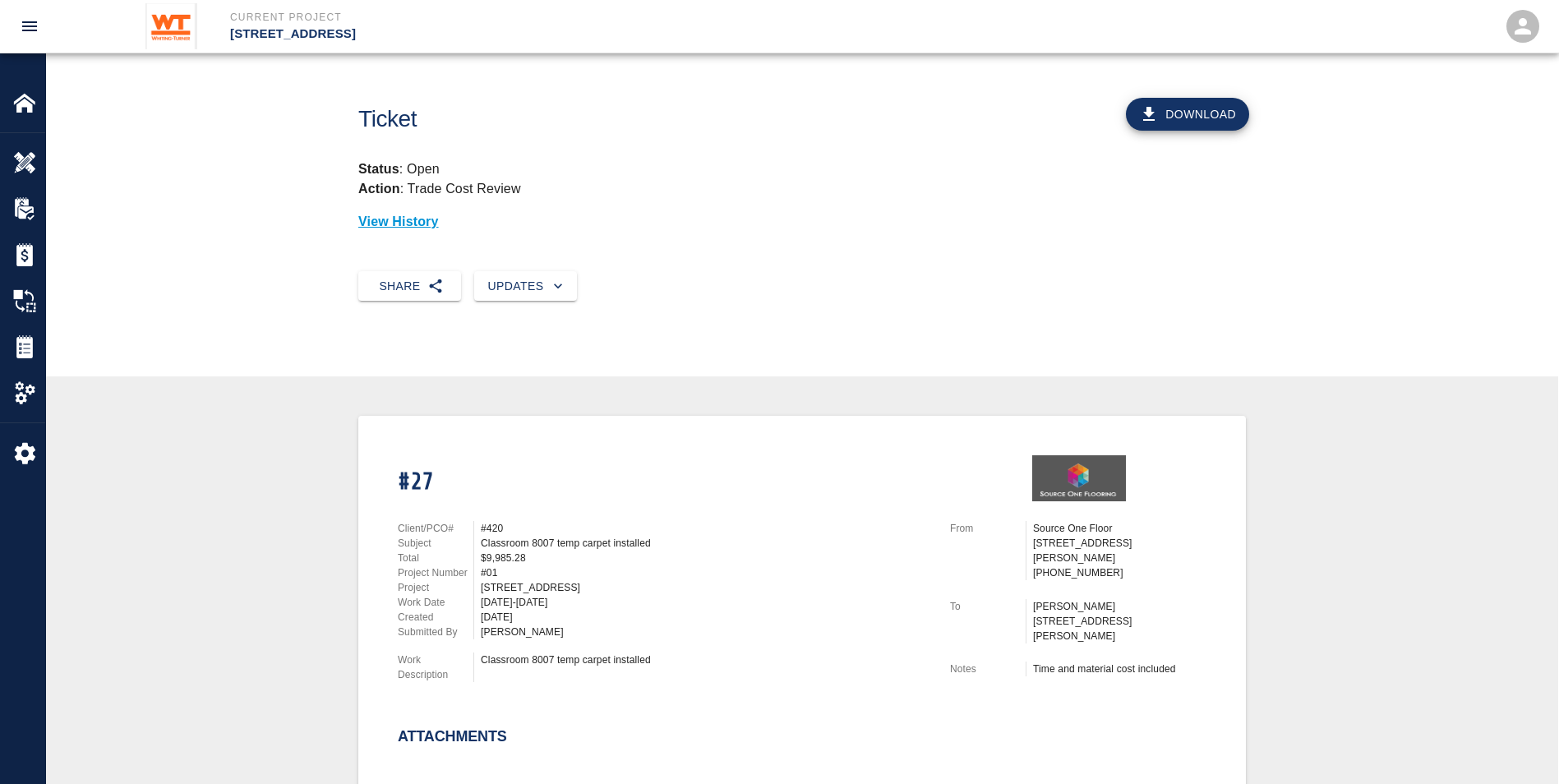
click at [403, 283] on button "Share" at bounding box center [410, 286] width 103 height 31
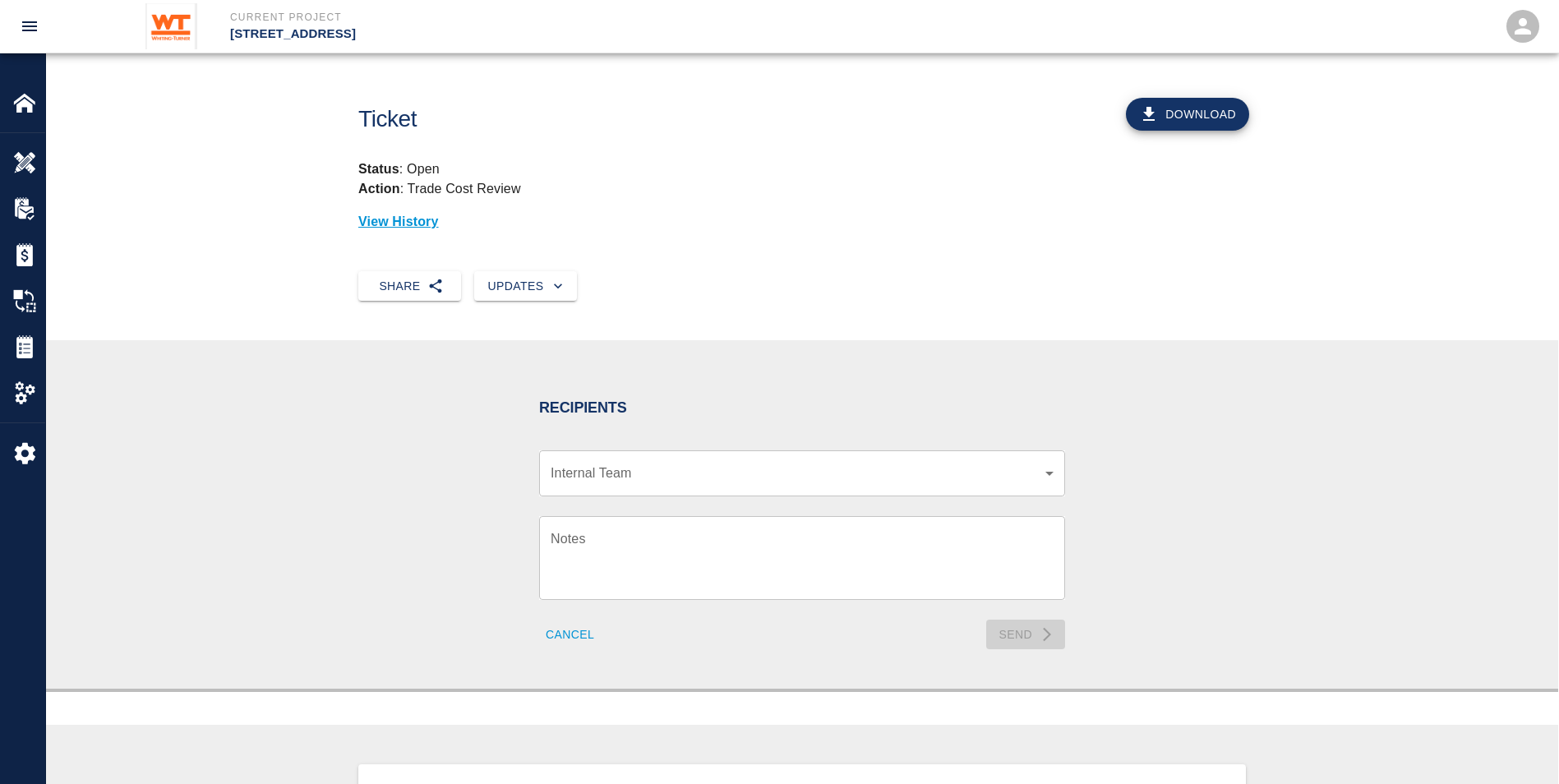
click at [596, 258] on div "Share Updates" at bounding box center [795, 279] width 901 height 44
click at [639, 479] on body "Current Project [STREET_ADDRESS] Home [STREET_ADDRESS] Overview RFPs Estimates …" at bounding box center [786, 392] width 1572 height 784
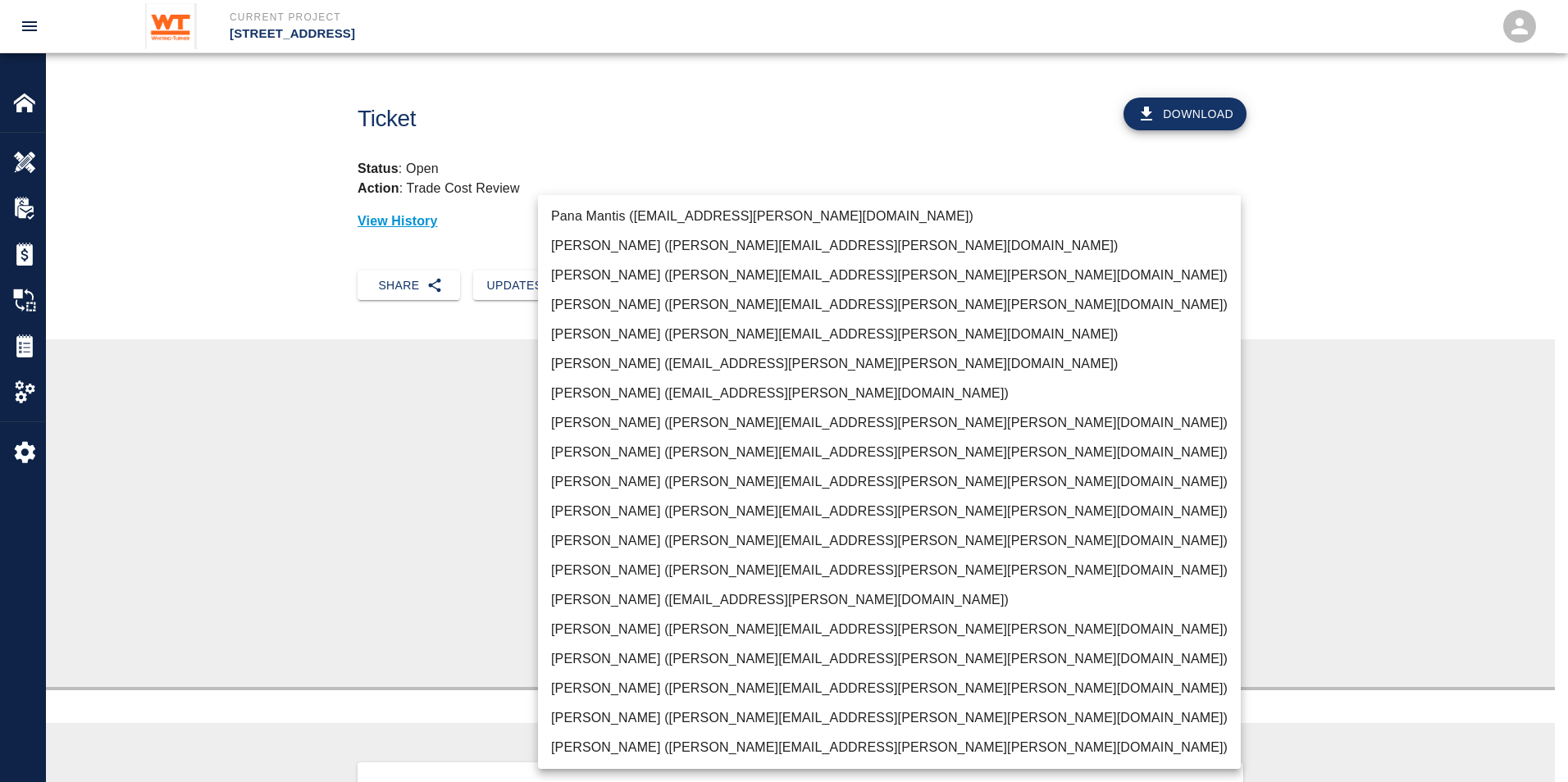
click at [496, 487] on div at bounding box center [784, 391] width 1568 height 782
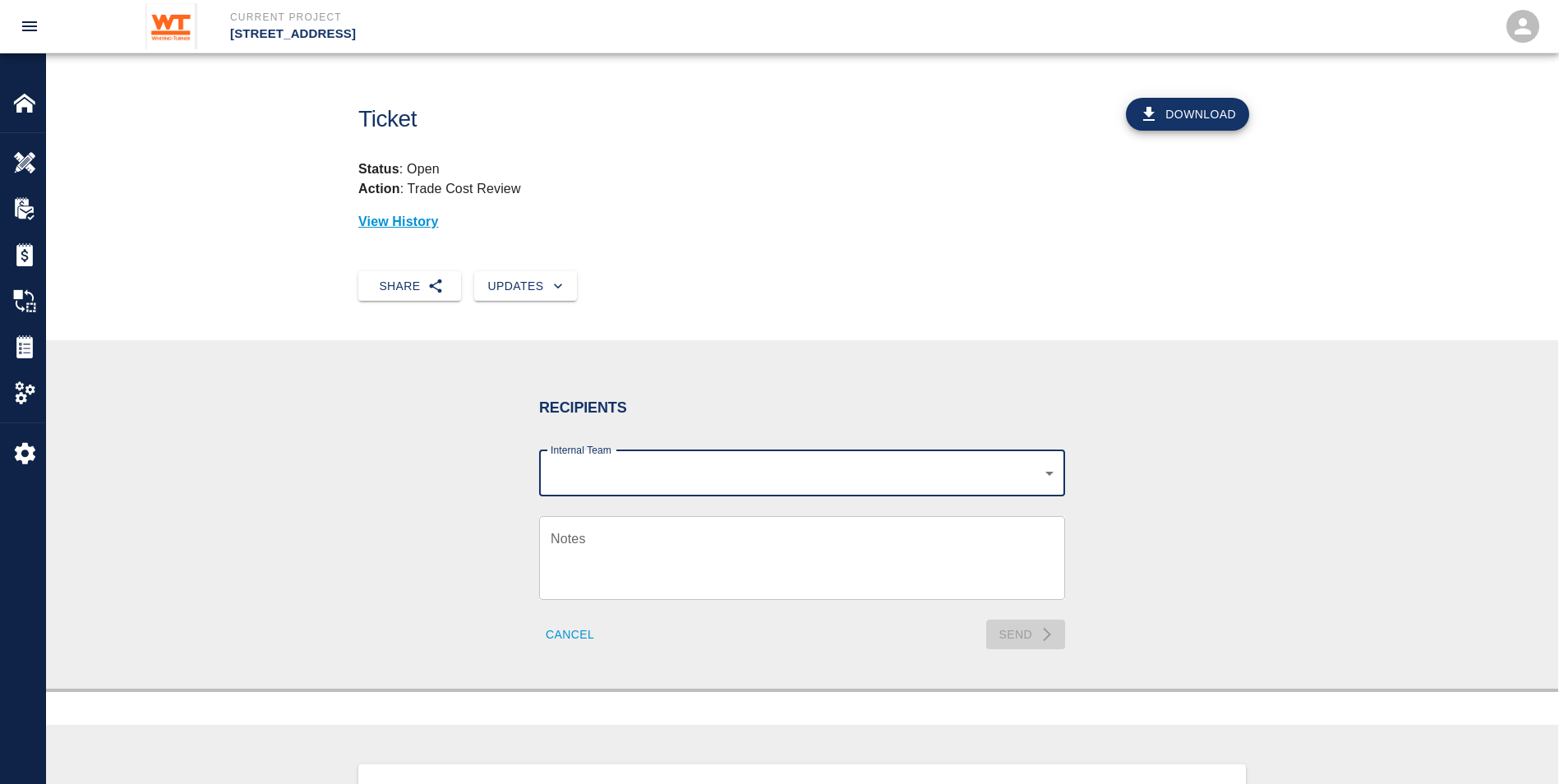
click at [563, 637] on button "Cancel" at bounding box center [570, 635] width 62 height 31
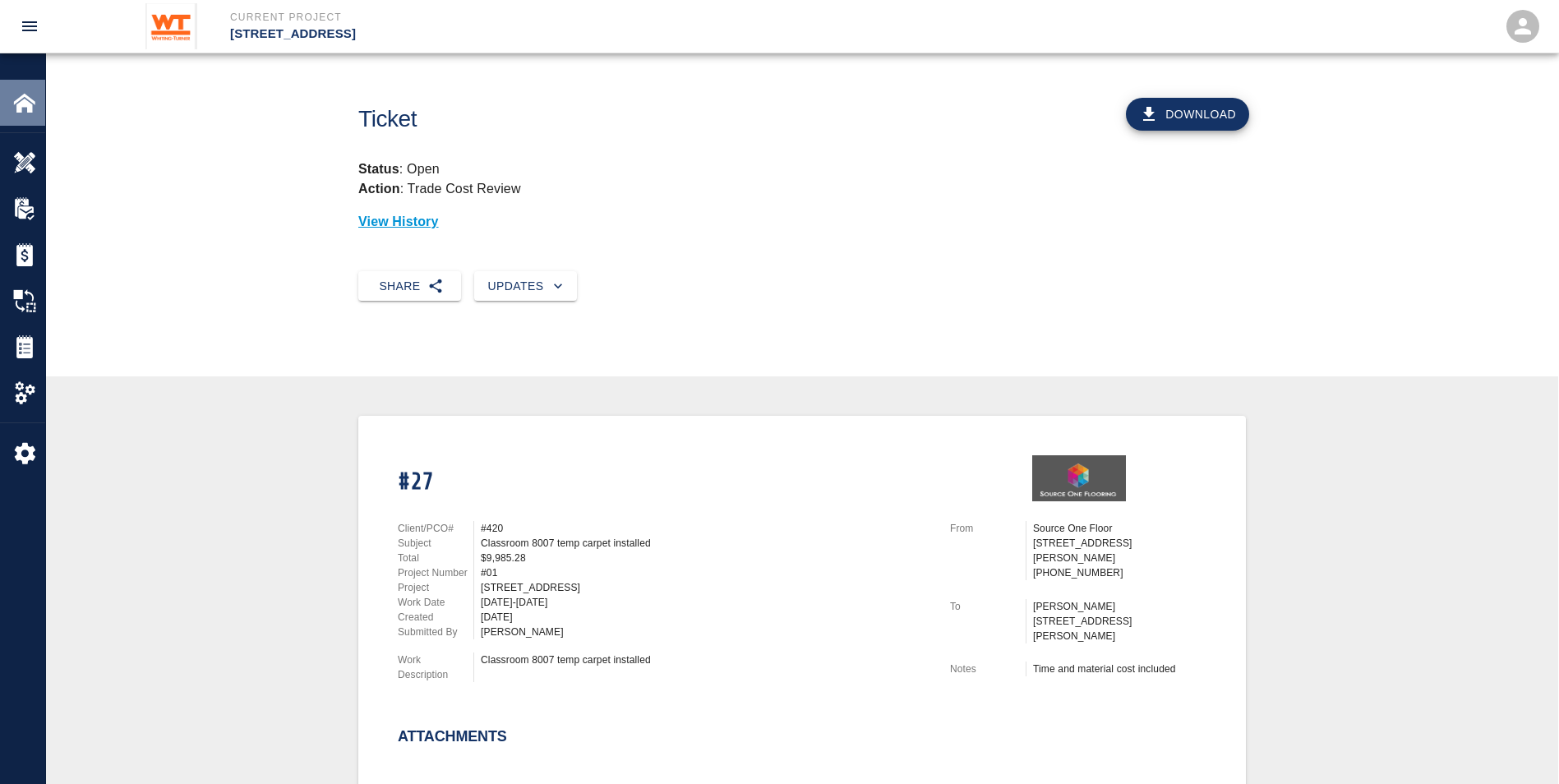
click at [20, 87] on div "Home" at bounding box center [22, 103] width 45 height 46
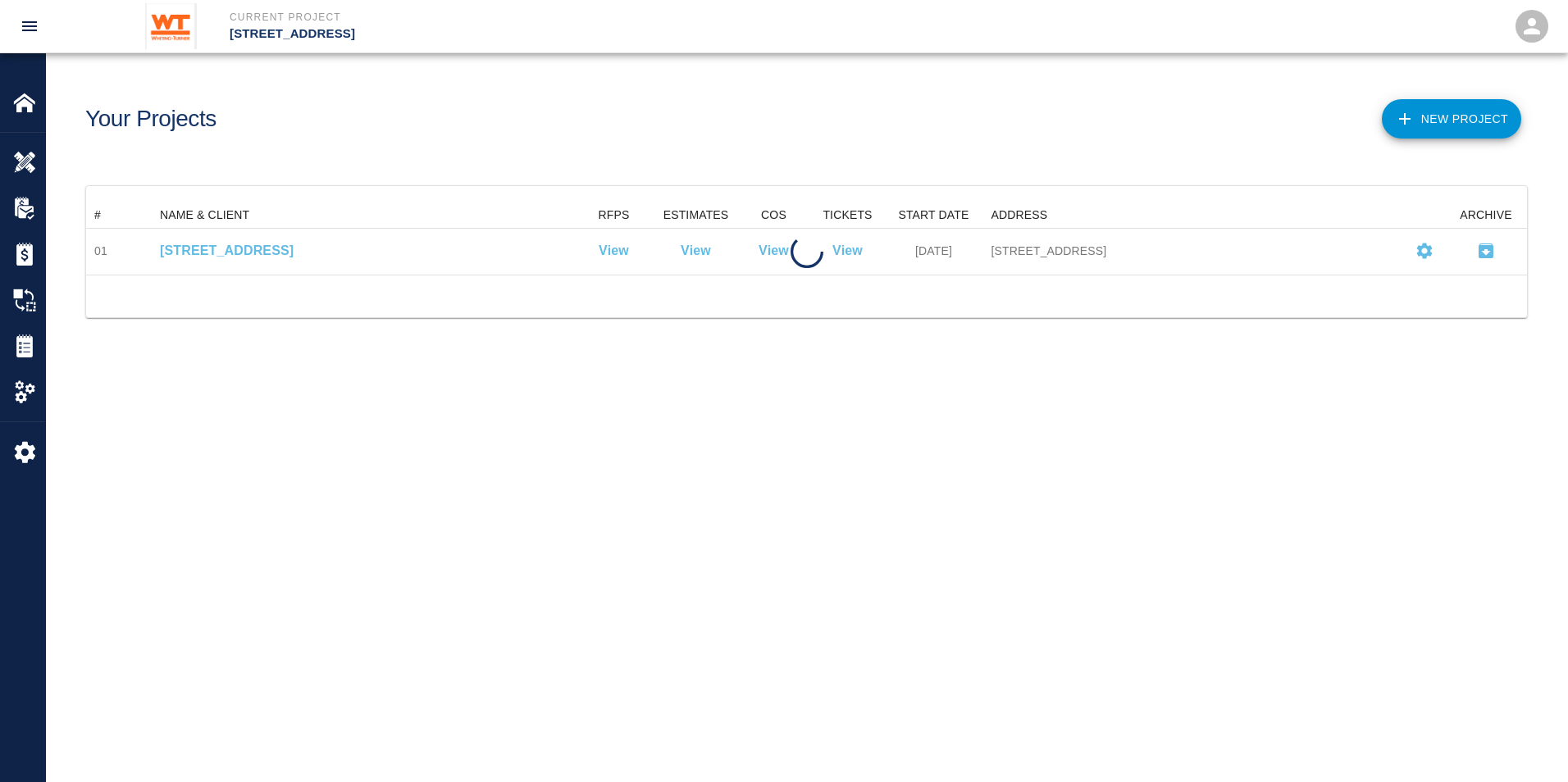
scroll to position [60, 1428]
